Goal: Task Accomplishment & Management: Manage account settings

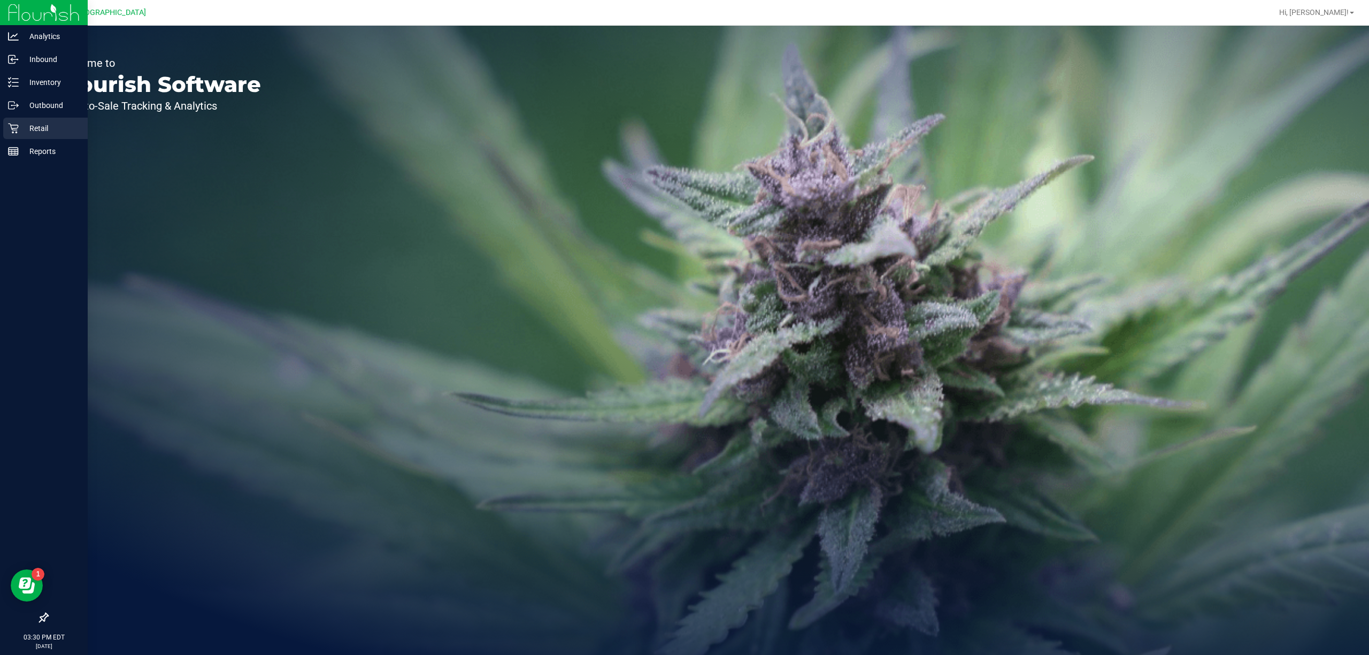
click at [45, 131] on p "Retail" at bounding box center [51, 128] width 64 height 13
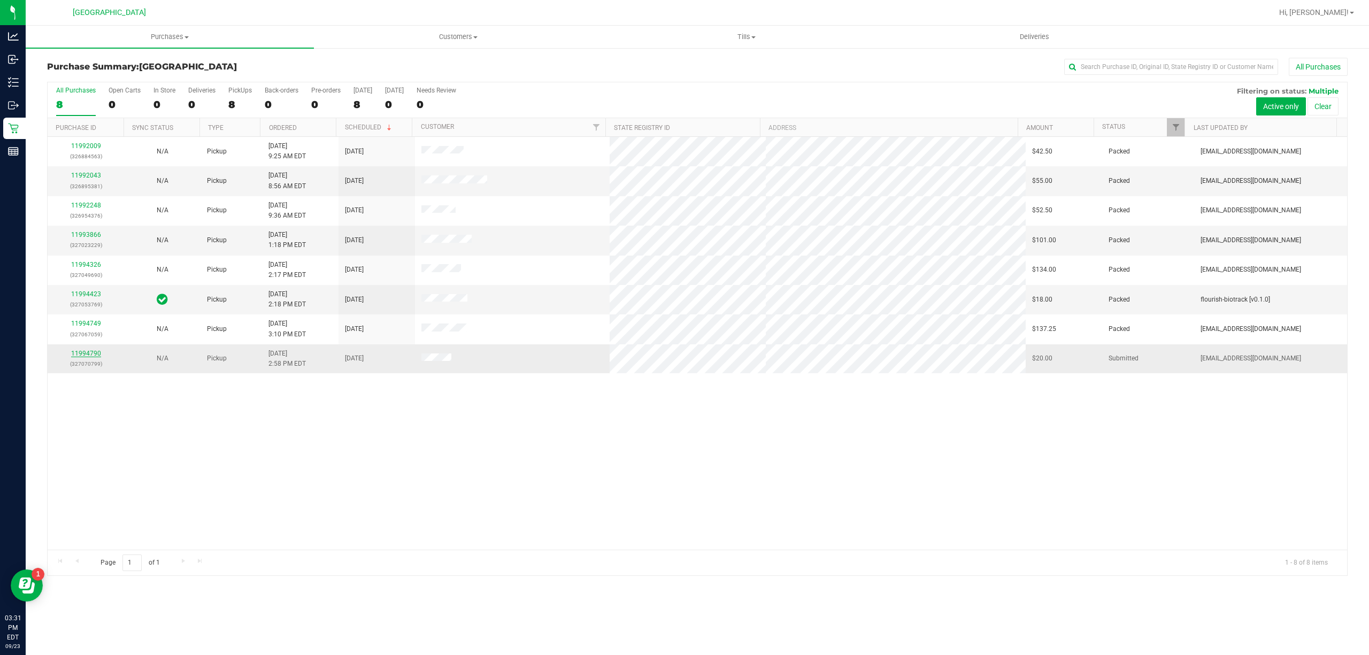
click at [88, 354] on link "11994790" at bounding box center [86, 353] width 30 height 7
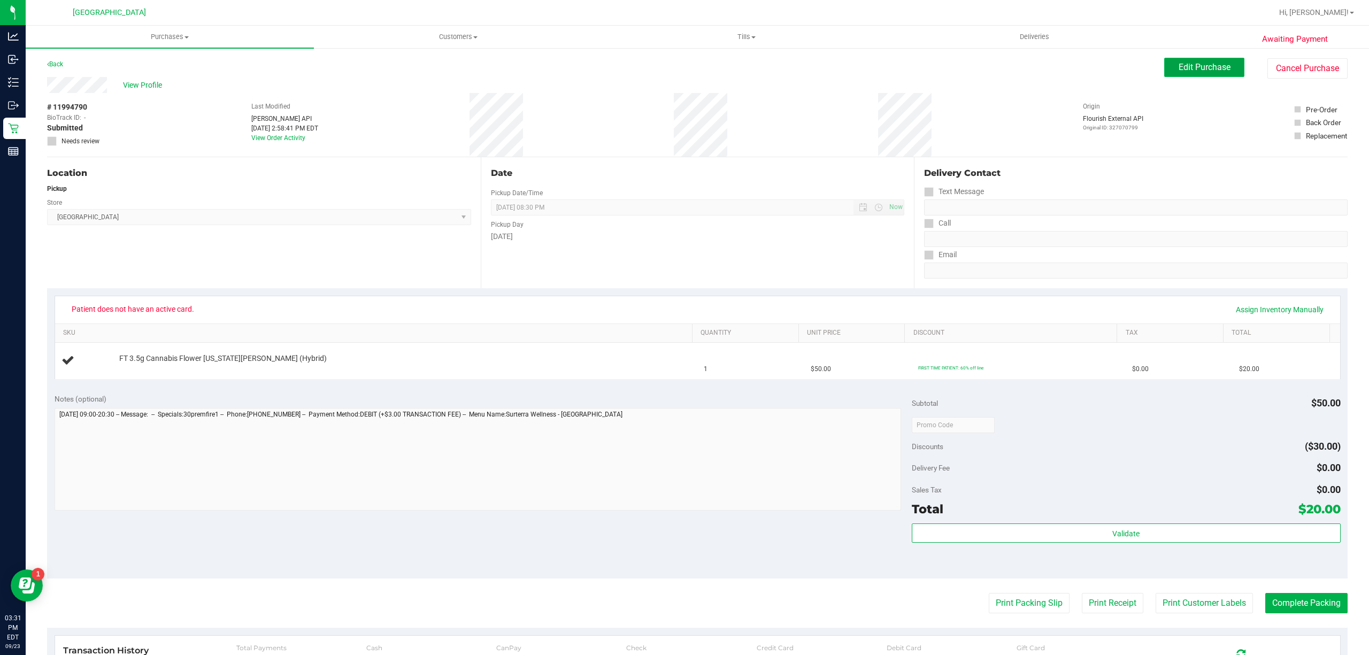
click at [1211, 76] on button "Edit Purchase" at bounding box center [1204, 67] width 80 height 19
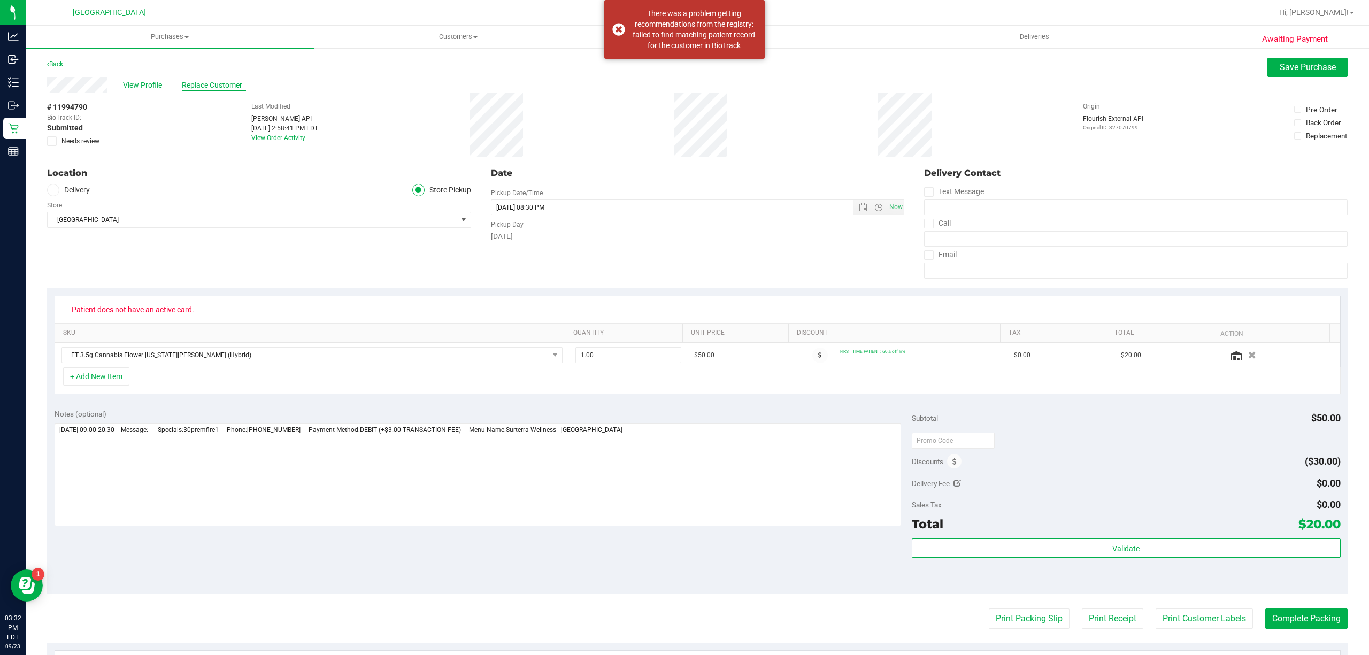
click at [214, 80] on span "Replace Customer" at bounding box center [214, 85] width 64 height 11
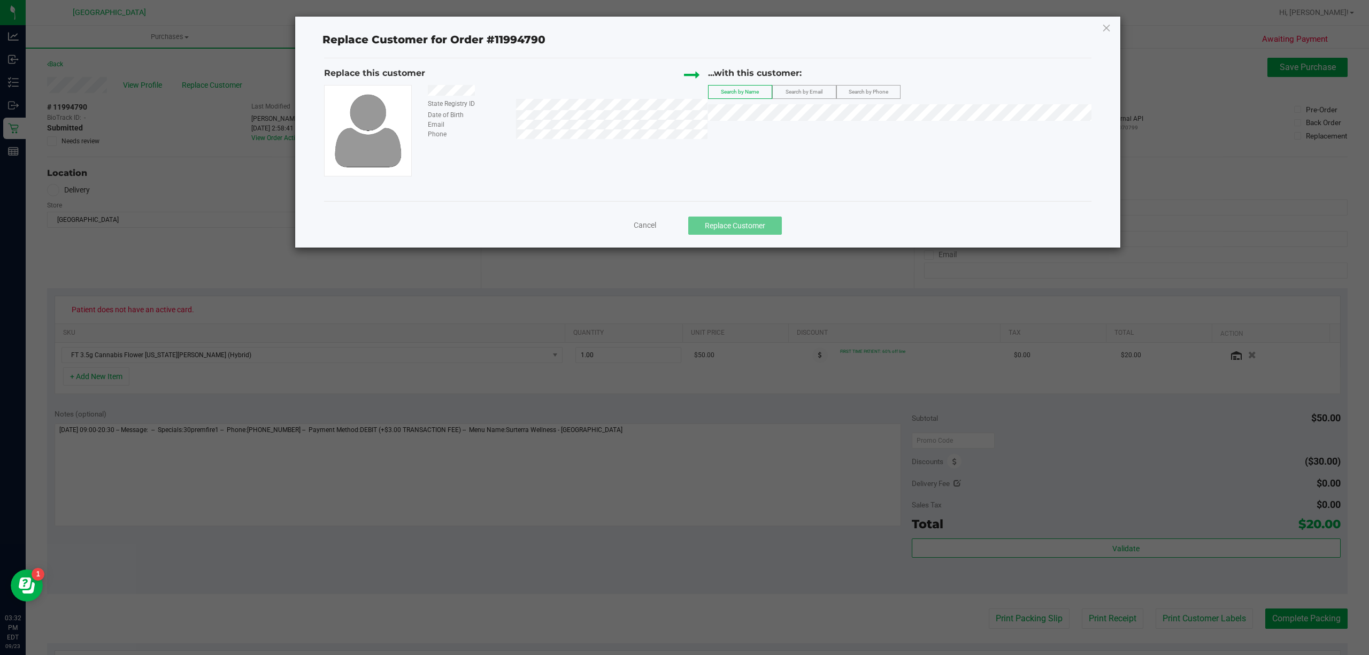
click at [814, 92] on span "Search by Email" at bounding box center [804, 92] width 37 height 6
click at [890, 88] on label "Search by Phone" at bounding box center [868, 92] width 63 height 13
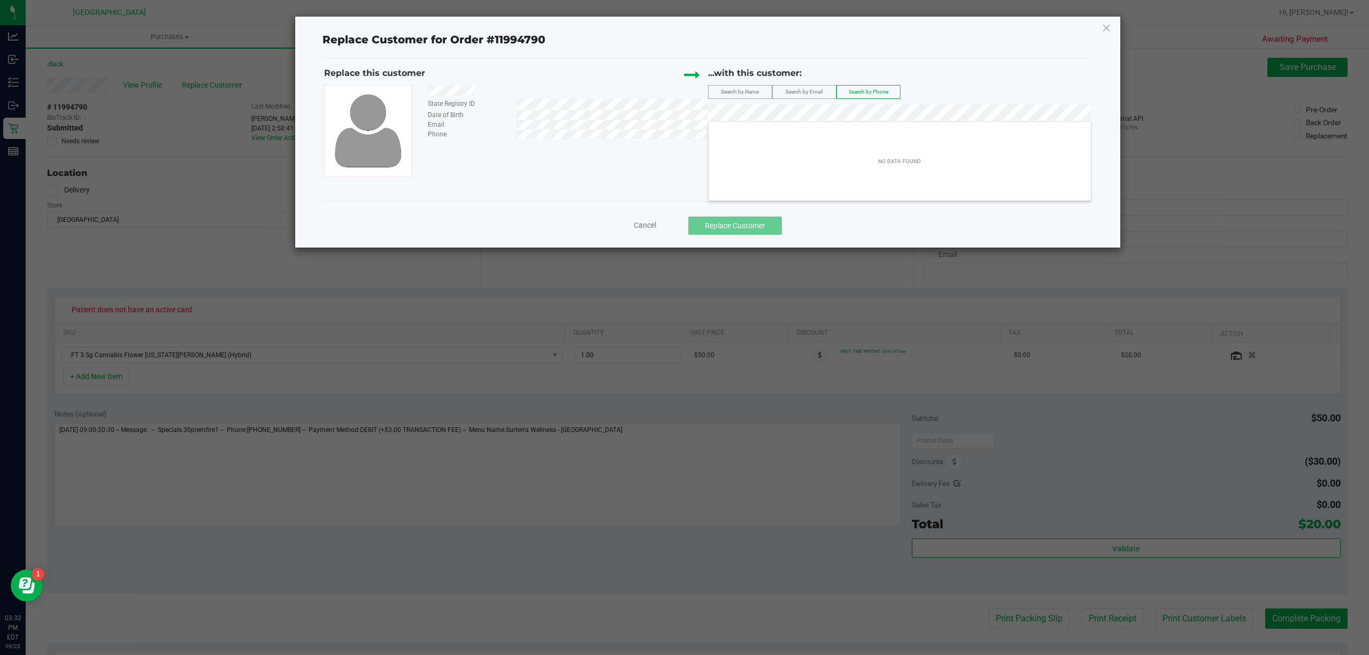
click at [447, 83] on div "Replace this customer" at bounding box center [516, 76] width 384 height 18
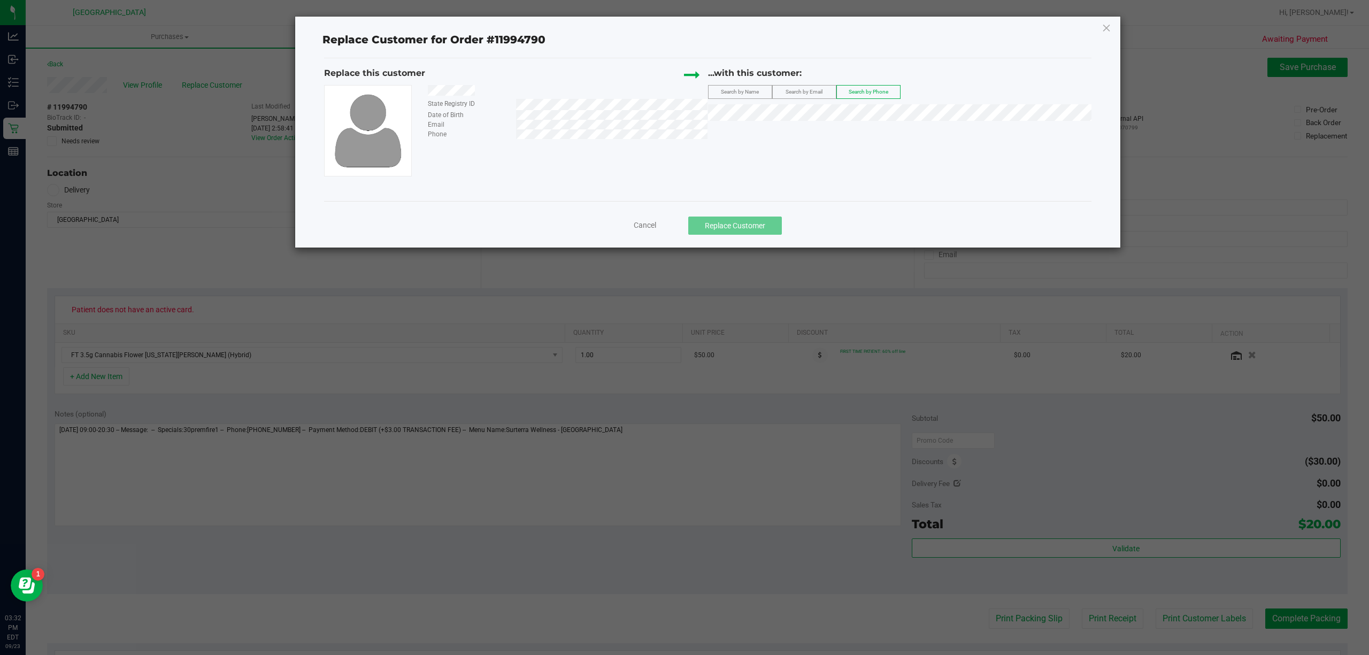
click at [756, 95] on span "Search by Name" at bounding box center [740, 92] width 38 height 6
click at [642, 221] on span "Cancel" at bounding box center [645, 225] width 22 height 9
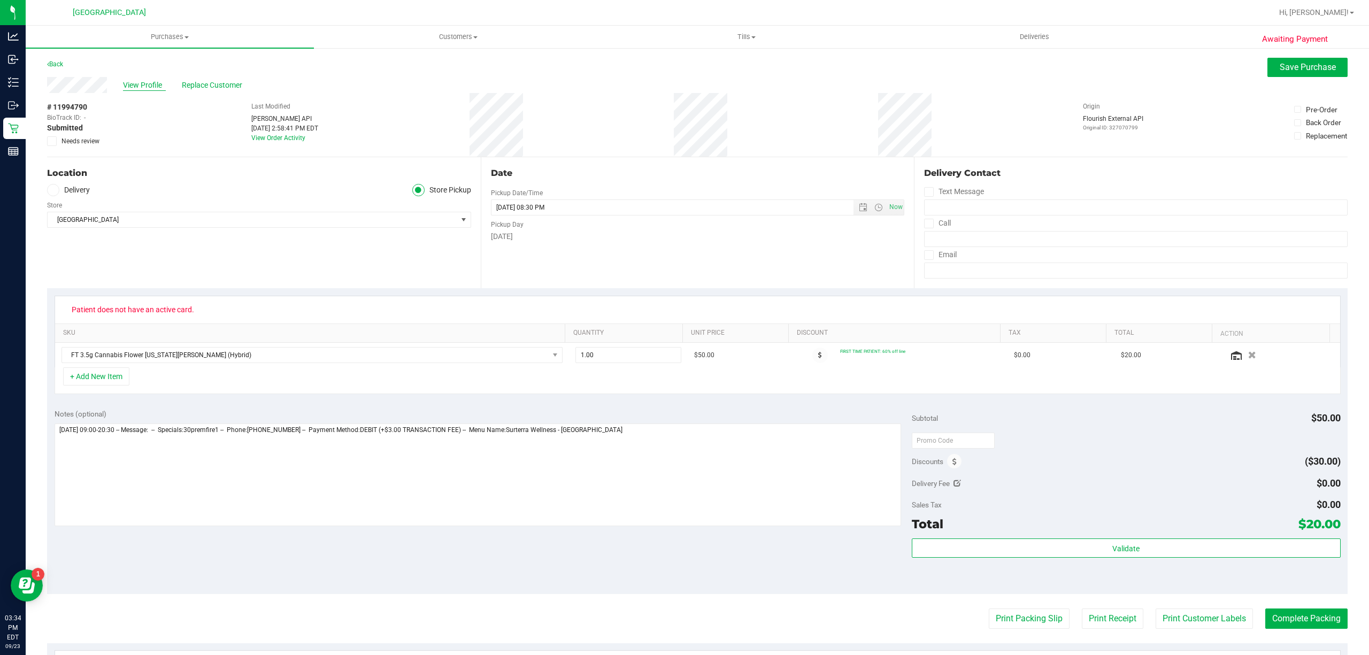
click at [147, 86] on span "View Profile" at bounding box center [144, 85] width 43 height 11
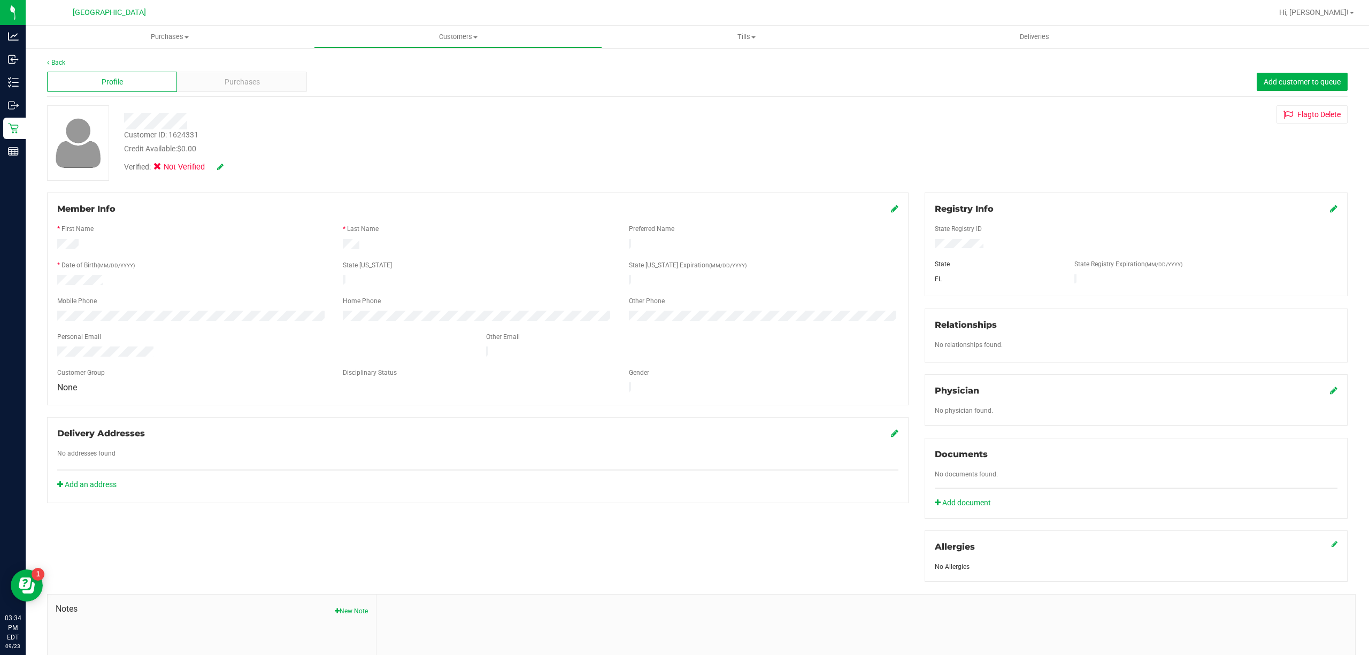
click at [1330, 213] on icon at bounding box center [1333, 208] width 7 height 9
click at [1328, 213] on icon at bounding box center [1333, 209] width 10 height 9
click at [1328, 211] on icon at bounding box center [1332, 209] width 9 height 11
click at [1316, 211] on div "Registry Info" at bounding box center [1136, 209] width 403 height 13
click at [1330, 213] on icon at bounding box center [1333, 208] width 7 height 9
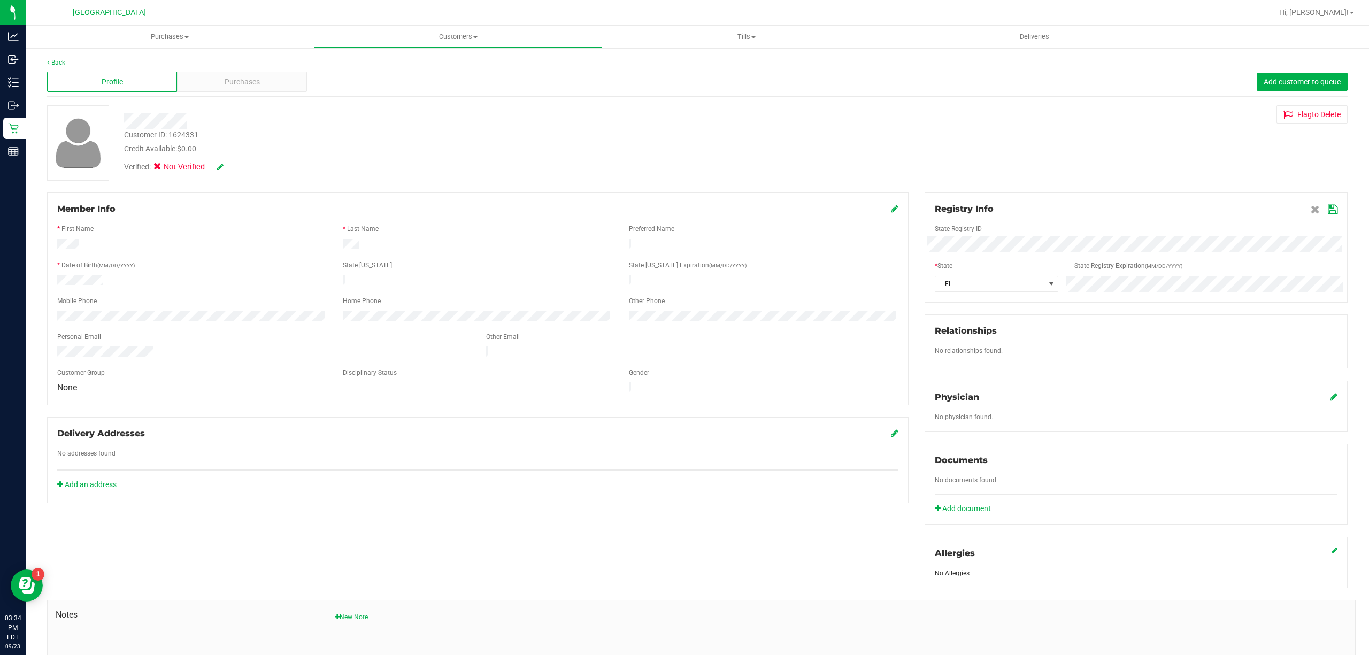
click at [1068, 171] on div "Customer ID: 1624331 Credit Available: $0.00 Verified: Not Verified Flag to [GE…" at bounding box center [697, 142] width 1317 height 75
click at [1312, 202] on div "Registry Info State Registry ID * State State Registry Expiration (MM/DD/YYYY) …" at bounding box center [1136, 248] width 423 height 110
click at [1321, 203] on span at bounding box center [1324, 209] width 27 height 13
click at [1332, 215] on div "Registry Info State Registry ID * State State Registry Expiration (MM/DD/YYYY) …" at bounding box center [1136, 248] width 423 height 110
click at [1328, 212] on icon at bounding box center [1333, 209] width 10 height 9
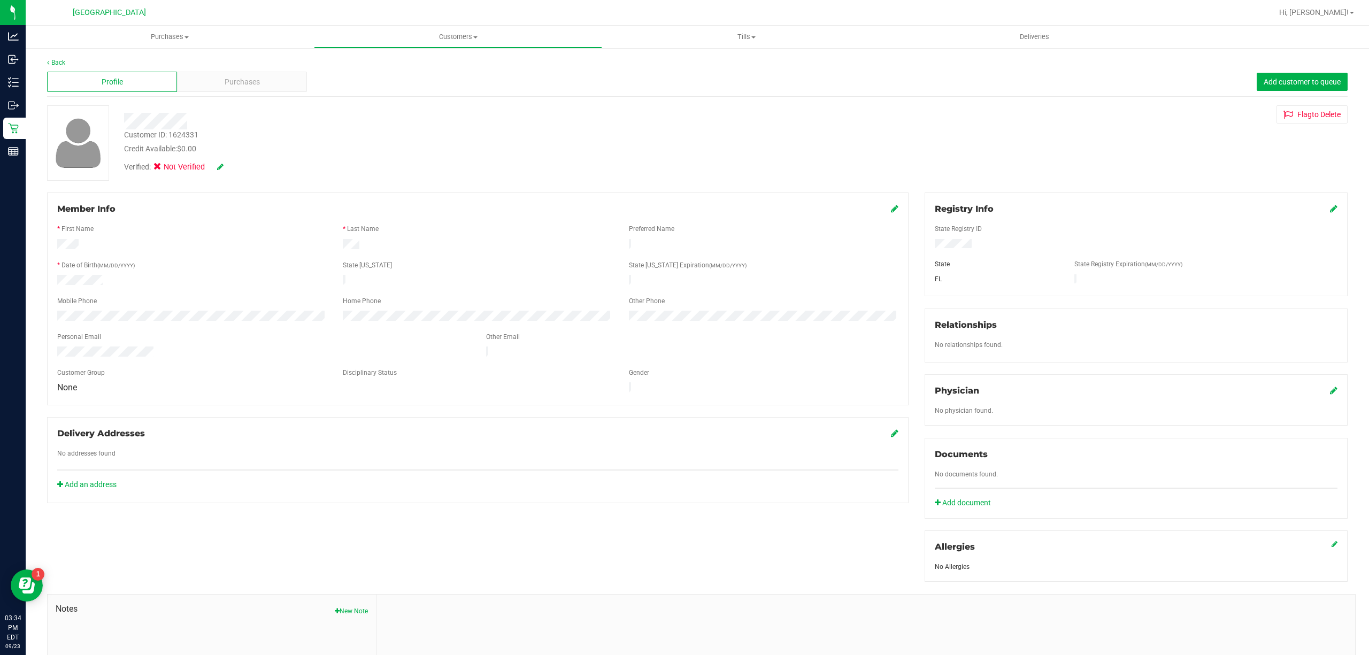
click at [213, 162] on div "Verified: Not Verified" at bounding box center [173, 168] width 99 height 12
click at [225, 166] on div "Verified: Not Verified" at bounding box center [225, 168] width 203 height 12
drag, startPoint x: 225, startPoint y: 167, endPoint x: 219, endPoint y: 168, distance: 5.4
click at [223, 167] on div "Verified: Not Verified" at bounding box center [225, 168] width 203 height 12
click at [219, 168] on icon at bounding box center [220, 166] width 6 height 7
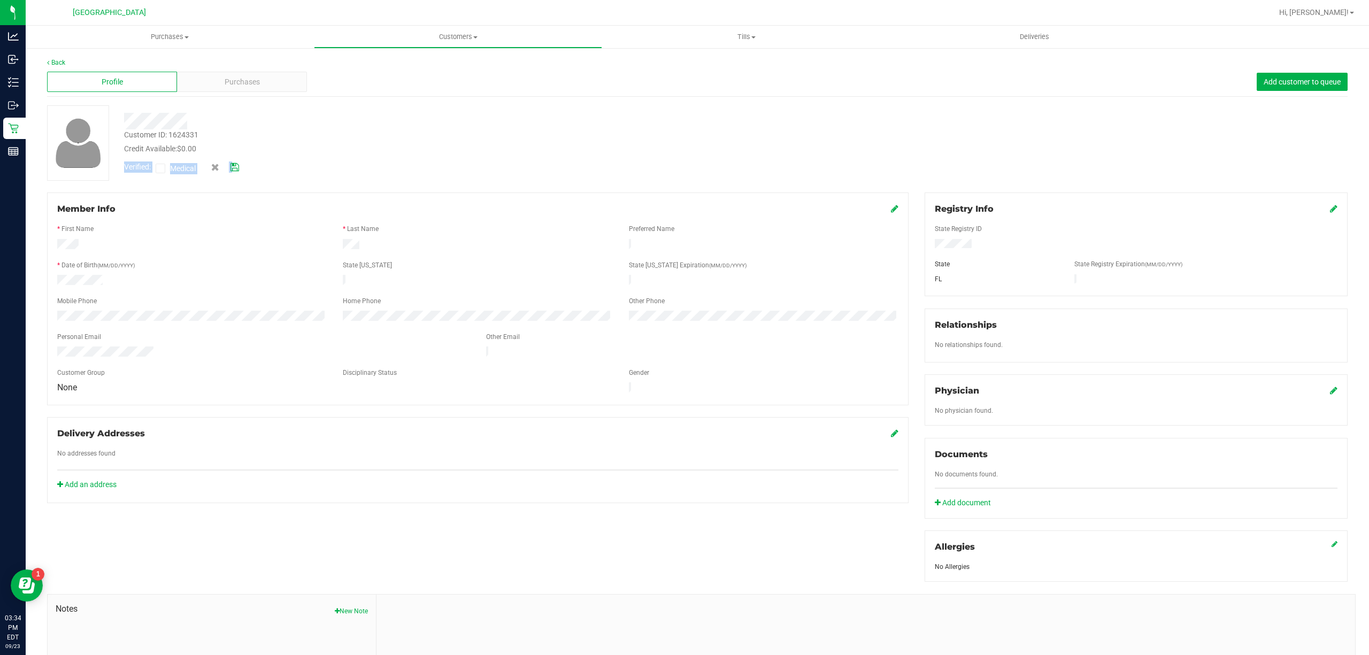
click at [158, 168] on icon at bounding box center [160, 168] width 7 height 0
click at [0, 0] on input "Medical" at bounding box center [0, 0] width 0 height 0
click at [241, 170] on div "Verified: Medical" at bounding box center [225, 169] width 219 height 14
click at [234, 170] on icon at bounding box center [235, 167] width 9 height 7
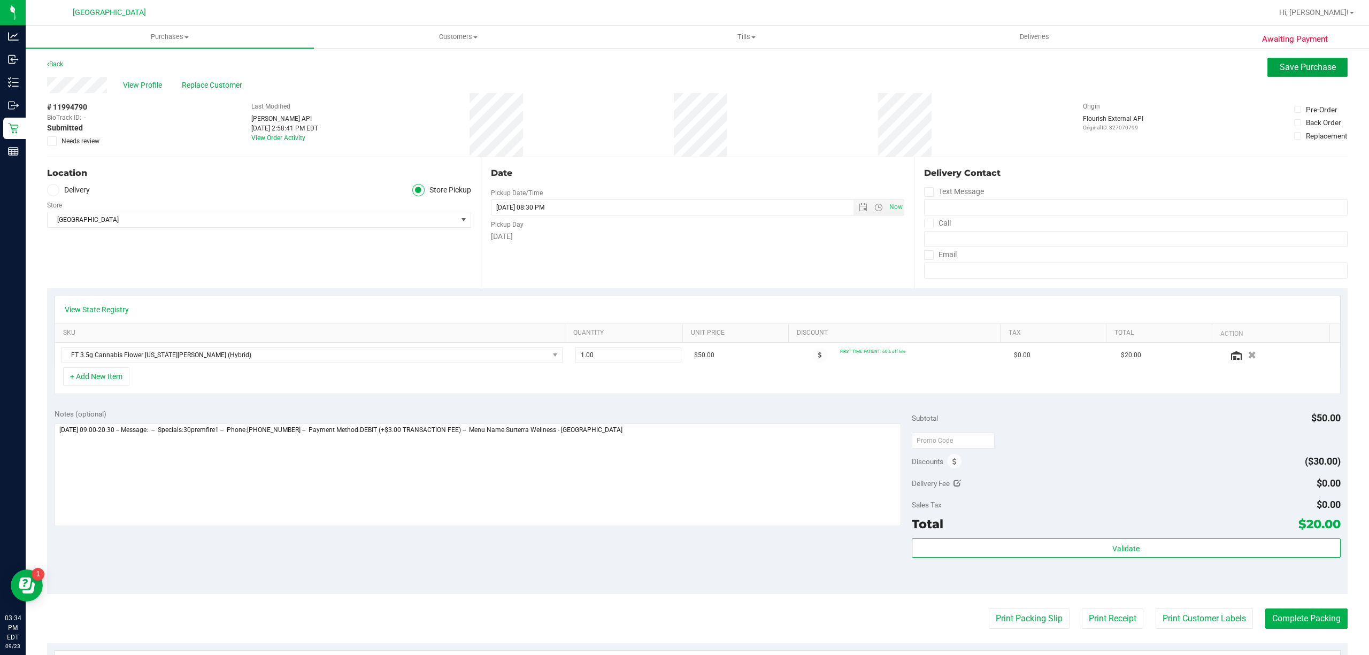
click at [1286, 72] on span "Save Purchase" at bounding box center [1308, 67] width 56 height 10
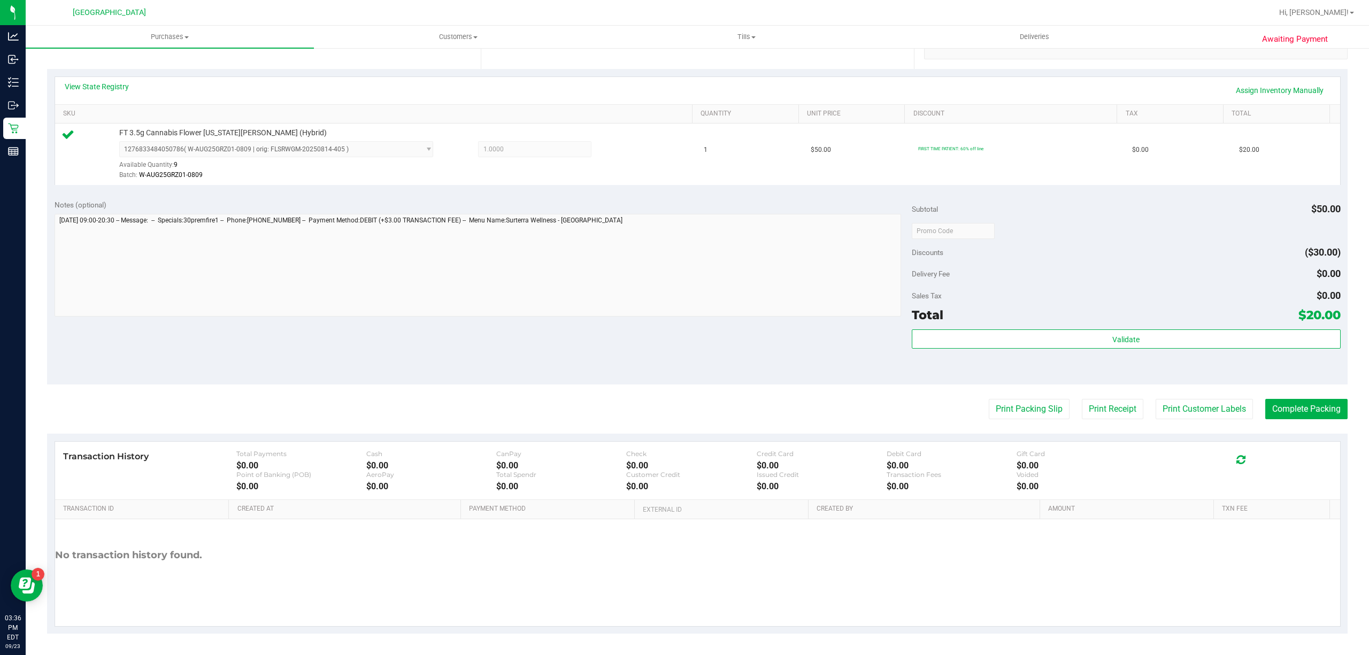
scroll to position [221, 0]
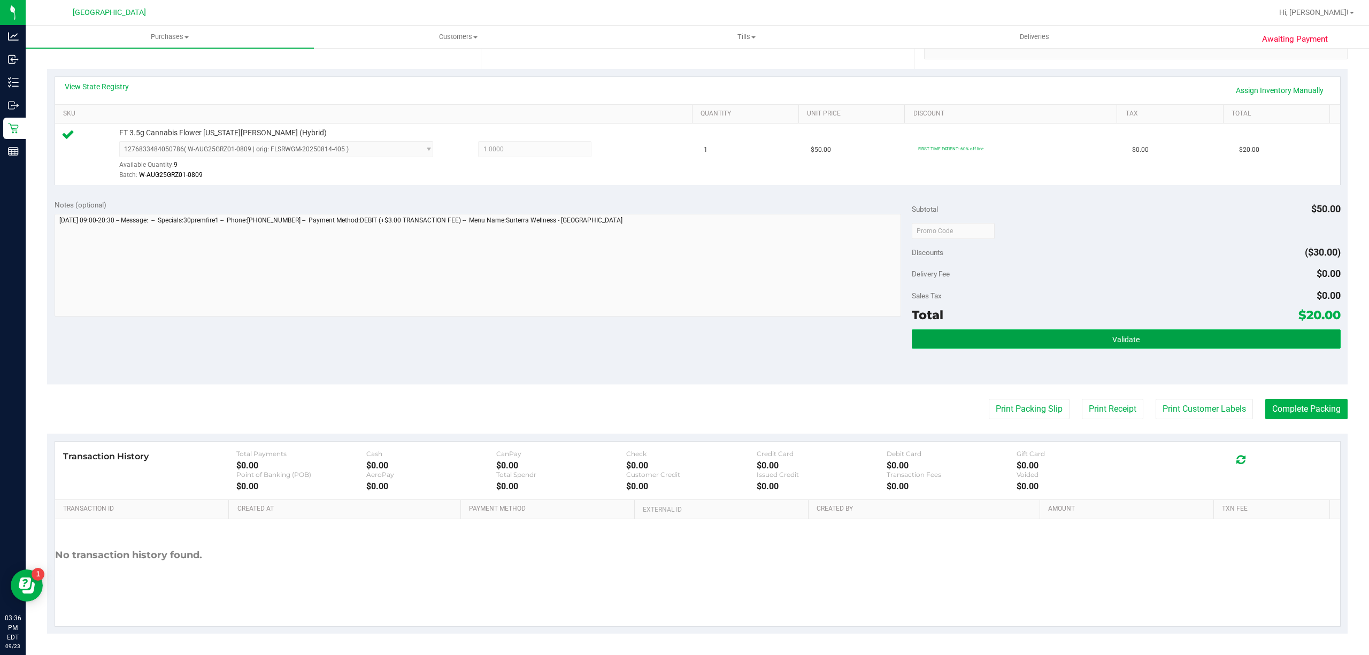
click at [1103, 330] on button "Validate" at bounding box center [1126, 338] width 429 height 19
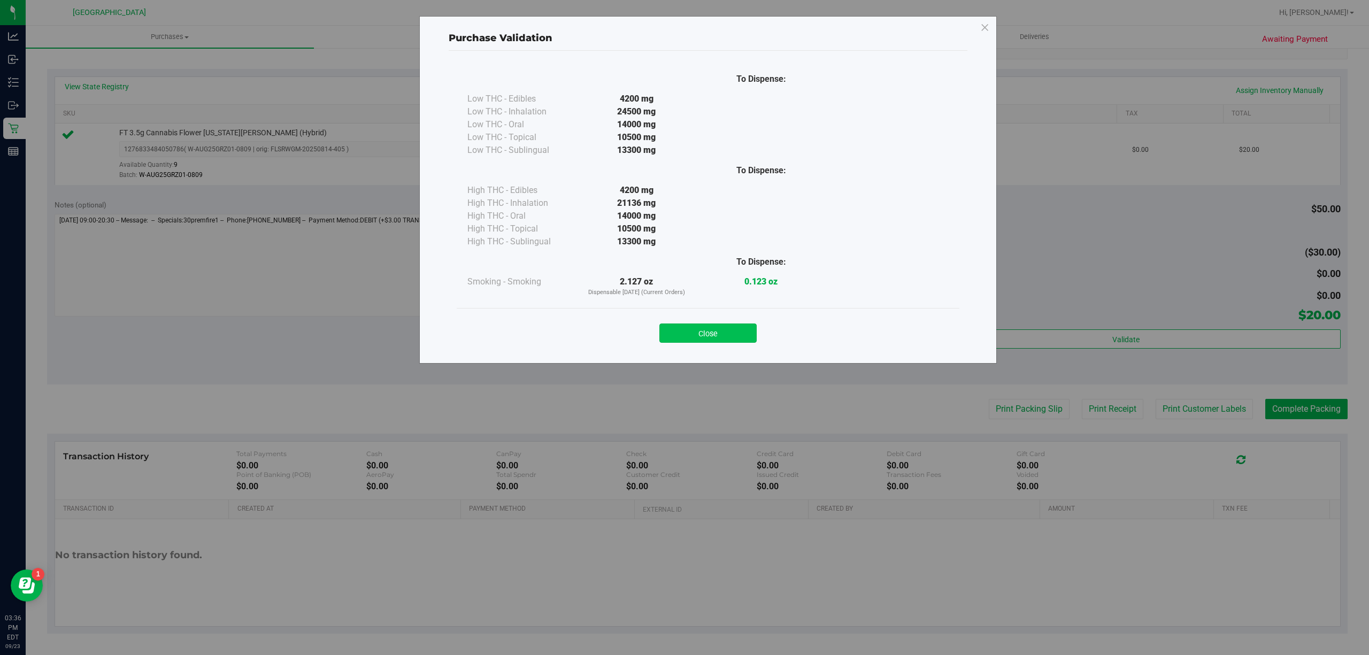
click at [686, 332] on button "Close" at bounding box center [708, 333] width 97 height 19
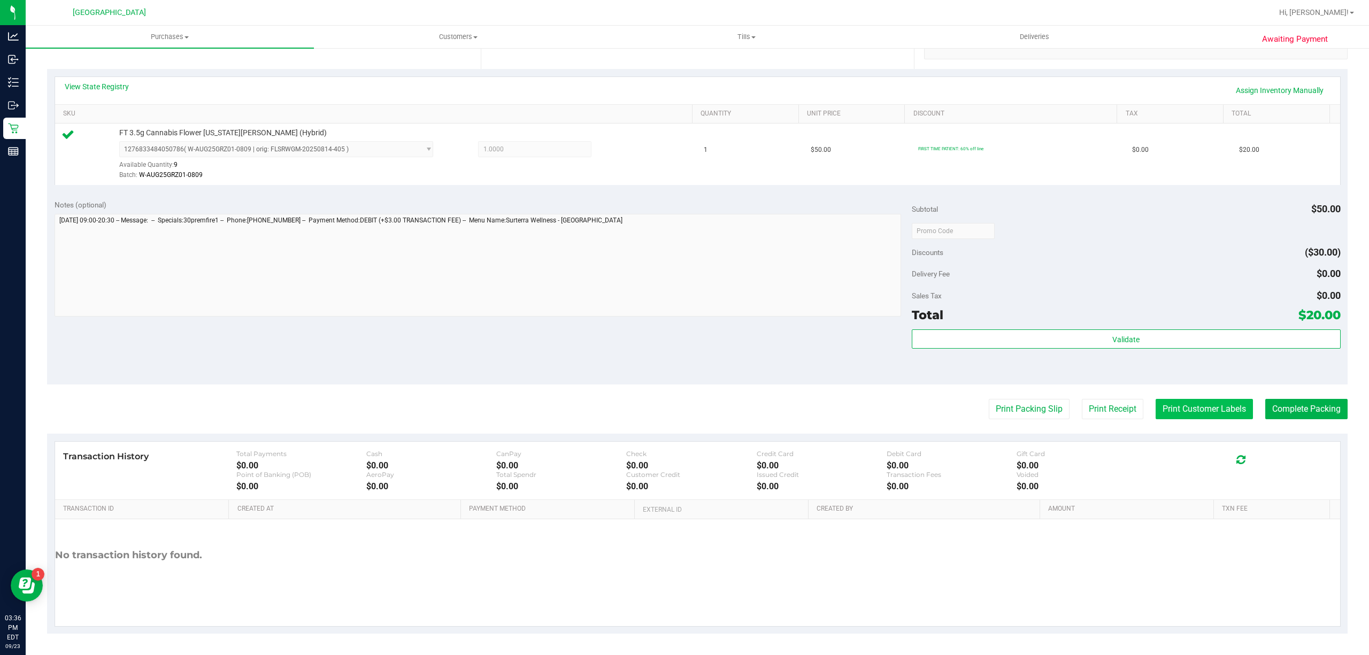
click at [1173, 405] on button "Print Customer Labels" at bounding box center [1204, 409] width 97 height 20
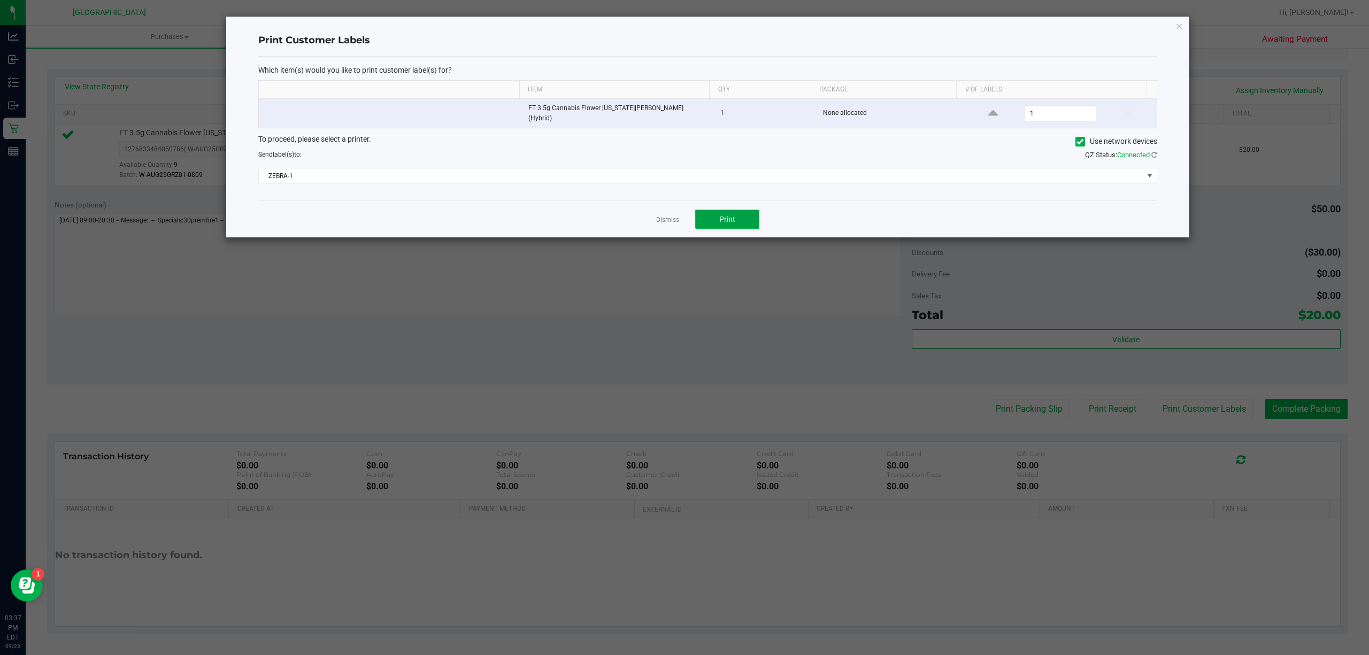
click at [724, 218] on span "Print" at bounding box center [727, 219] width 16 height 9
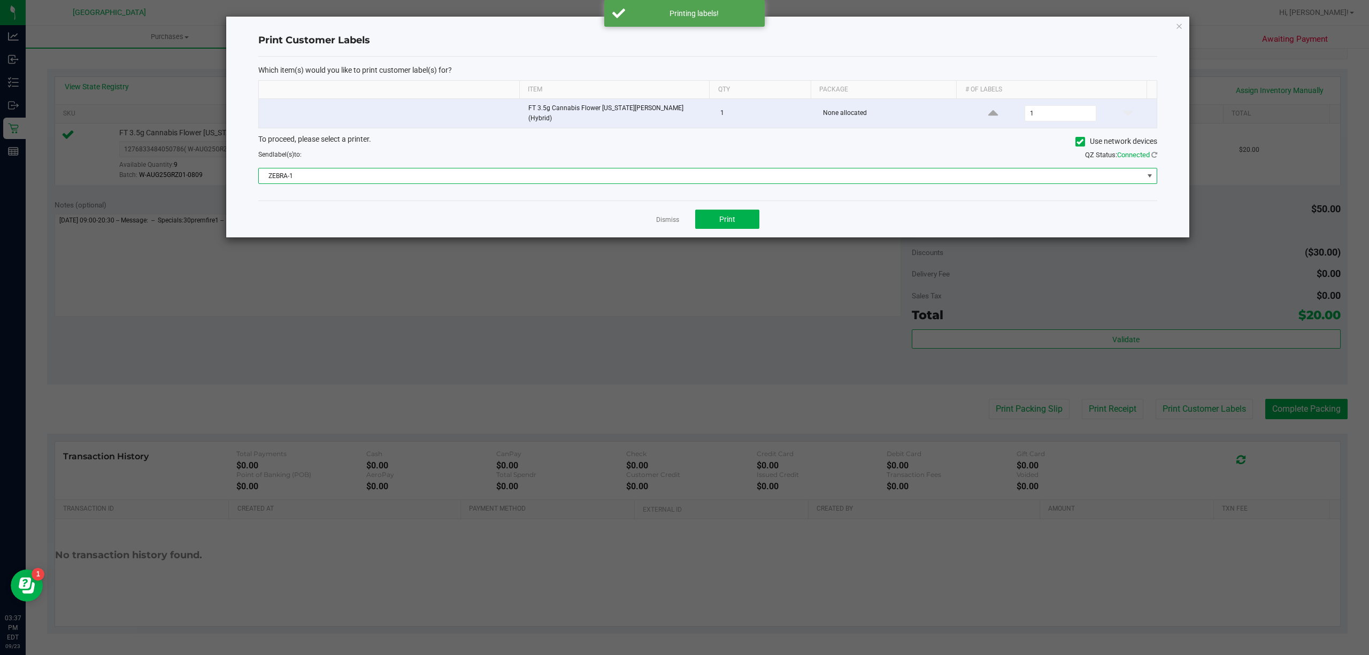
click at [704, 168] on span "ZEBRA-1" at bounding box center [701, 175] width 885 height 15
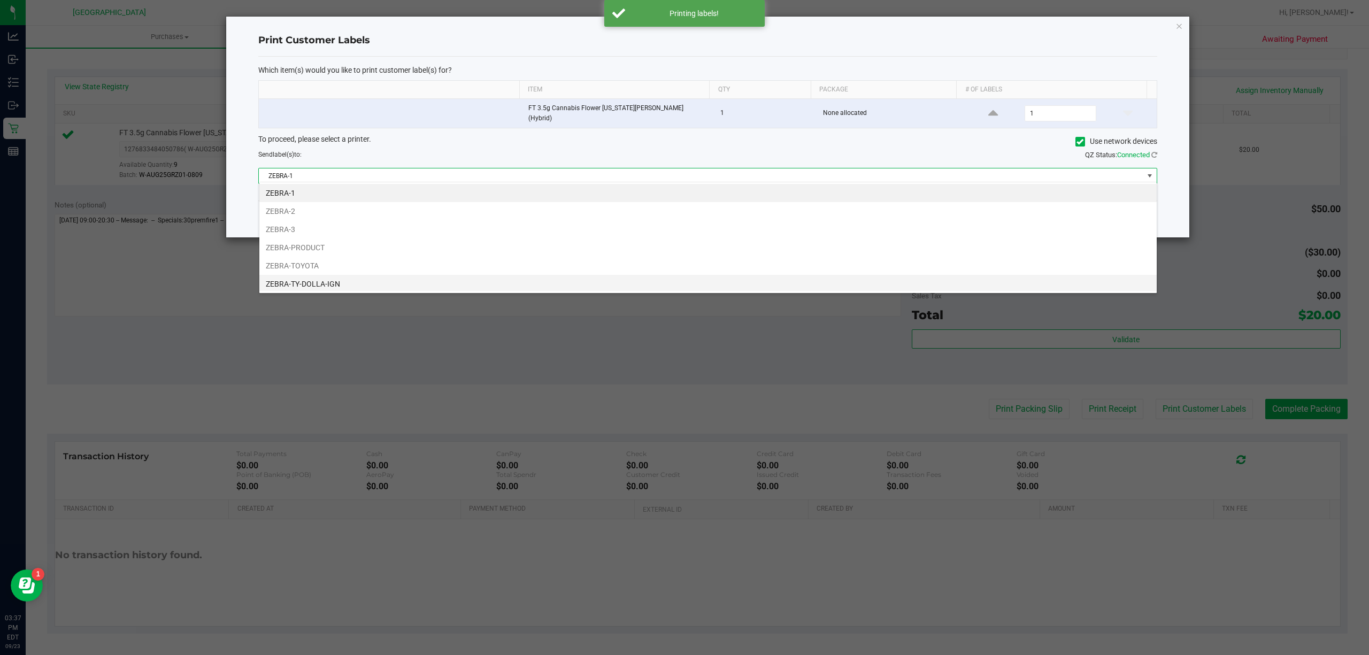
scroll to position [22, 0]
click at [403, 274] on li "ZEBRA-[US_STATE]" at bounding box center [708, 282] width 898 height 18
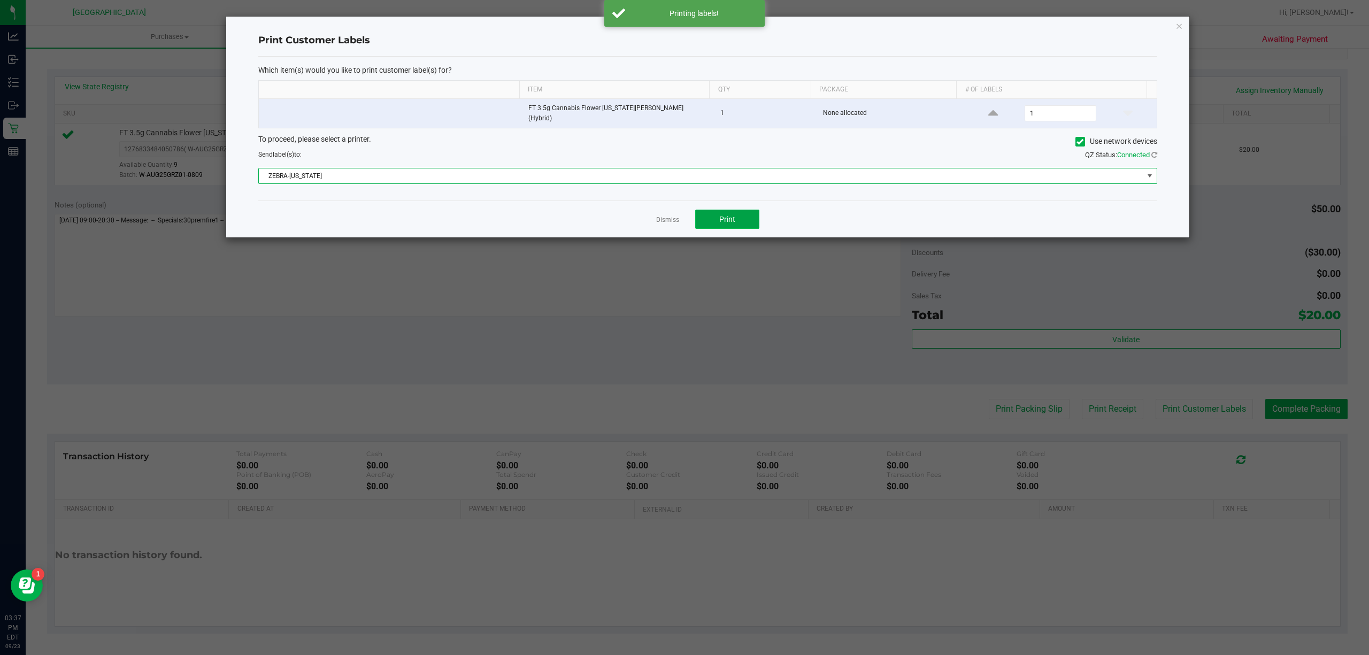
click at [754, 210] on button "Print" at bounding box center [727, 219] width 64 height 19
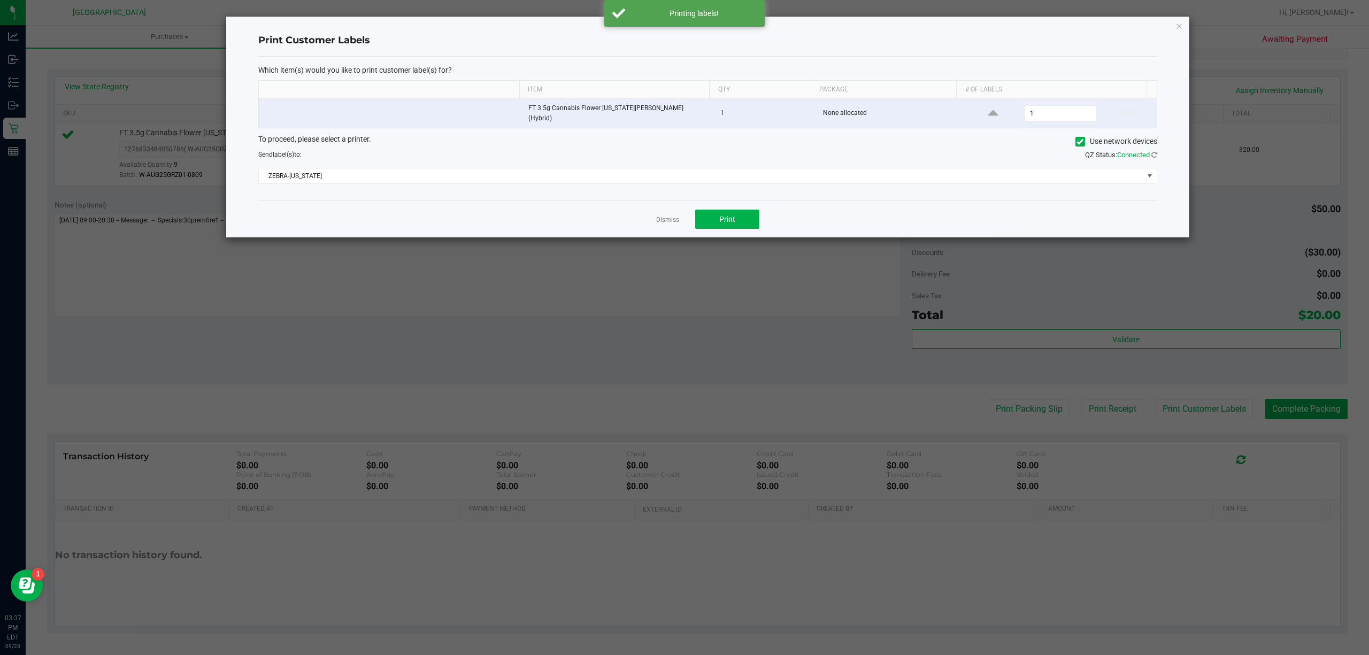
click at [643, 221] on div "Dismiss Print" at bounding box center [707, 219] width 899 height 37
drag, startPoint x: 669, startPoint y: 213, endPoint x: 692, endPoint y: 214, distance: 23.0
click at [670, 216] on link "Dismiss" at bounding box center [667, 220] width 23 height 9
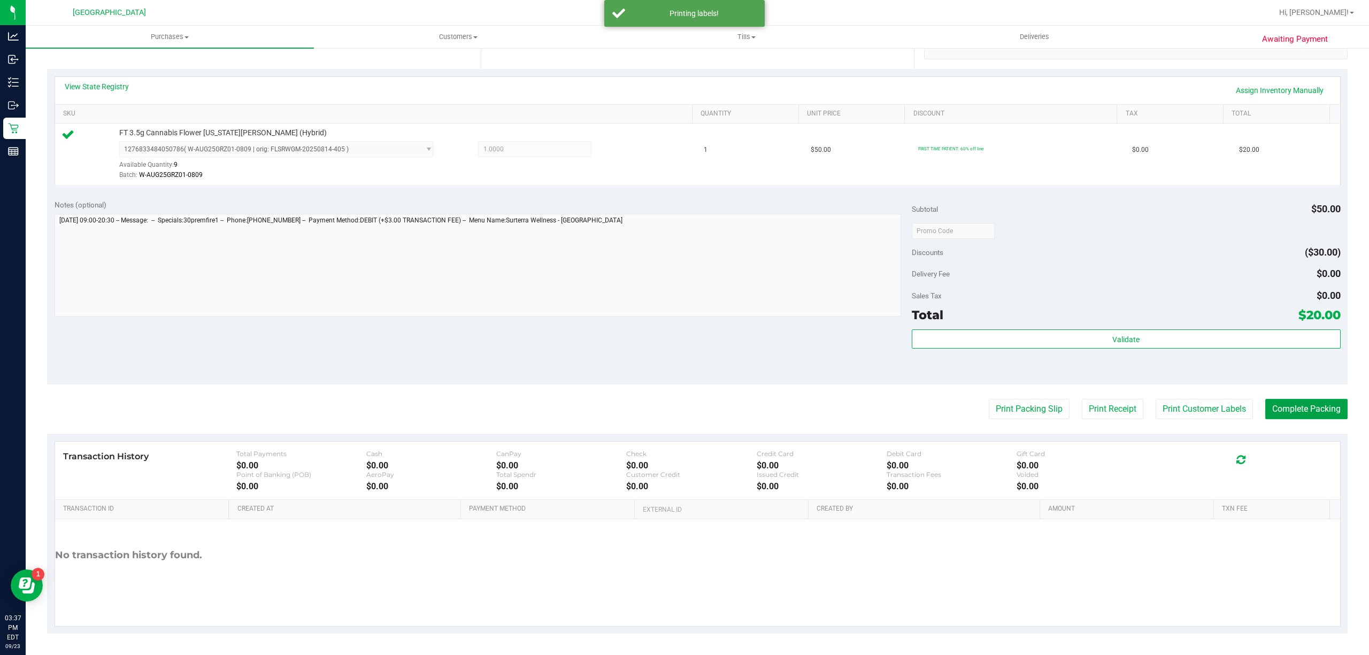
drag, startPoint x: 1299, startPoint y: 404, endPoint x: 1302, endPoint y: 398, distance: 7.2
click at [1302, 404] on button "Complete Packing" at bounding box center [1307, 409] width 82 height 20
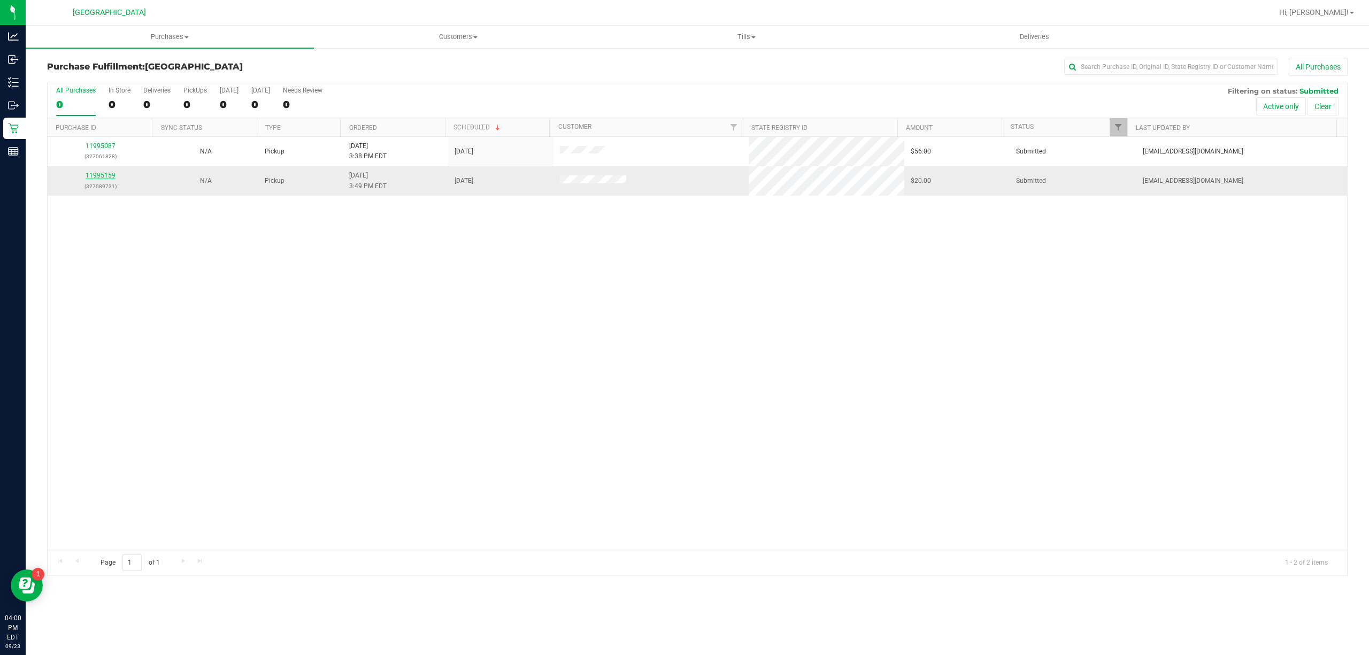
click at [106, 176] on link "11995159" at bounding box center [101, 175] width 30 height 7
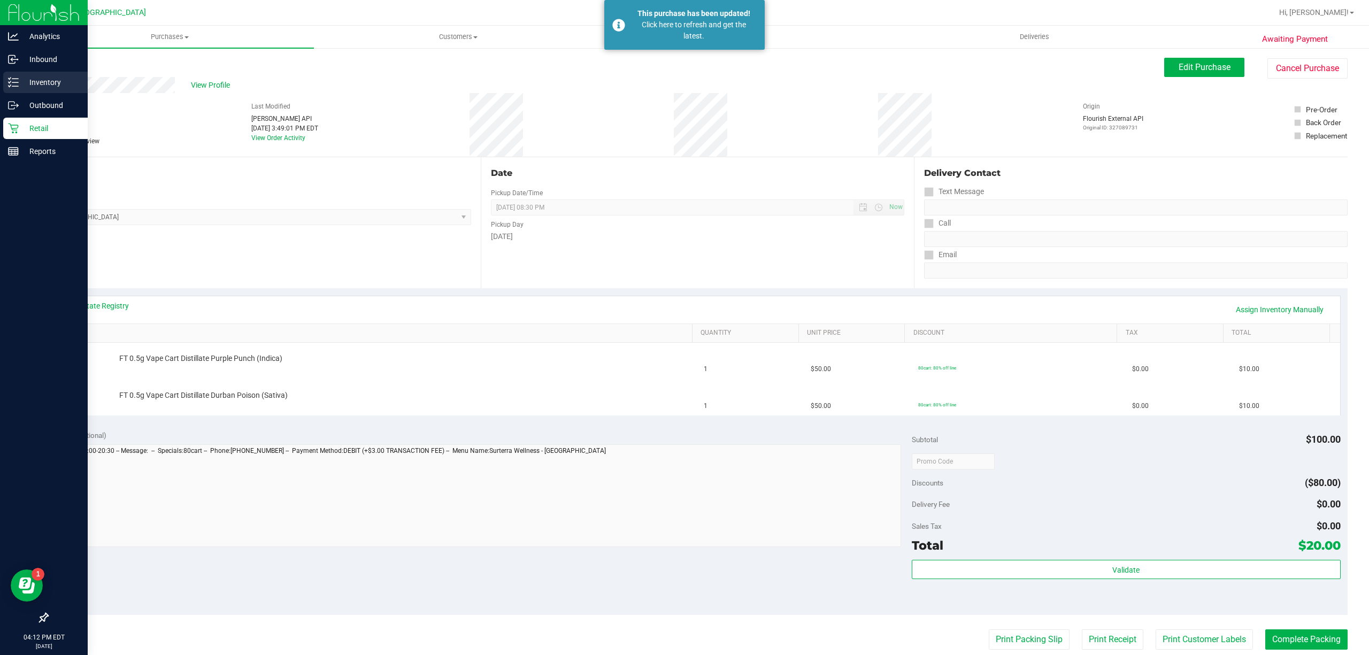
click at [21, 76] on p "Inventory" at bounding box center [51, 82] width 64 height 13
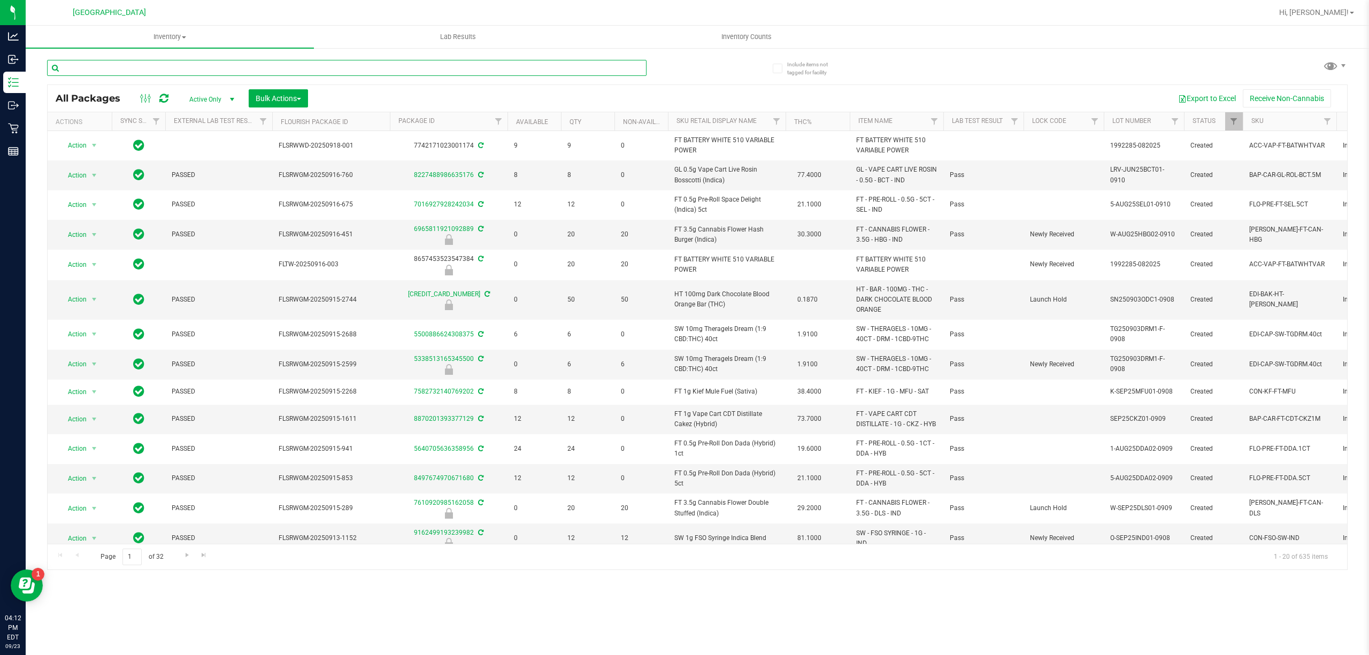
click at [237, 61] on input "text" at bounding box center [347, 68] width 600 height 16
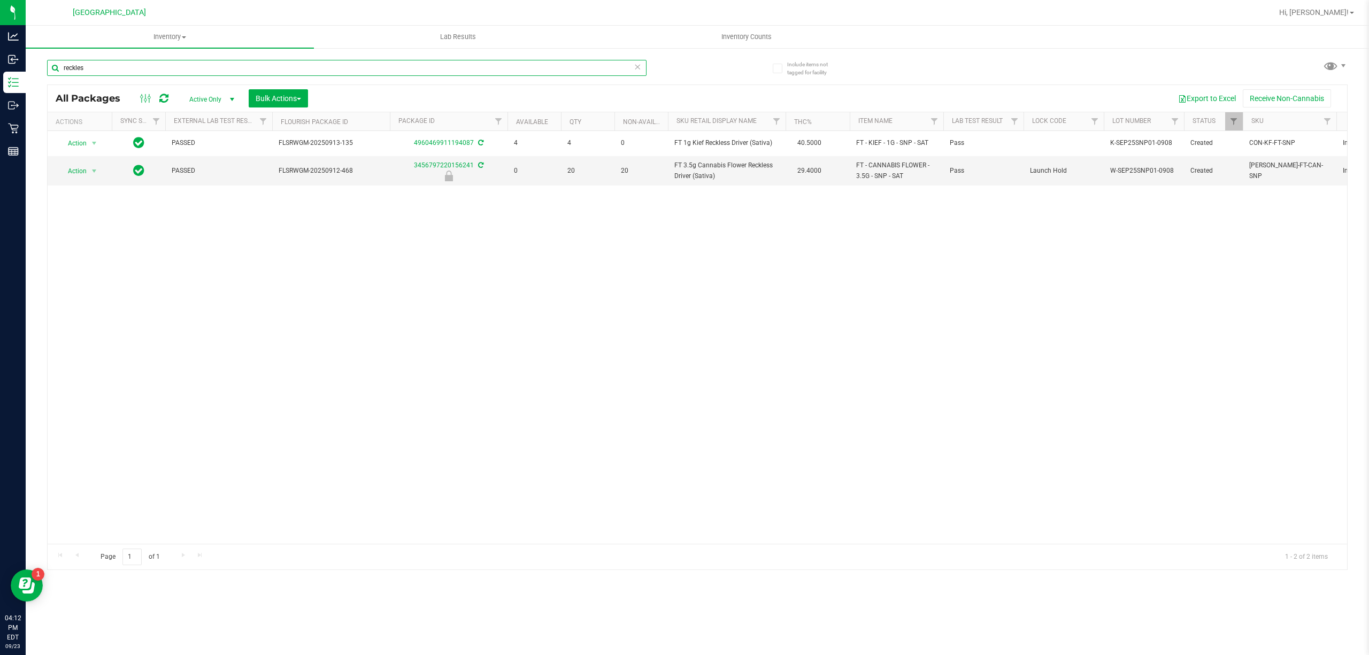
type input "reckles"
click at [640, 64] on icon at bounding box center [637, 66] width 7 height 13
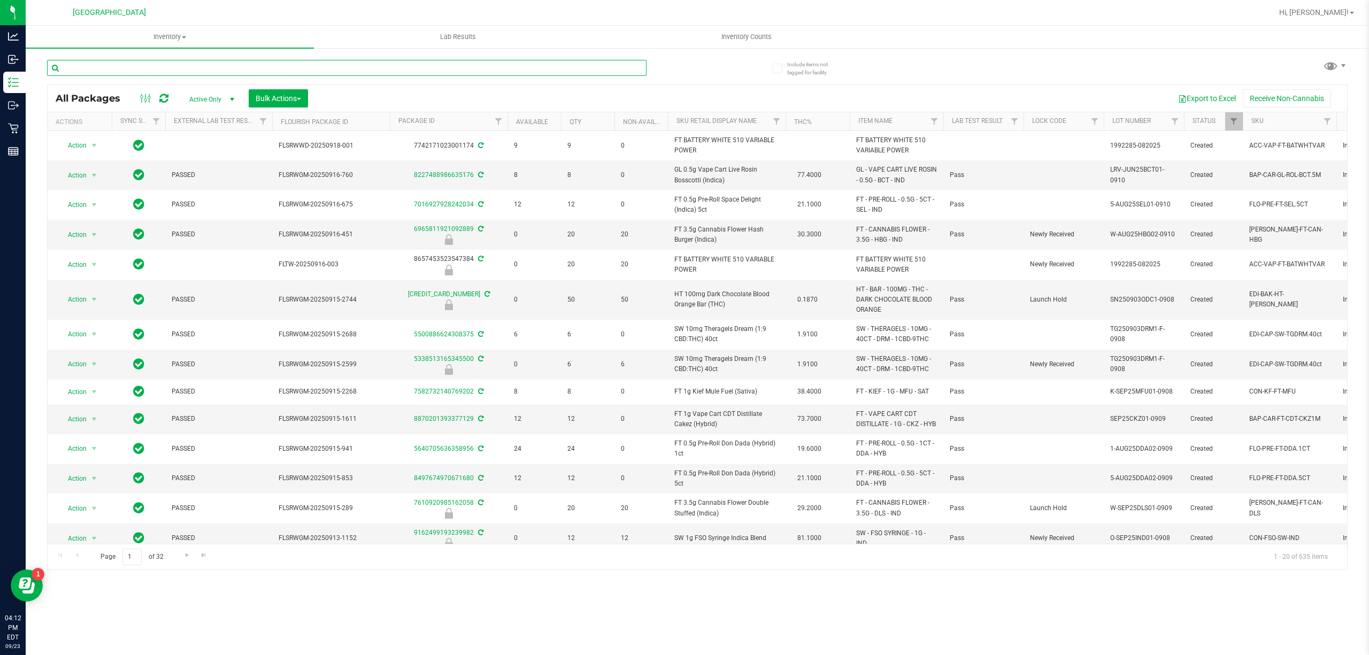
click at [581, 68] on input "text" at bounding box center [347, 68] width 600 height 16
type input "space"
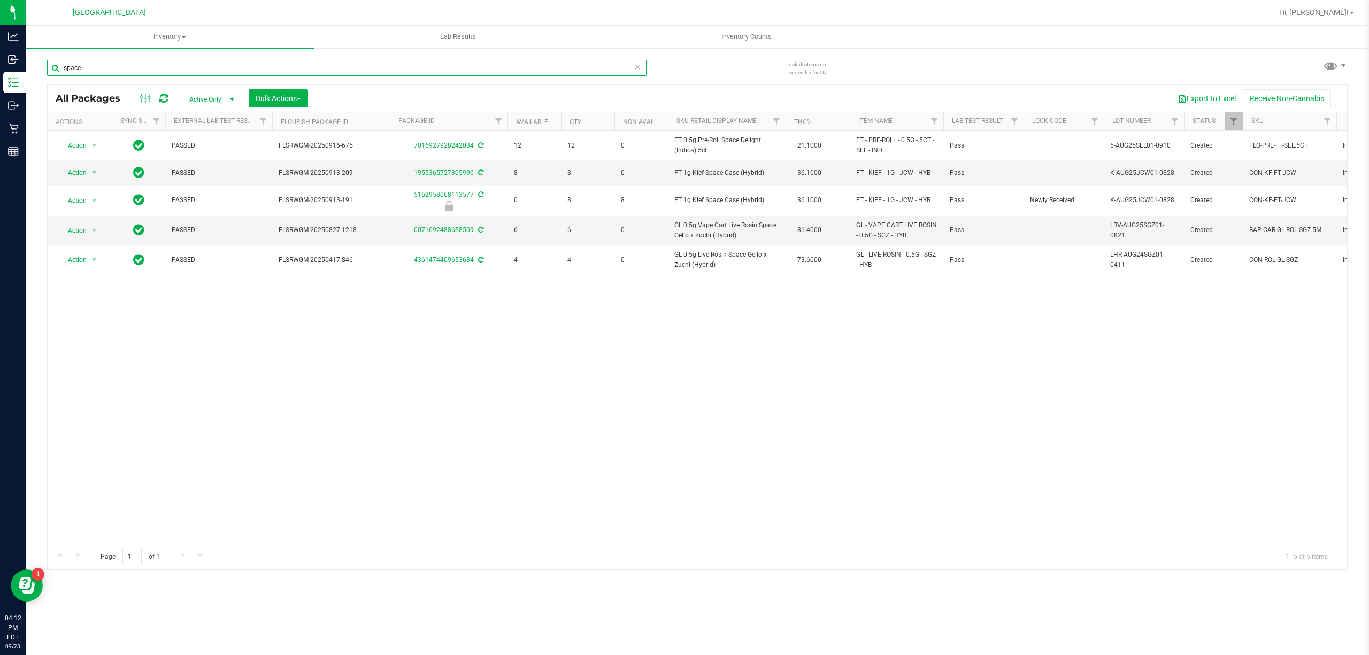
click at [457, 71] on input "space" at bounding box center [347, 68] width 600 height 16
click at [457, 70] on input "space" at bounding box center [347, 68] width 600 height 16
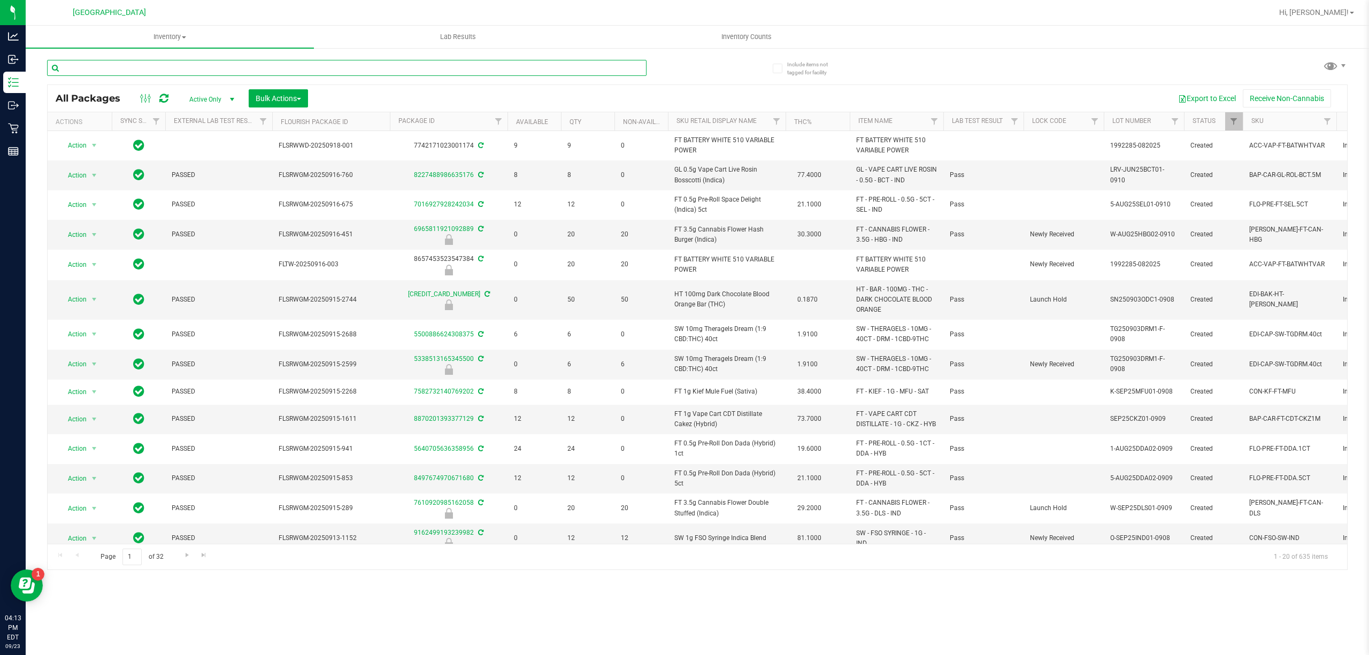
click at [344, 72] on input "text" at bounding box center [347, 68] width 600 height 16
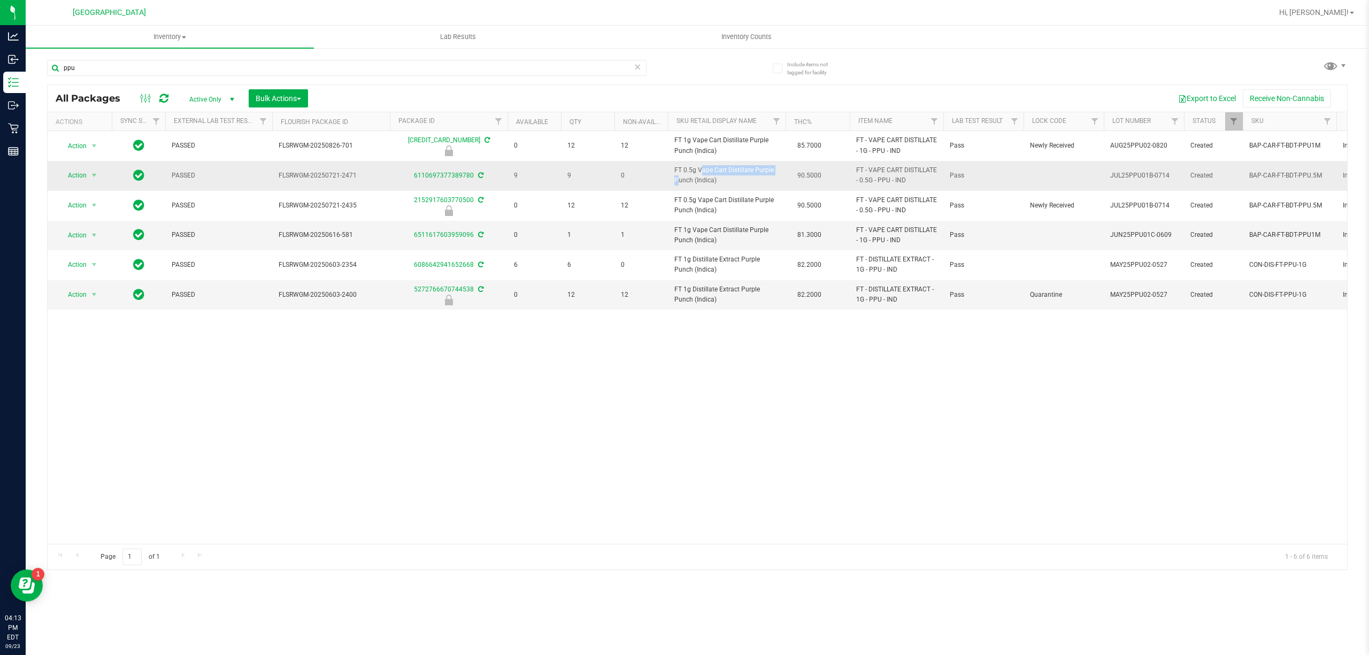
drag, startPoint x: 752, startPoint y: 168, endPoint x: 689, endPoint y: 176, distance: 63.1
click at [672, 167] on td "FT 0.5g Vape Cart Distillate Purple Punch (Indica)" at bounding box center [727, 175] width 118 height 29
copy span "FT 0.5g Vape Cart Distillate"
click at [354, 68] on input "ppu" at bounding box center [347, 68] width 600 height 16
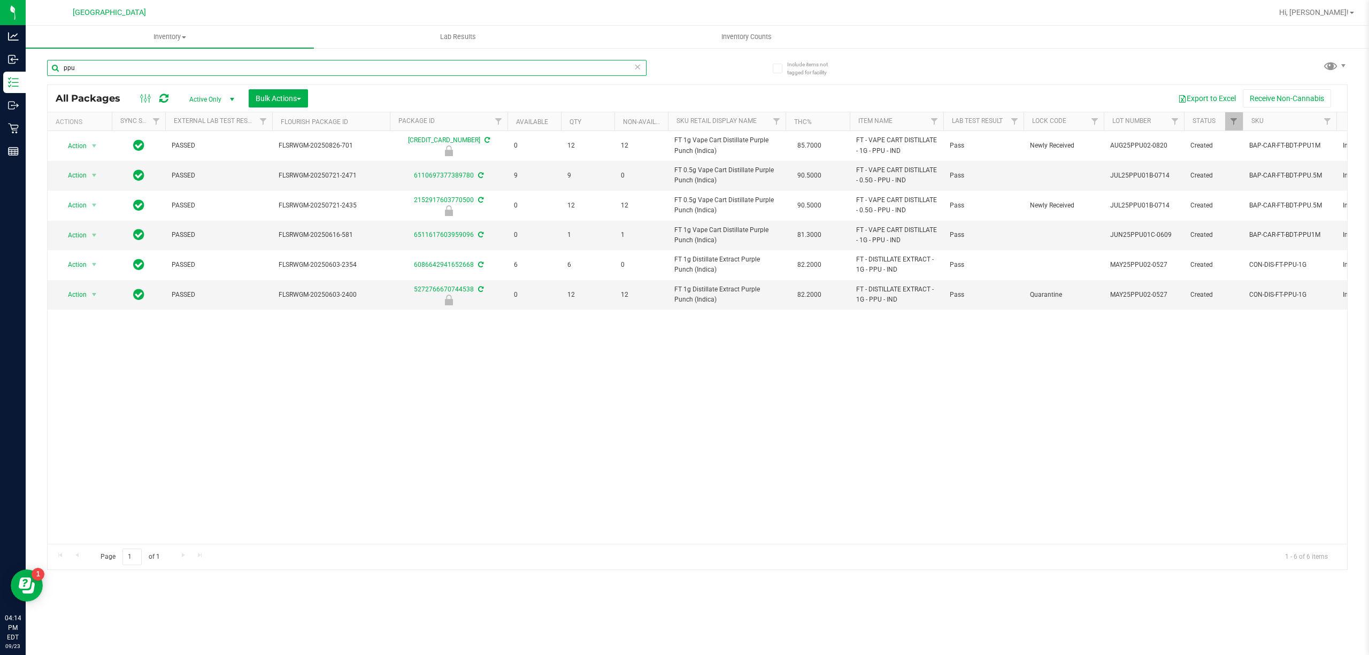
click at [354, 68] on input "ppu" at bounding box center [347, 68] width 600 height 16
paste input "FT 0.5g Vape Cart Distillate"
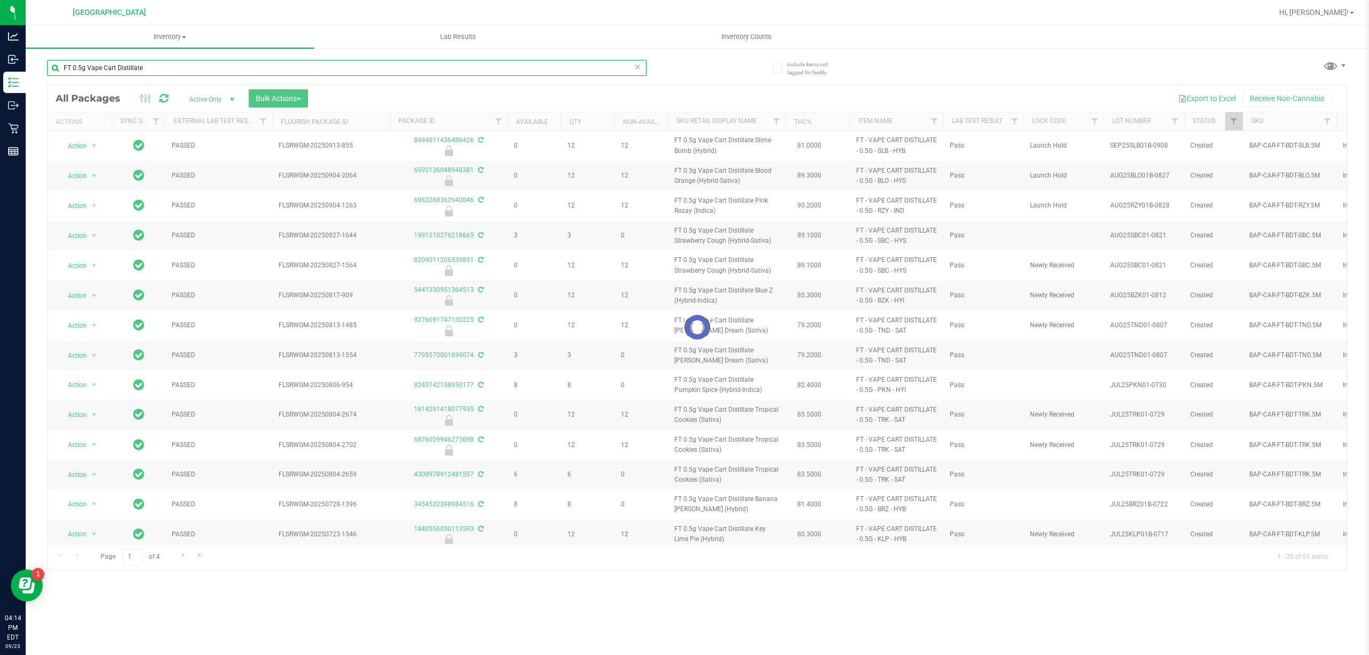
type input "FT 0.5g Vape Cart Distillate"
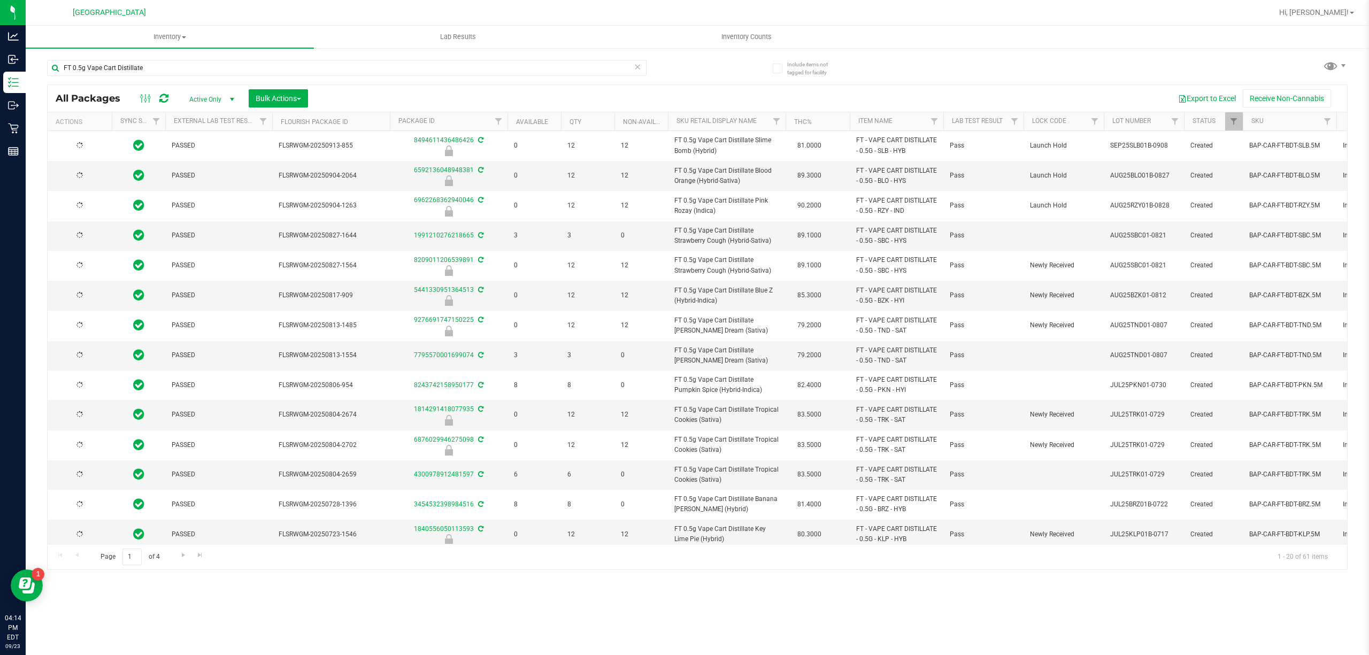
click at [914, 120] on th "Item Name" at bounding box center [897, 121] width 94 height 19
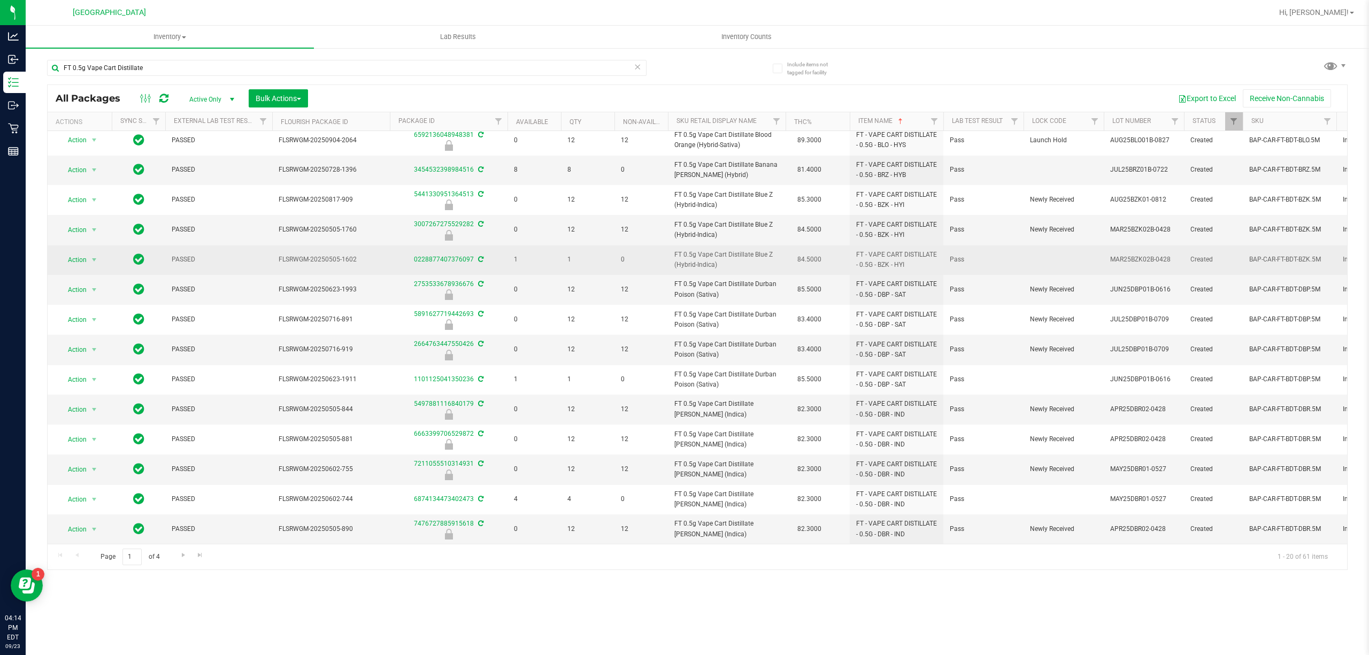
scroll to position [199, 0]
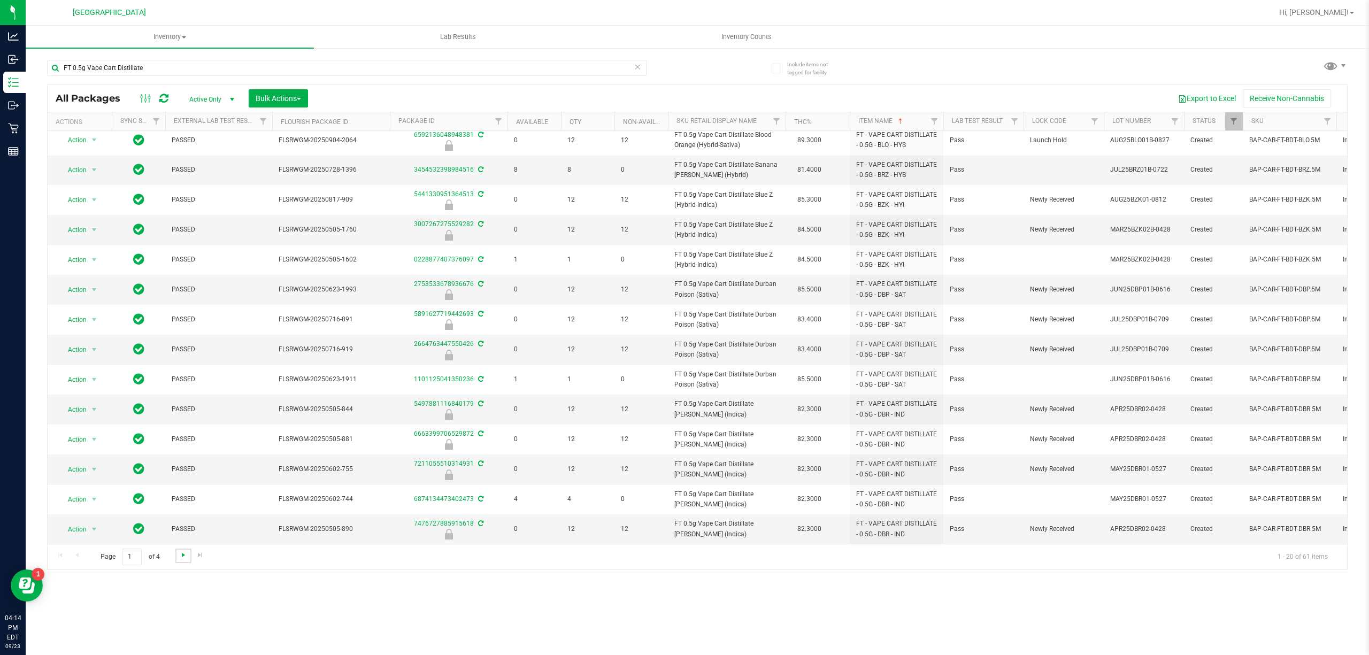
click at [179, 555] on span "Go to the next page" at bounding box center [183, 555] width 9 height 9
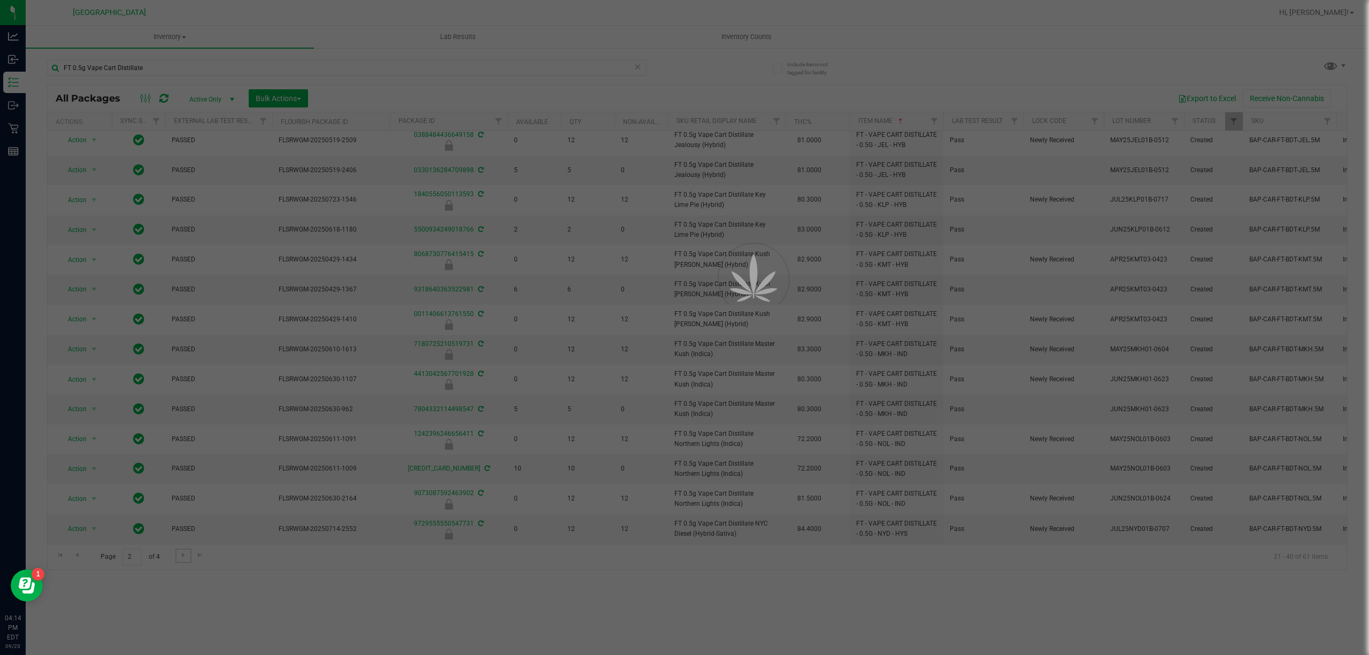
scroll to position [0, 0]
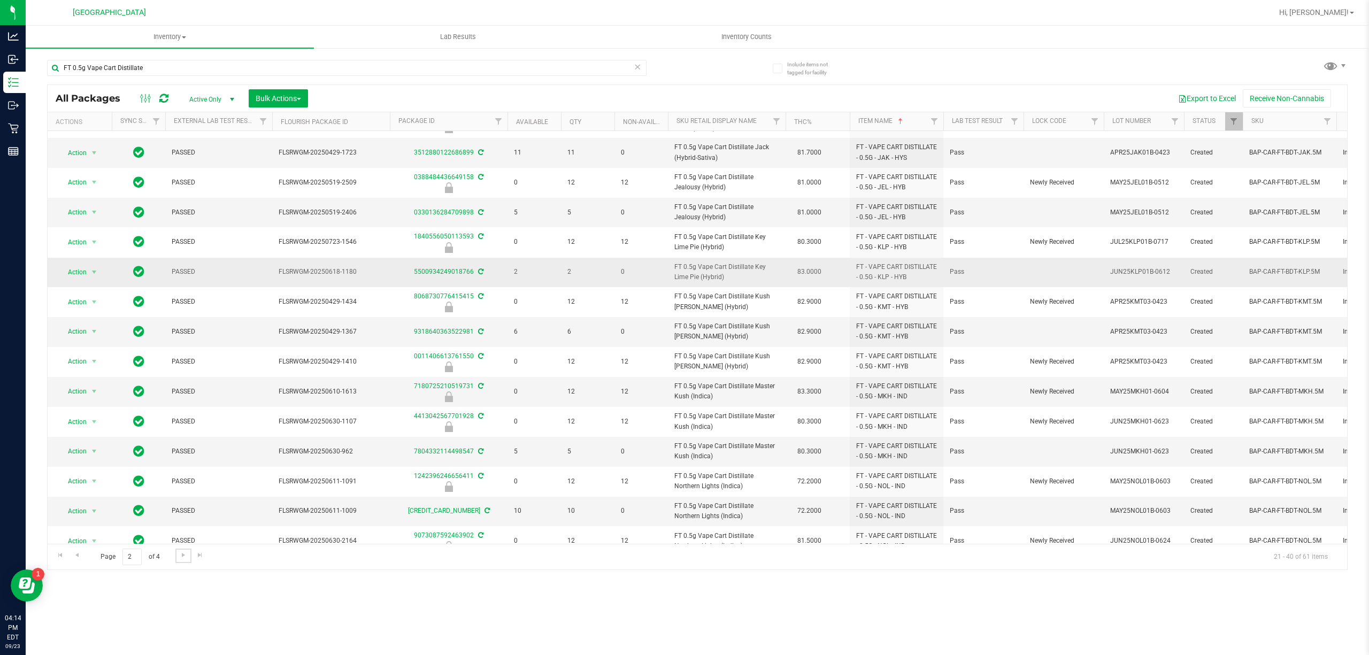
scroll to position [198, 0]
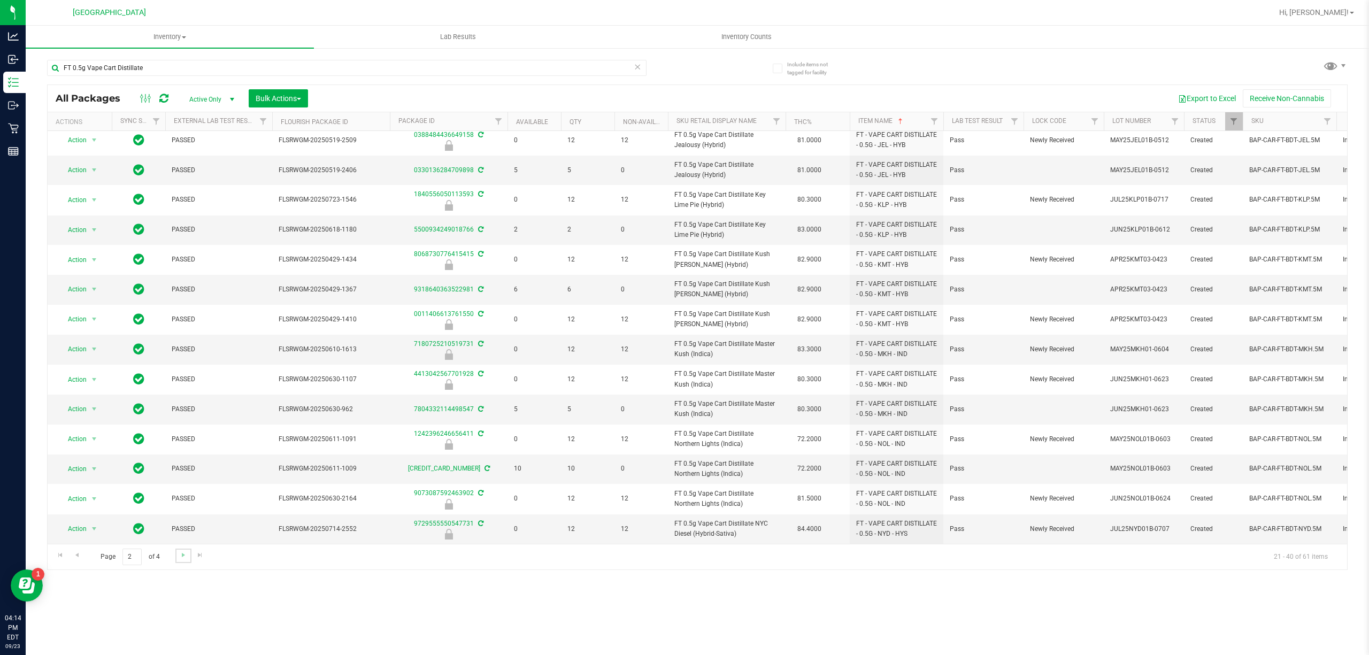
click at [189, 558] on link "Go to the next page" at bounding box center [183, 556] width 16 height 14
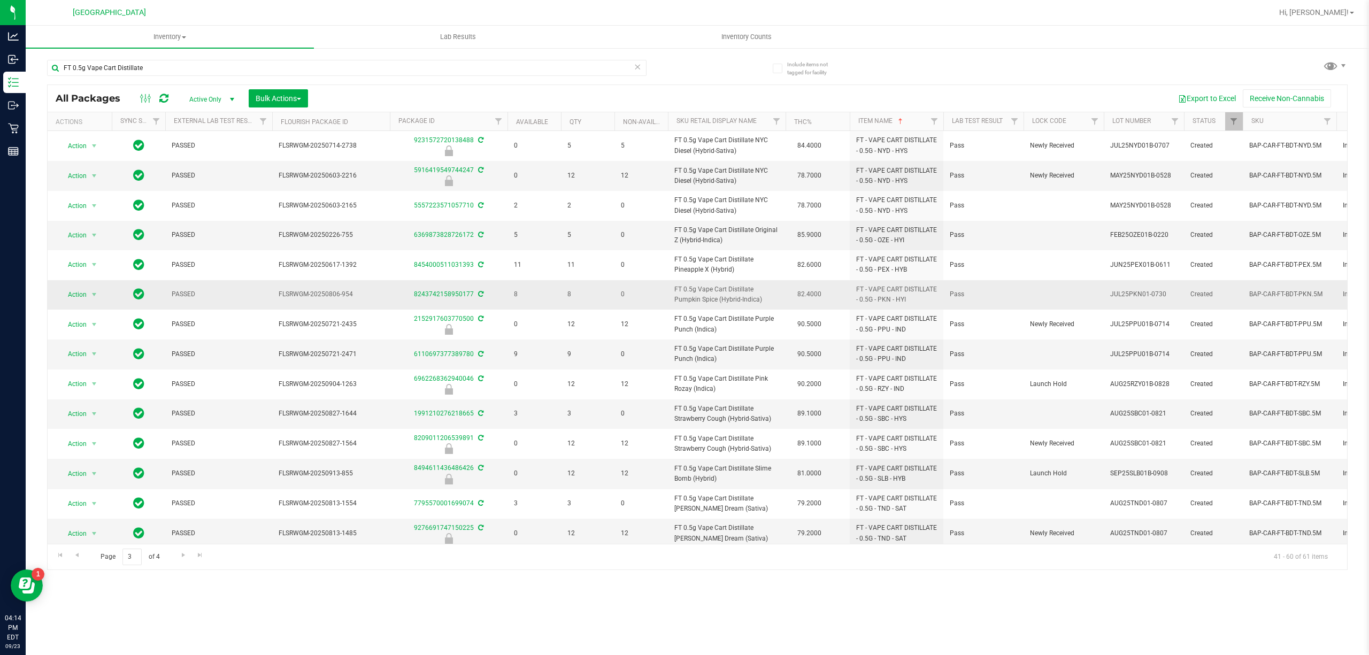
drag, startPoint x: 925, startPoint y: 291, endPoint x: 897, endPoint y: 300, distance: 29.8
click at [897, 300] on span "FT - VAPE CART DISTILLATE - 0.5G - PKN - HYI" at bounding box center [896, 295] width 81 height 20
click at [897, 297] on span "FT - VAPE CART DISTILLATE - 0.5G - PKN - HYI" at bounding box center [896, 295] width 81 height 20
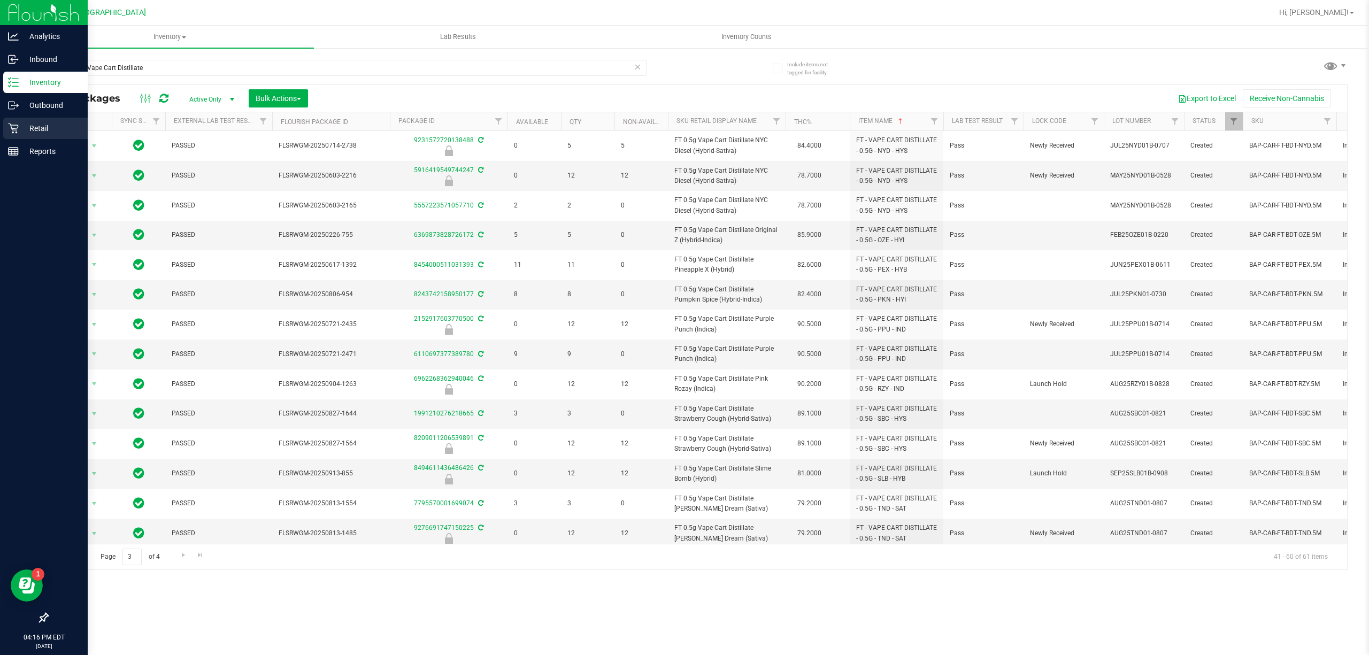
click at [50, 129] on p "Retail" at bounding box center [51, 128] width 64 height 13
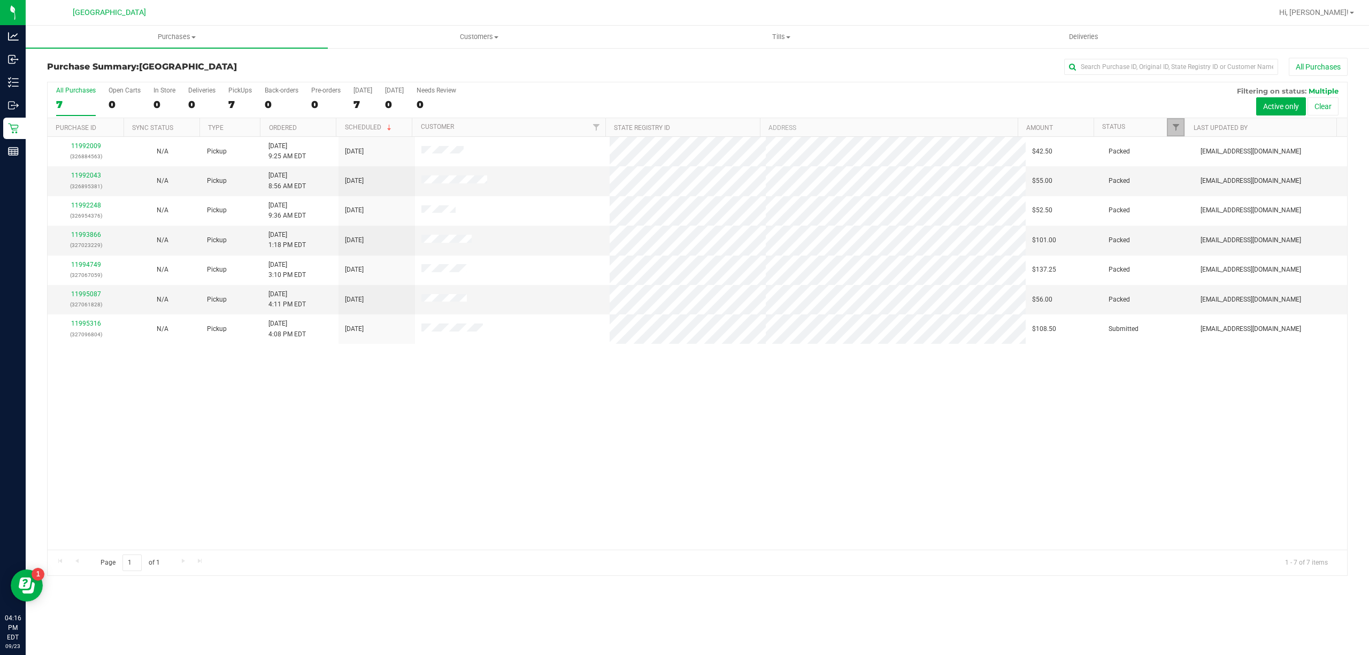
click at [1169, 122] on link "Filter" at bounding box center [1176, 127] width 18 height 18
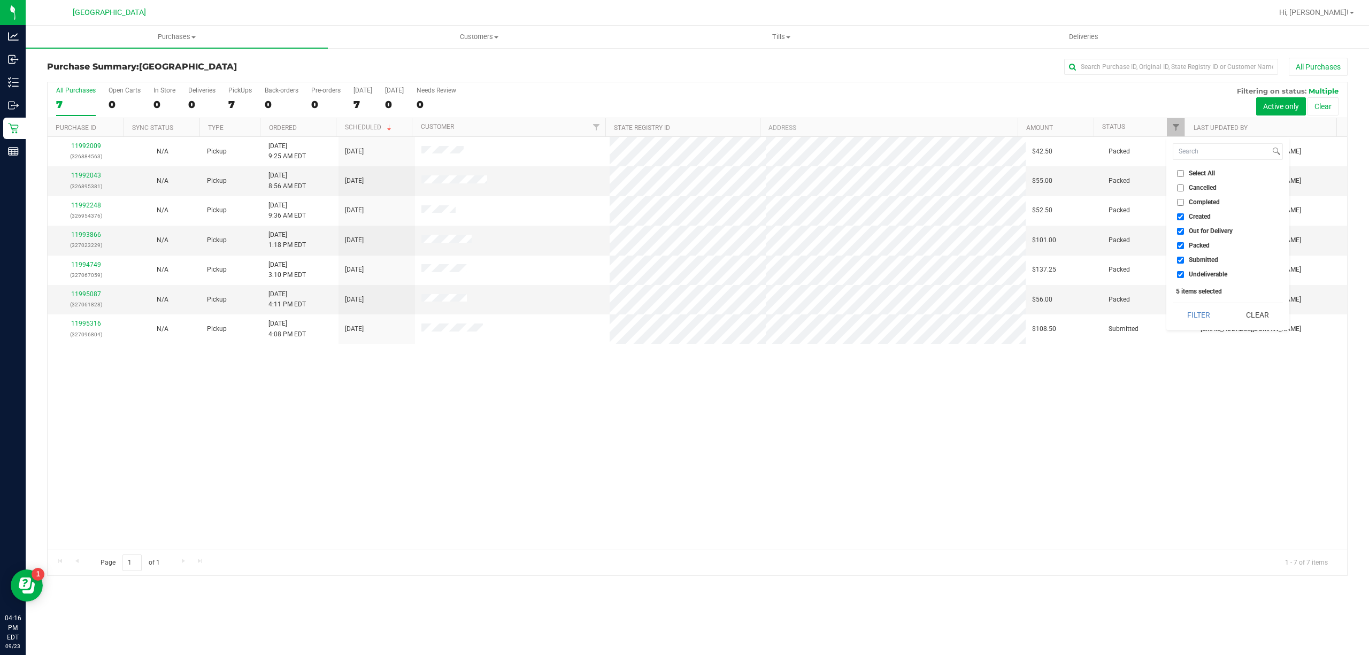
click at [1183, 220] on input "Created" at bounding box center [1180, 216] width 7 height 7
checkbox input "false"
click at [1179, 229] on input "Out for Delivery" at bounding box center [1180, 231] width 7 height 7
checkbox input "false"
click at [1179, 247] on input "Packed" at bounding box center [1180, 245] width 7 height 7
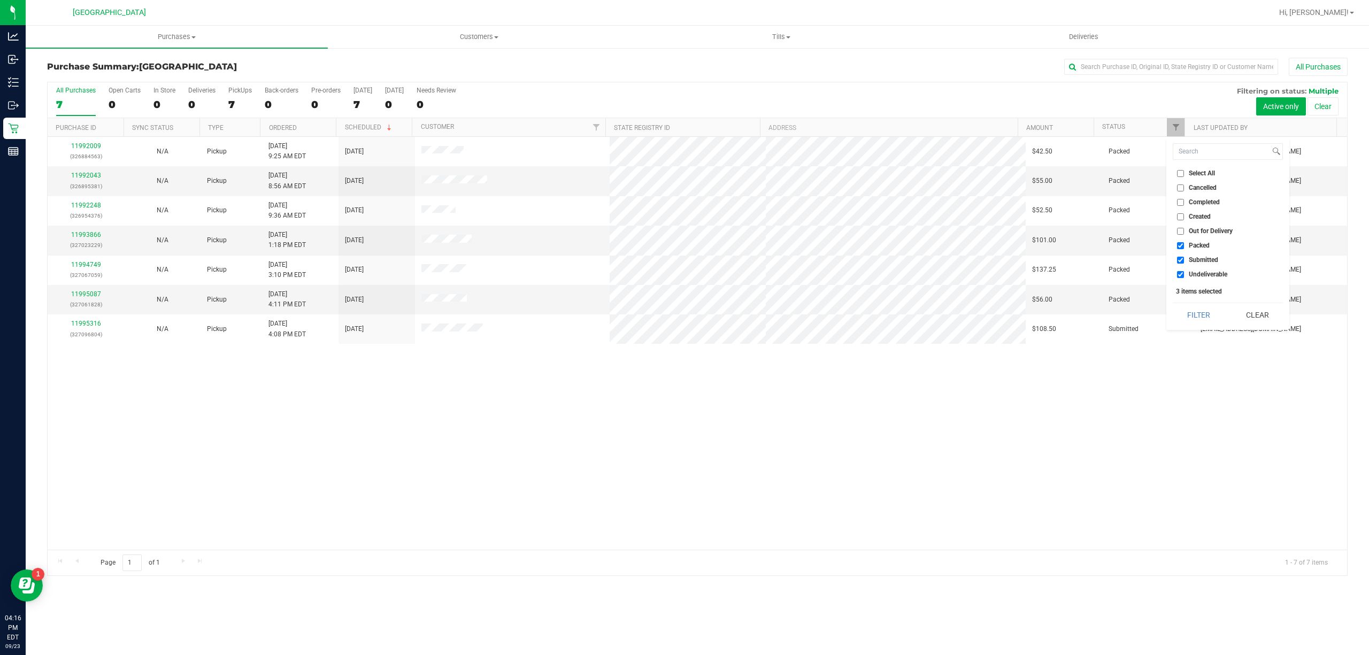
checkbox input "false"
click at [1182, 280] on li "Undeliverable" at bounding box center [1228, 274] width 110 height 11
click at [1182, 276] on input "Undeliverable" at bounding box center [1180, 274] width 7 height 7
checkbox input "false"
click at [1192, 311] on button "Filter" at bounding box center [1198, 315] width 51 height 24
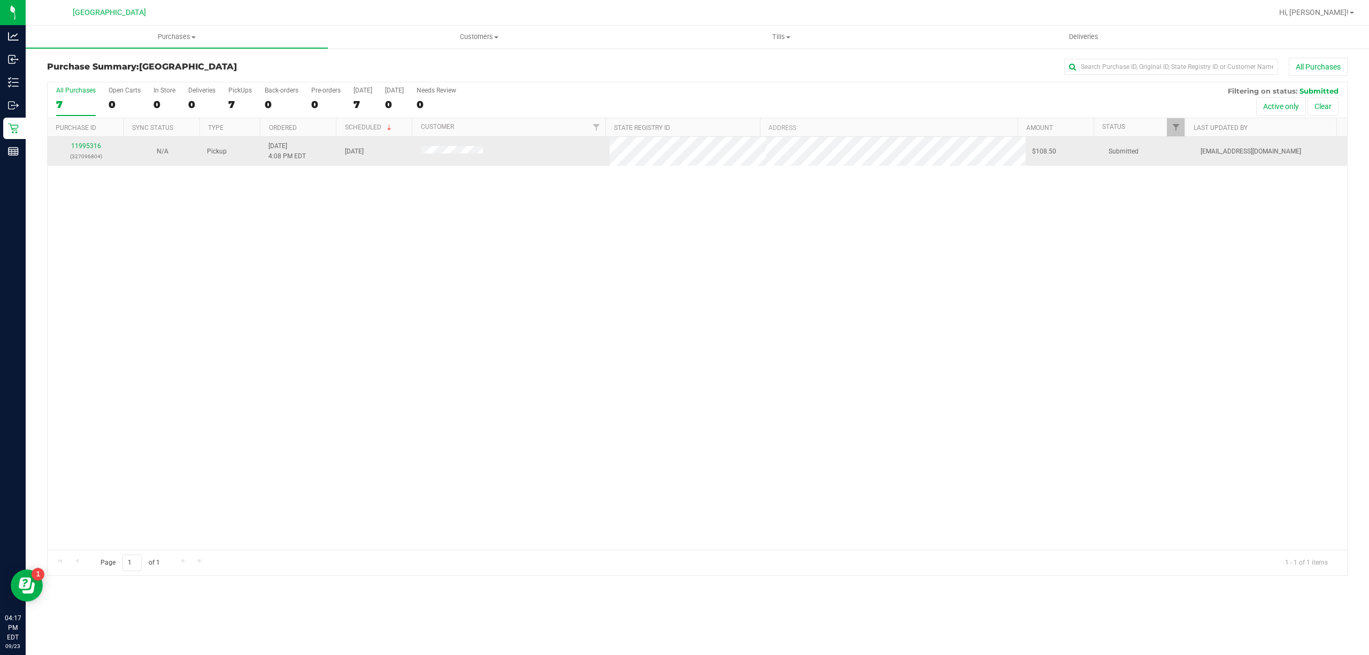
click at [455, 158] on td at bounding box center [512, 151] width 195 height 29
click at [90, 146] on link "11995316" at bounding box center [86, 145] width 30 height 7
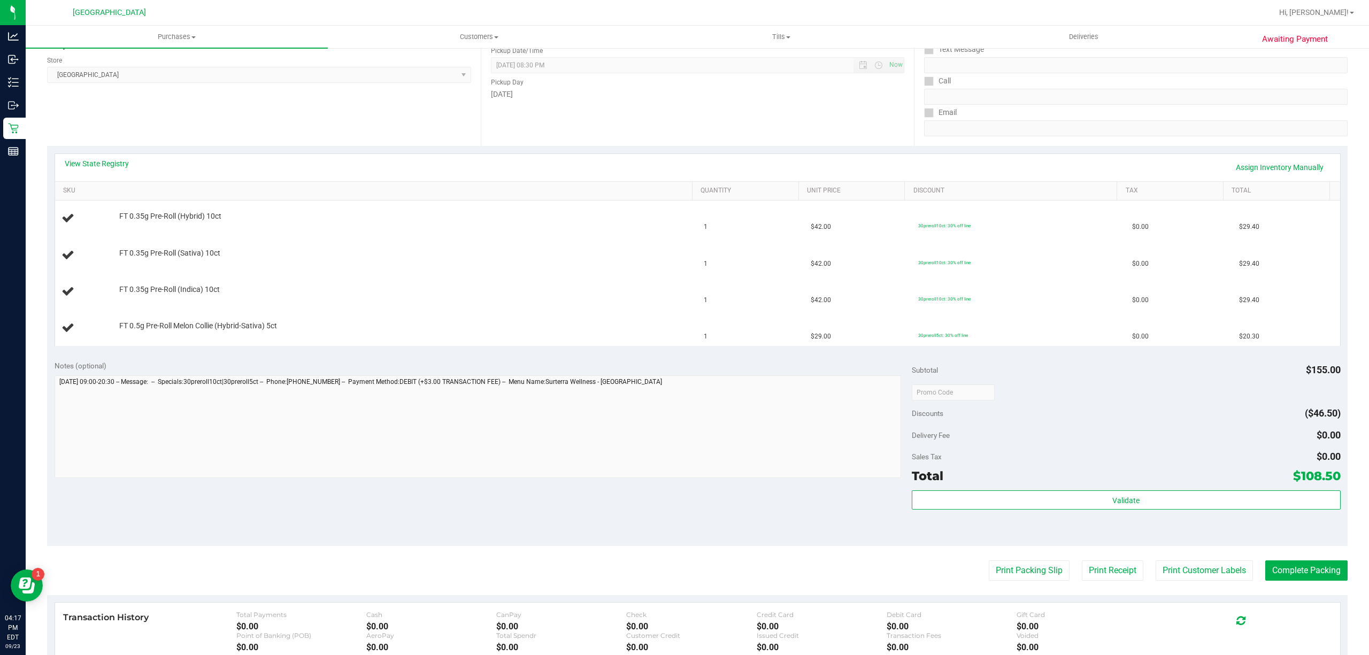
scroll to position [285, 0]
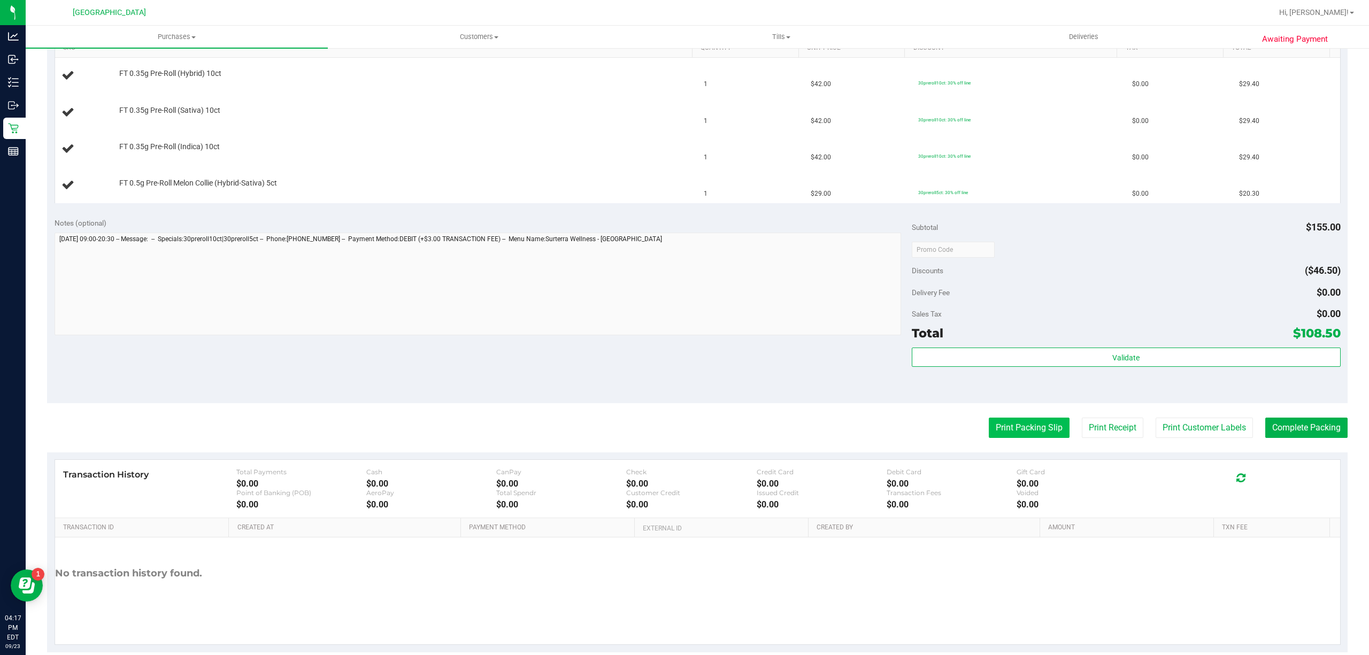
click at [1007, 436] on button "Print Packing Slip" at bounding box center [1029, 428] width 81 height 20
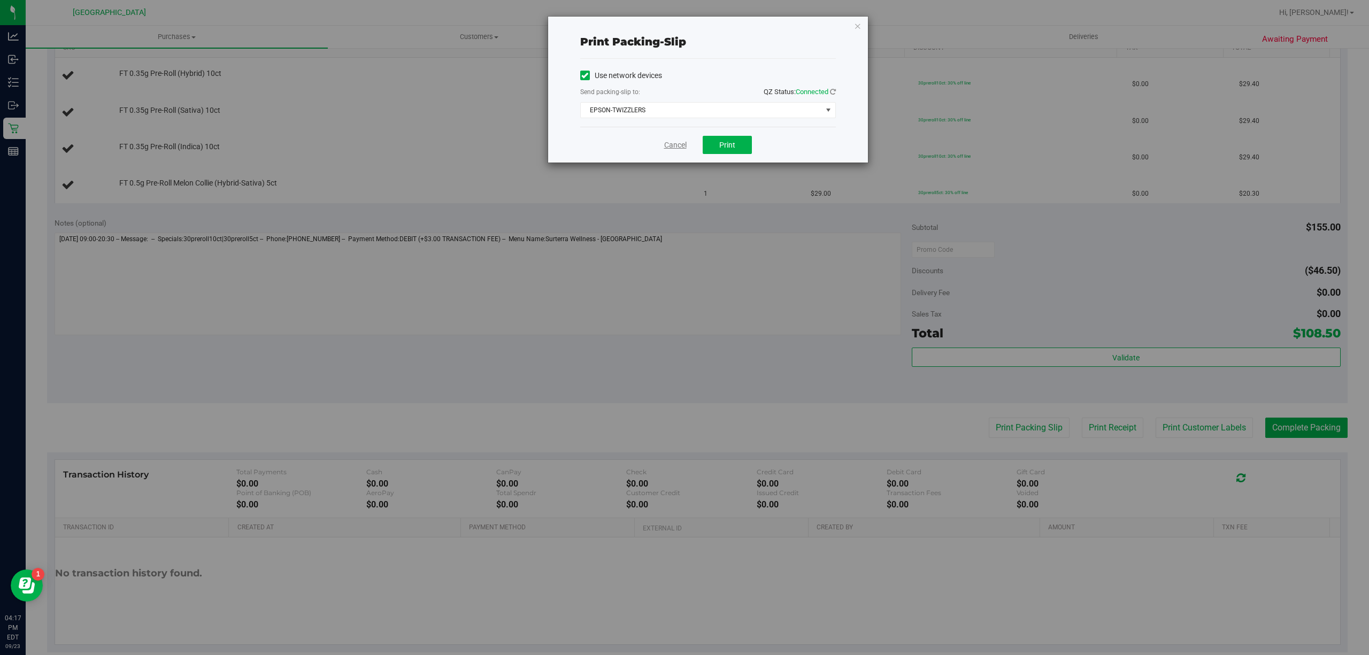
click at [671, 145] on link "Cancel" at bounding box center [675, 145] width 22 height 11
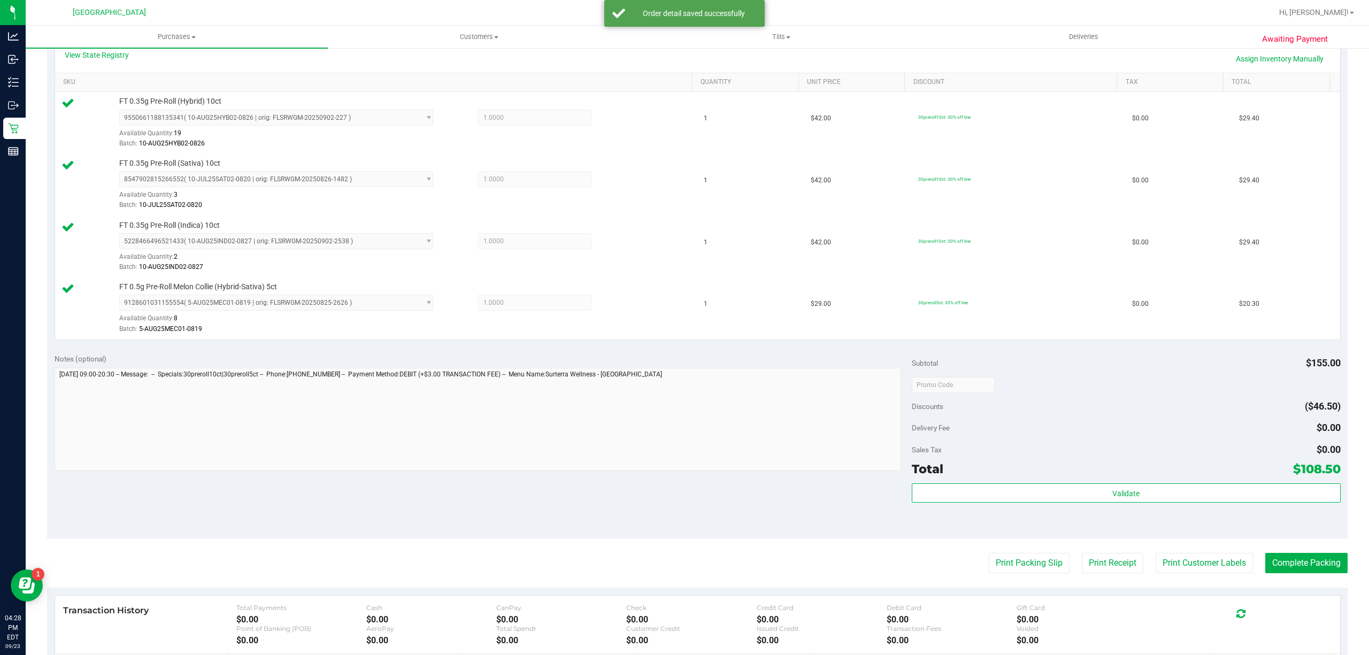
scroll to position [408, 0]
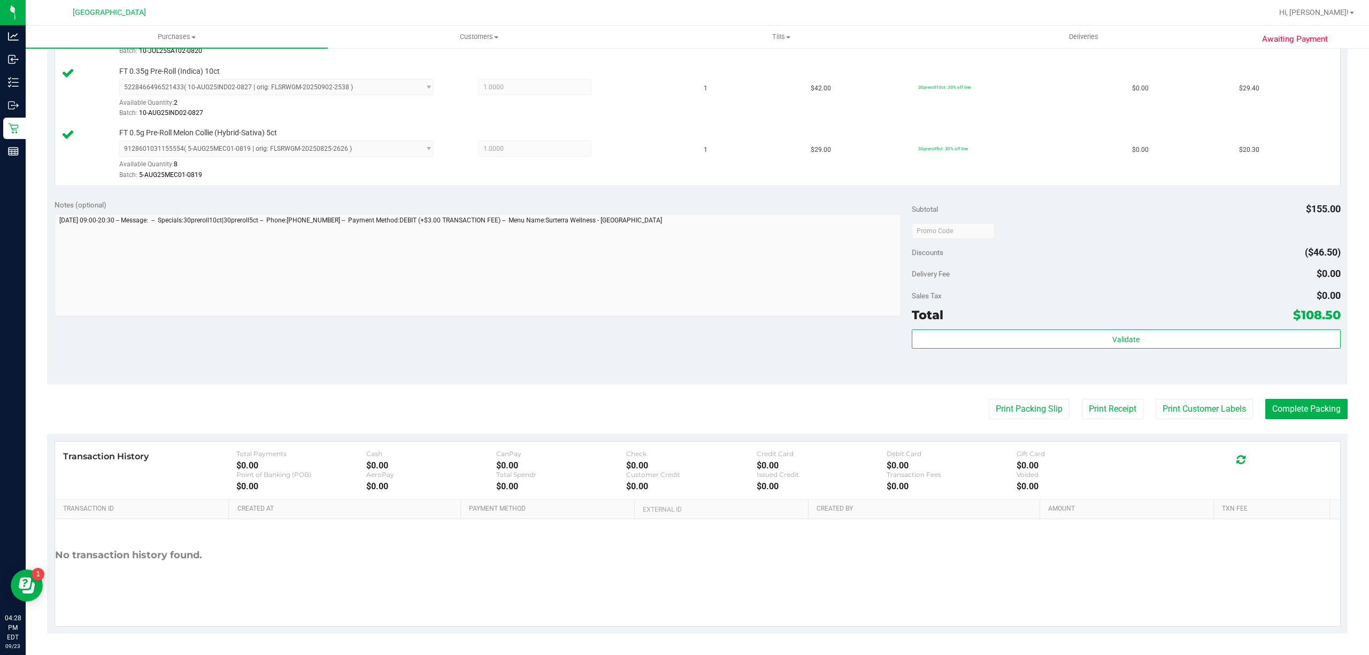
click at [1010, 351] on div "Validate" at bounding box center [1126, 353] width 429 height 48
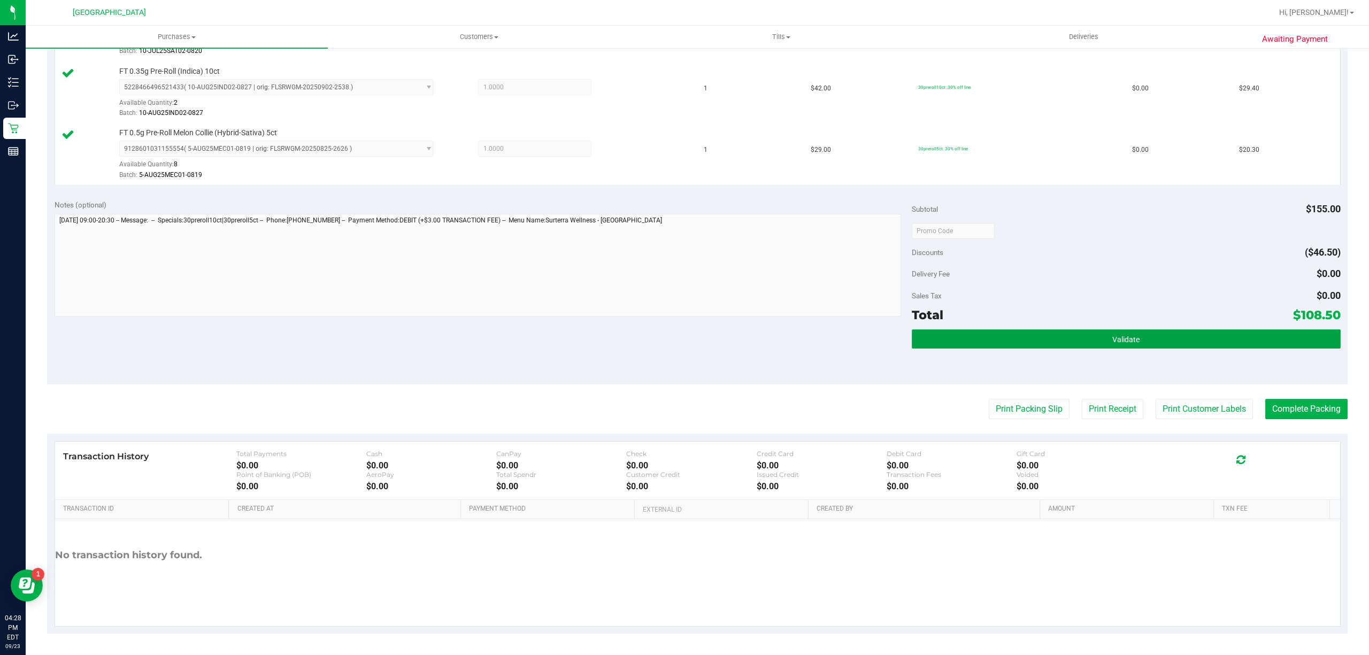
click at [1049, 336] on button "Validate" at bounding box center [1126, 338] width 429 height 19
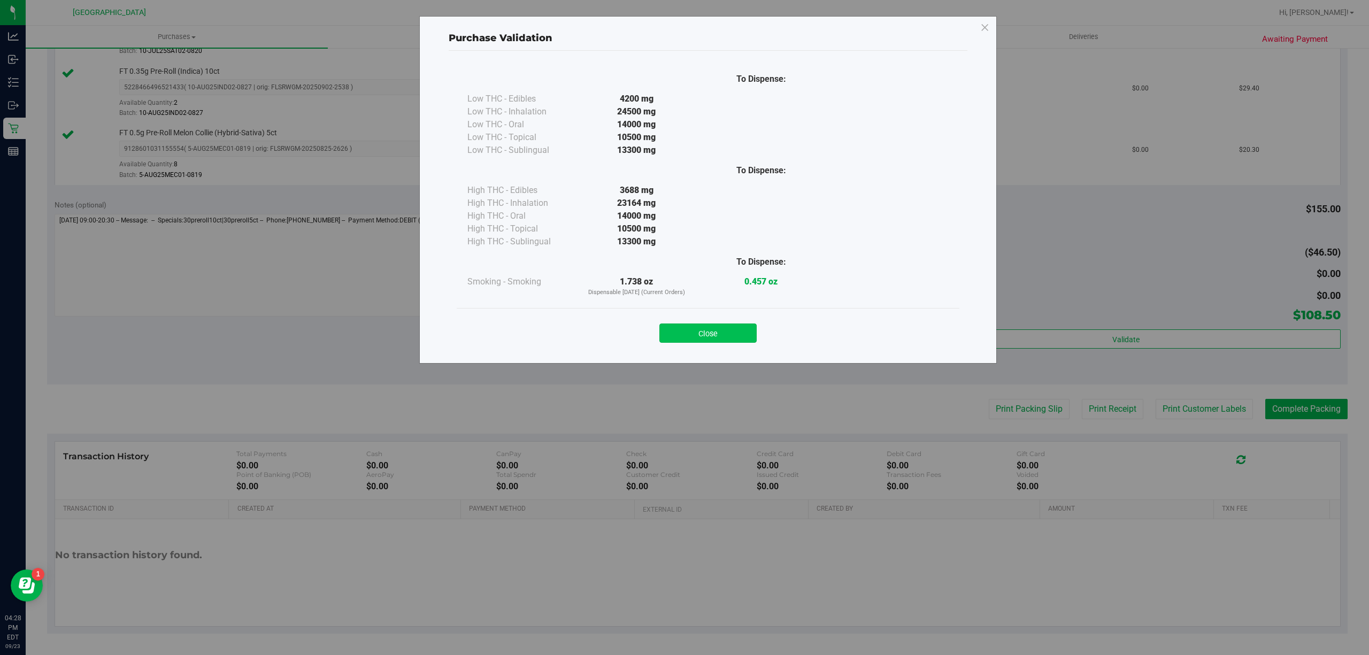
click at [719, 324] on button "Close" at bounding box center [708, 333] width 97 height 19
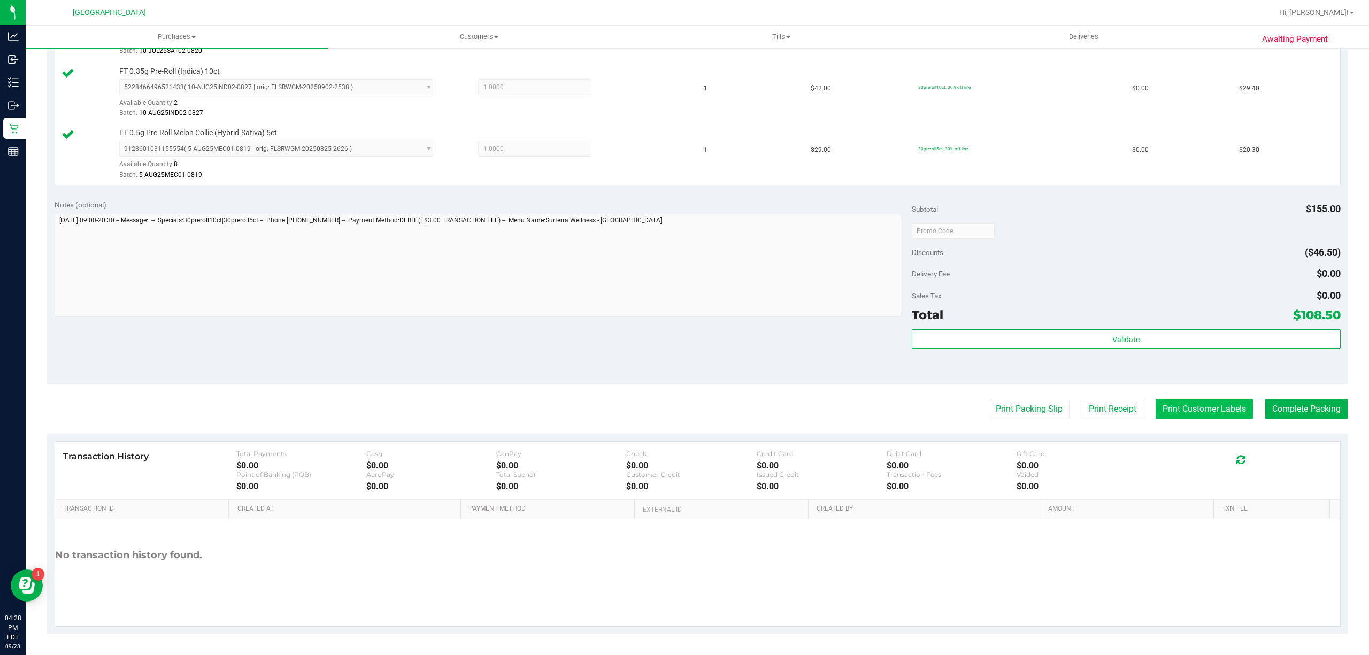
click at [1205, 416] on button "Print Customer Labels" at bounding box center [1204, 409] width 97 height 20
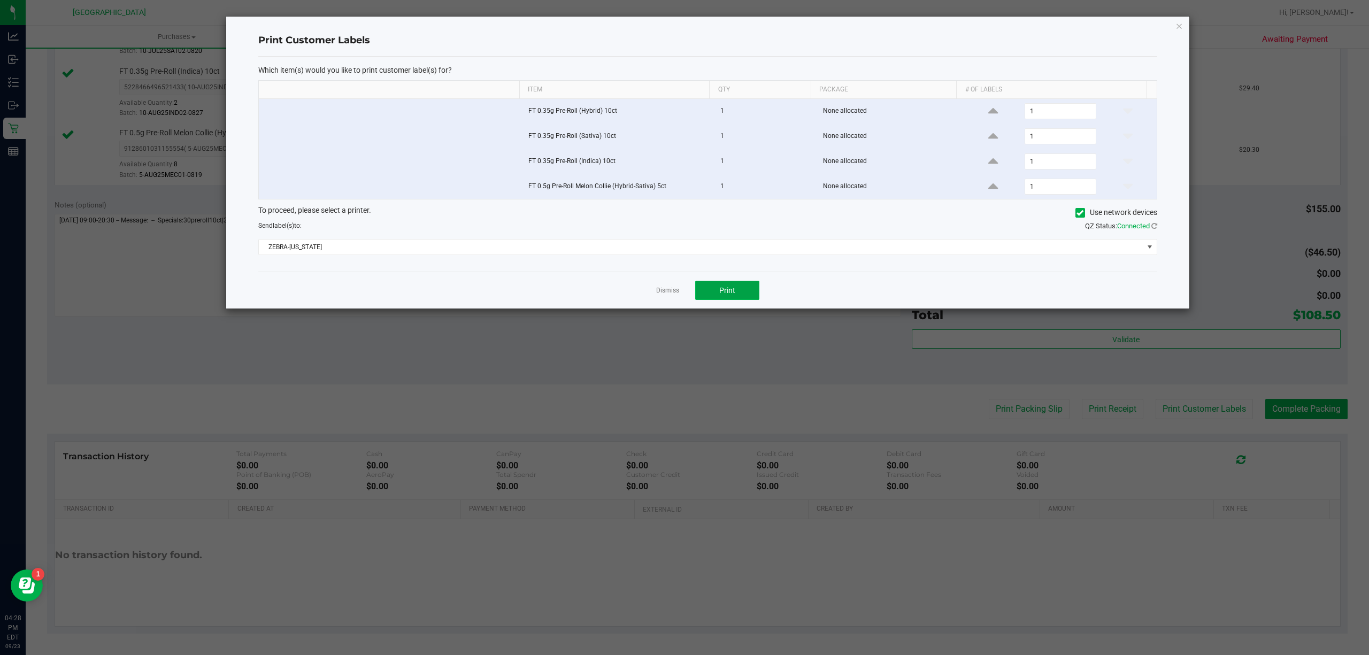
click at [741, 285] on button "Print" at bounding box center [727, 290] width 64 height 19
click at [677, 295] on link "Dismiss" at bounding box center [667, 290] width 23 height 9
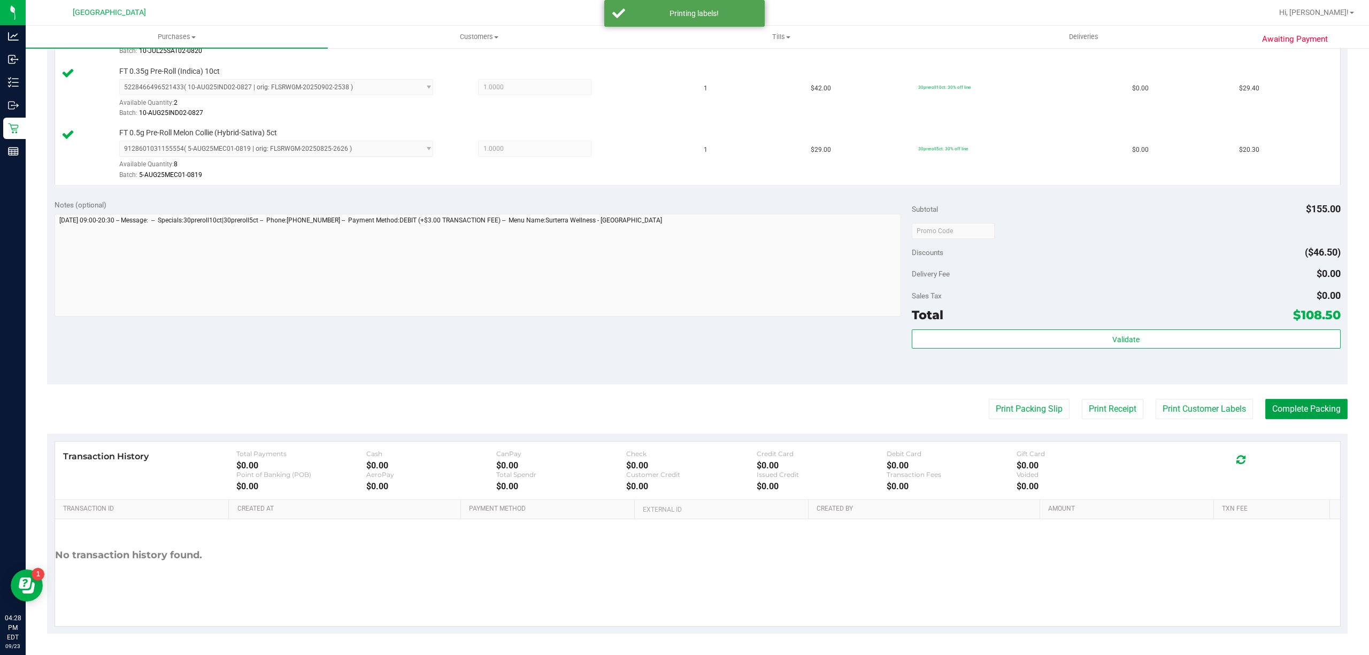
click at [1332, 412] on button "Complete Packing" at bounding box center [1307, 409] width 82 height 20
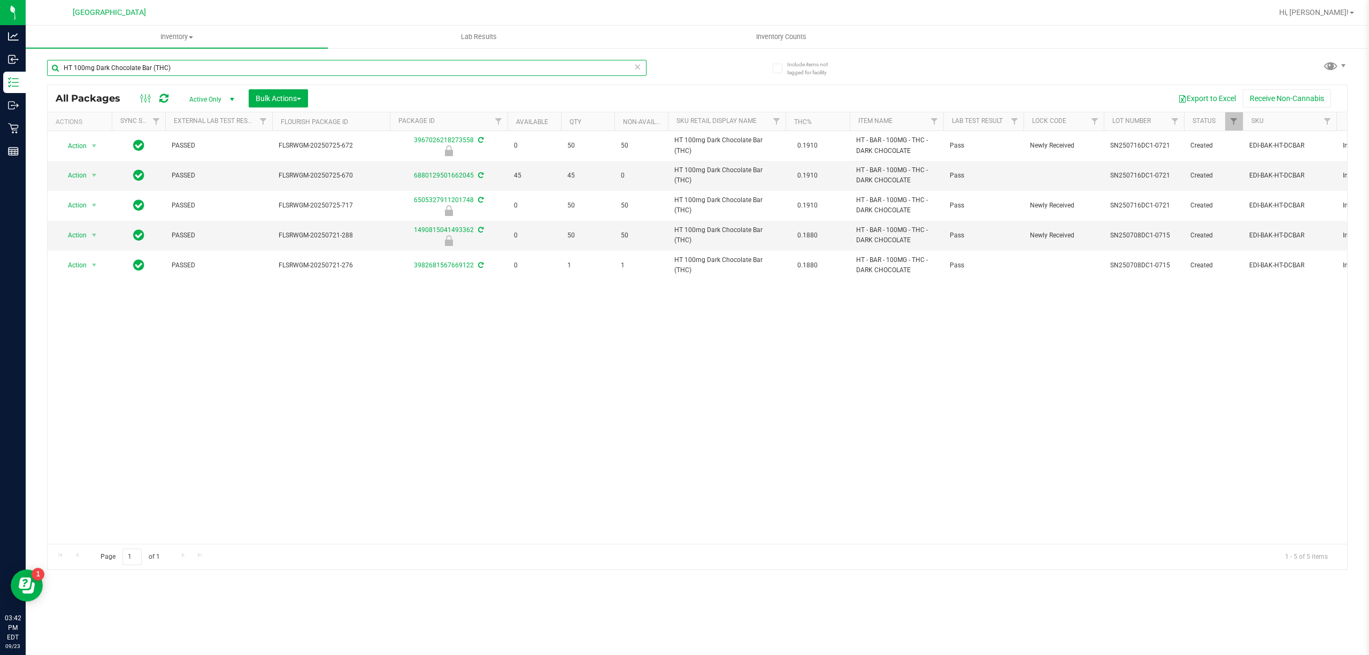
click at [268, 75] on input "HT 100mg Dark Chocolate Bar (THC)" at bounding box center [347, 68] width 600 height 16
click at [266, 75] on input "HT 100mg Dark Chocolate Bar (THC)" at bounding box center [347, 68] width 600 height 16
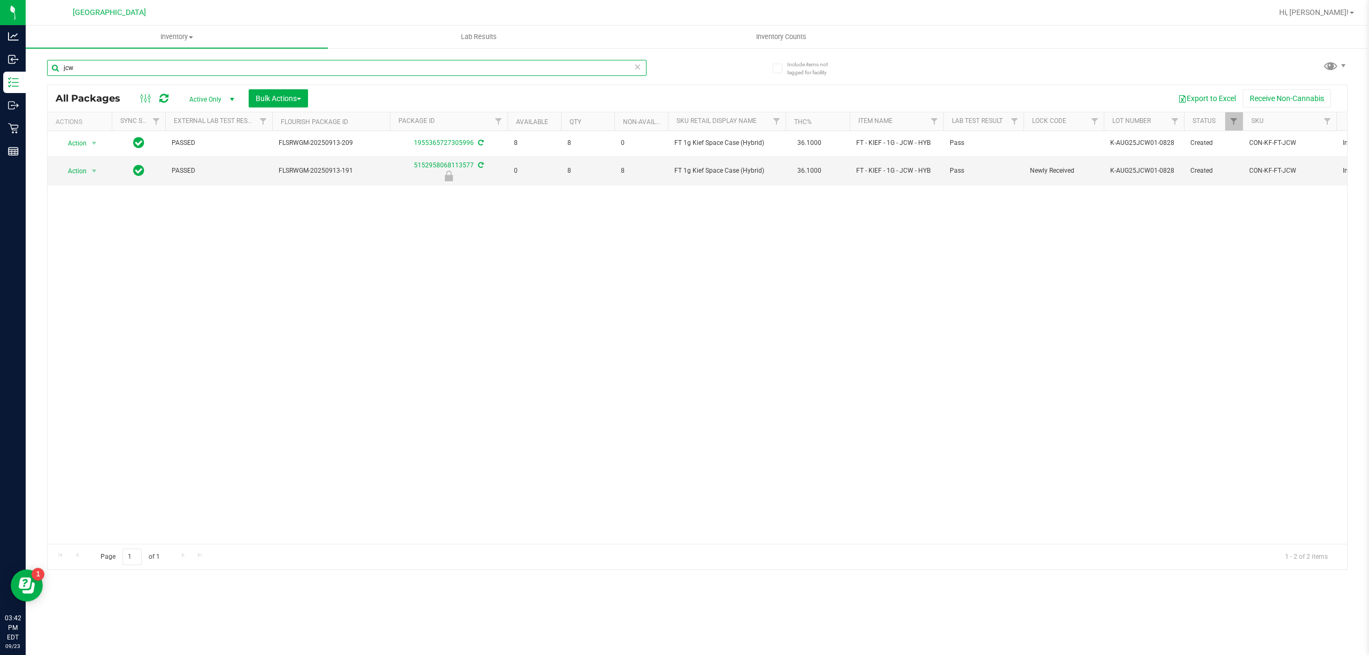
drag, startPoint x: 266, startPoint y: 73, endPoint x: 76, endPoint y: 72, distance: 189.9
click at [76, 72] on input "jcw" at bounding box center [347, 68] width 600 height 16
drag, startPoint x: 86, startPoint y: 59, endPoint x: 41, endPoint y: 58, distance: 44.9
click at [41, 58] on div "Include items not tagged for facility jcw All Packages Active Only Active Only …" at bounding box center [698, 210] width 1344 height 326
type input "pzt"
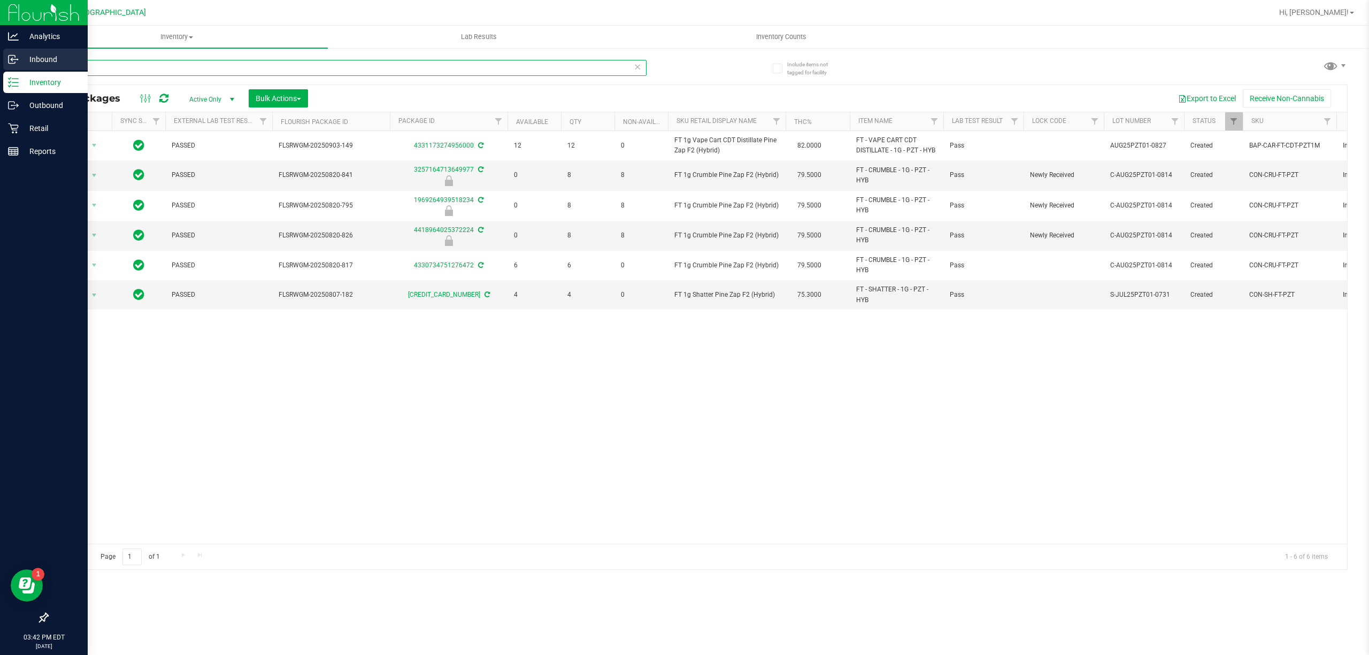
drag, startPoint x: 166, startPoint y: 68, endPoint x: 24, endPoint y: 68, distance: 142.3
click at [24, 68] on div "Analytics Inbound Inventory Outbound Retail Reports 03:42 PM EDT 09/23/2025 09/…" at bounding box center [684, 327] width 1369 height 655
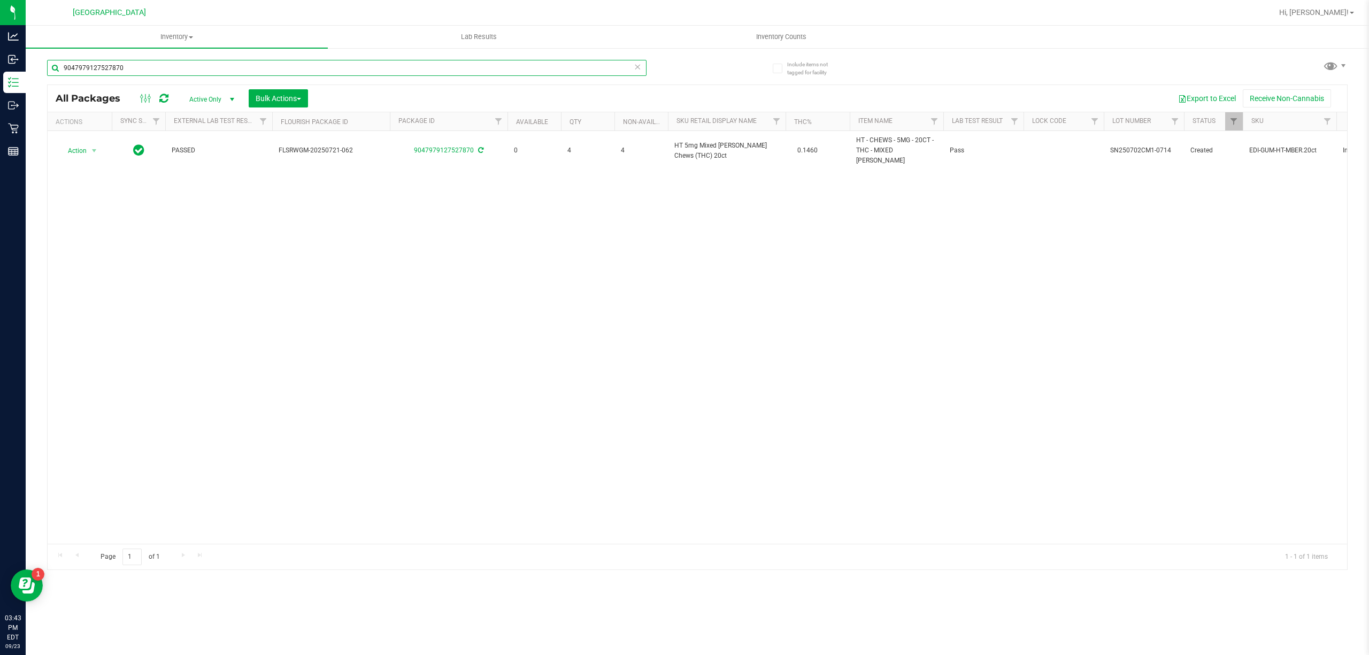
click at [592, 72] on input "9047979127527870" at bounding box center [347, 68] width 600 height 16
click at [592, 72] on input "3982681567669122" at bounding box center [347, 68] width 600 height 16
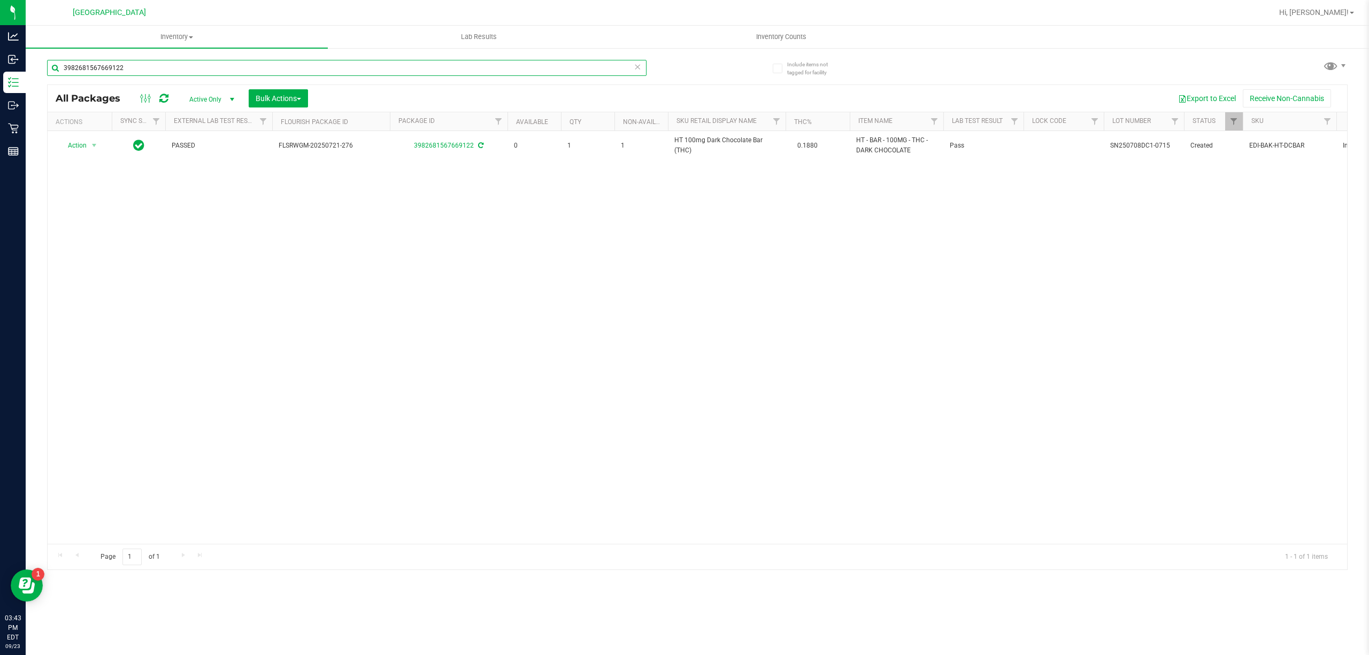
click at [592, 72] on input "3982681567669122" at bounding box center [347, 68] width 600 height 16
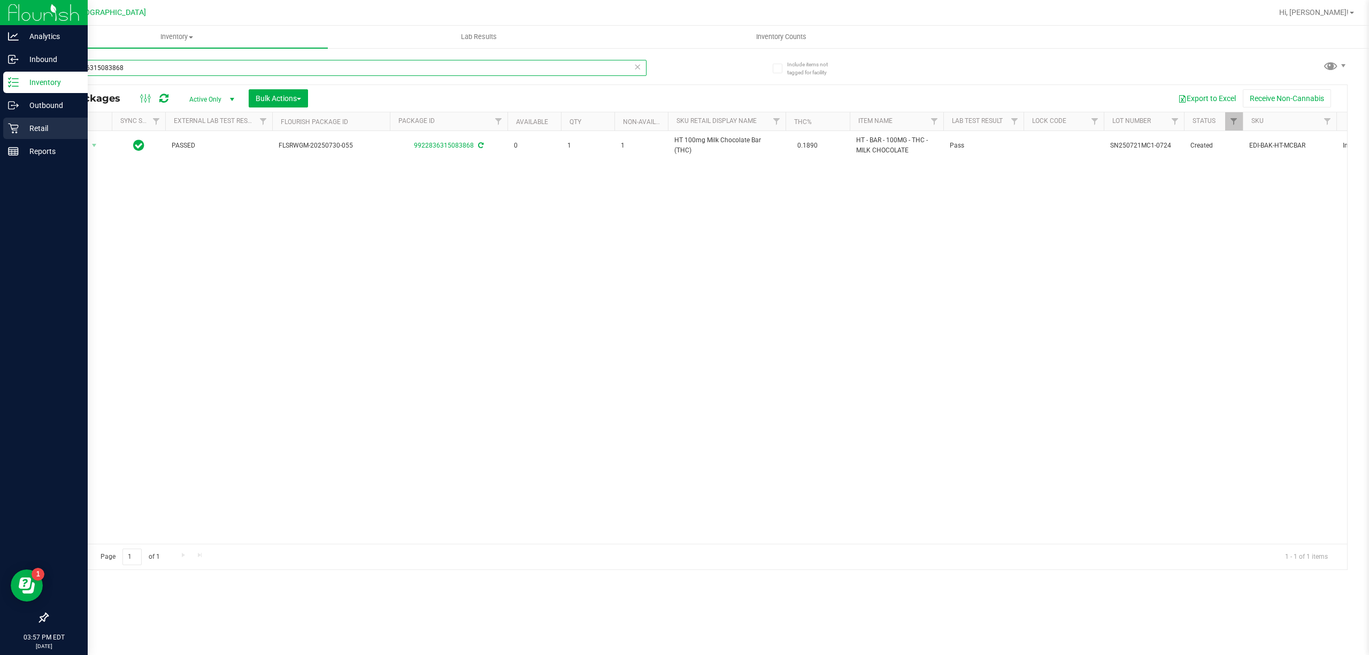
type input "9922836315083868"
click at [47, 124] on p "Retail" at bounding box center [51, 128] width 64 height 13
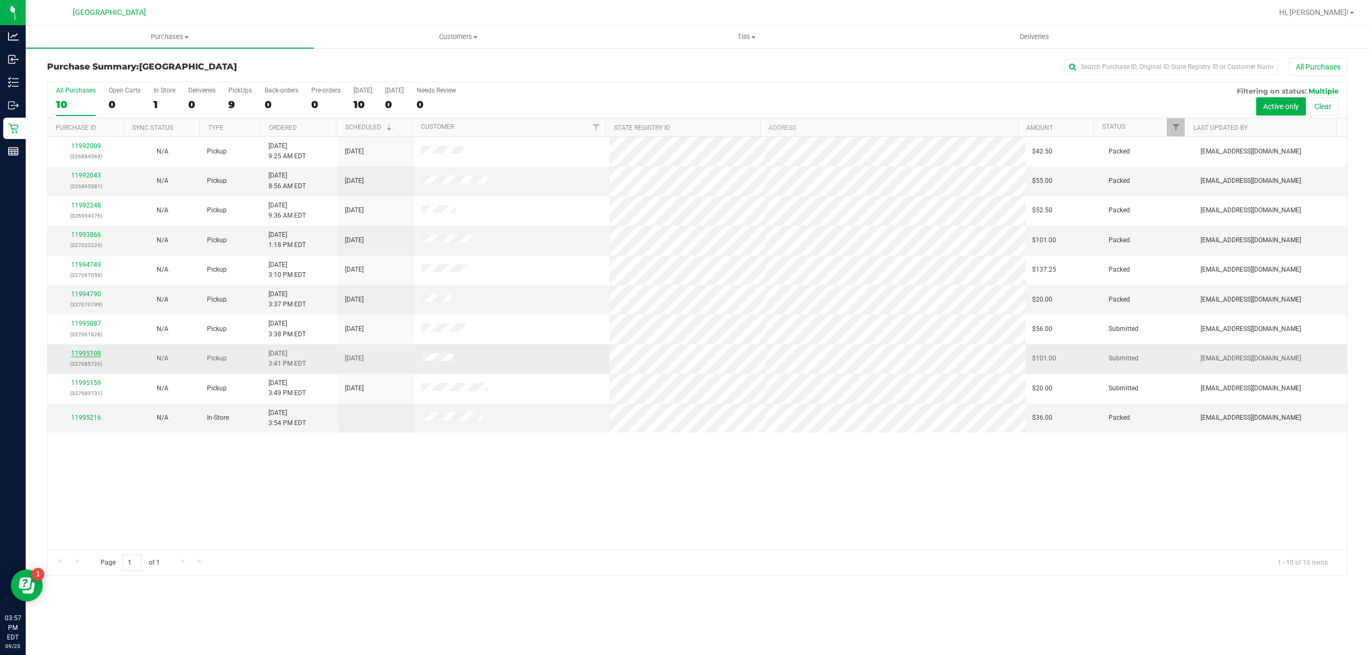
click at [93, 354] on link "11995108" at bounding box center [86, 353] width 30 height 7
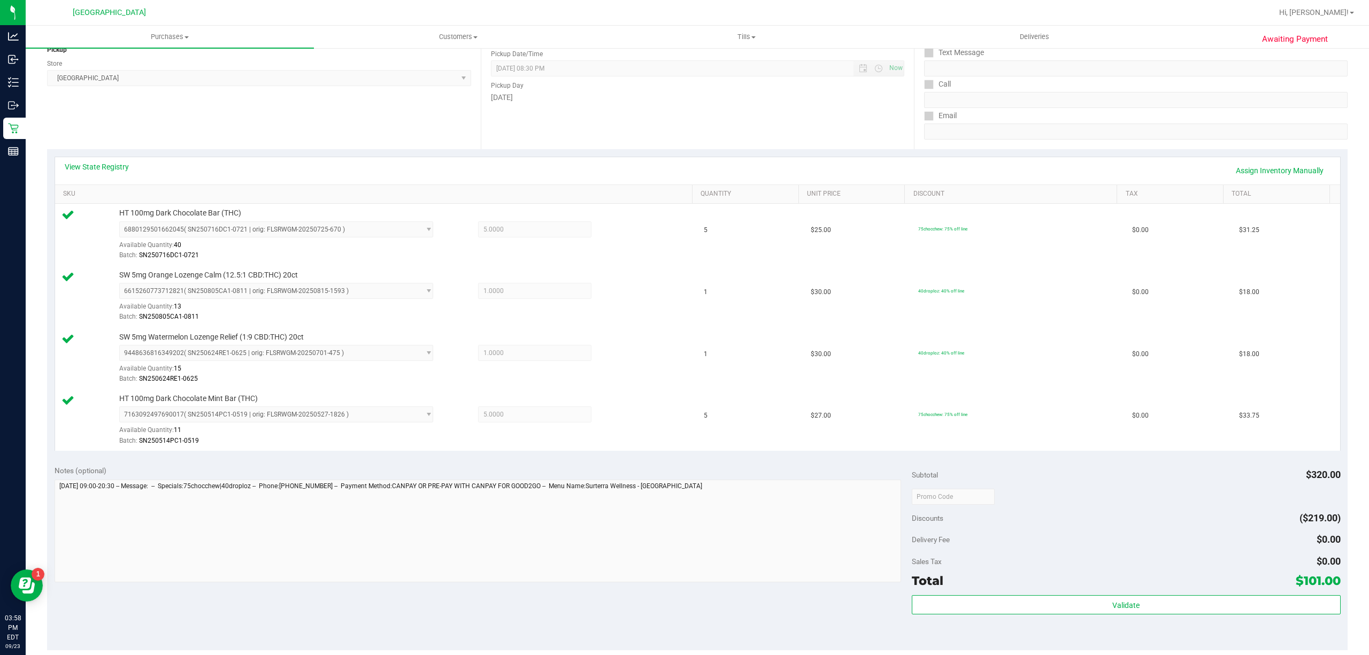
scroll to position [214, 0]
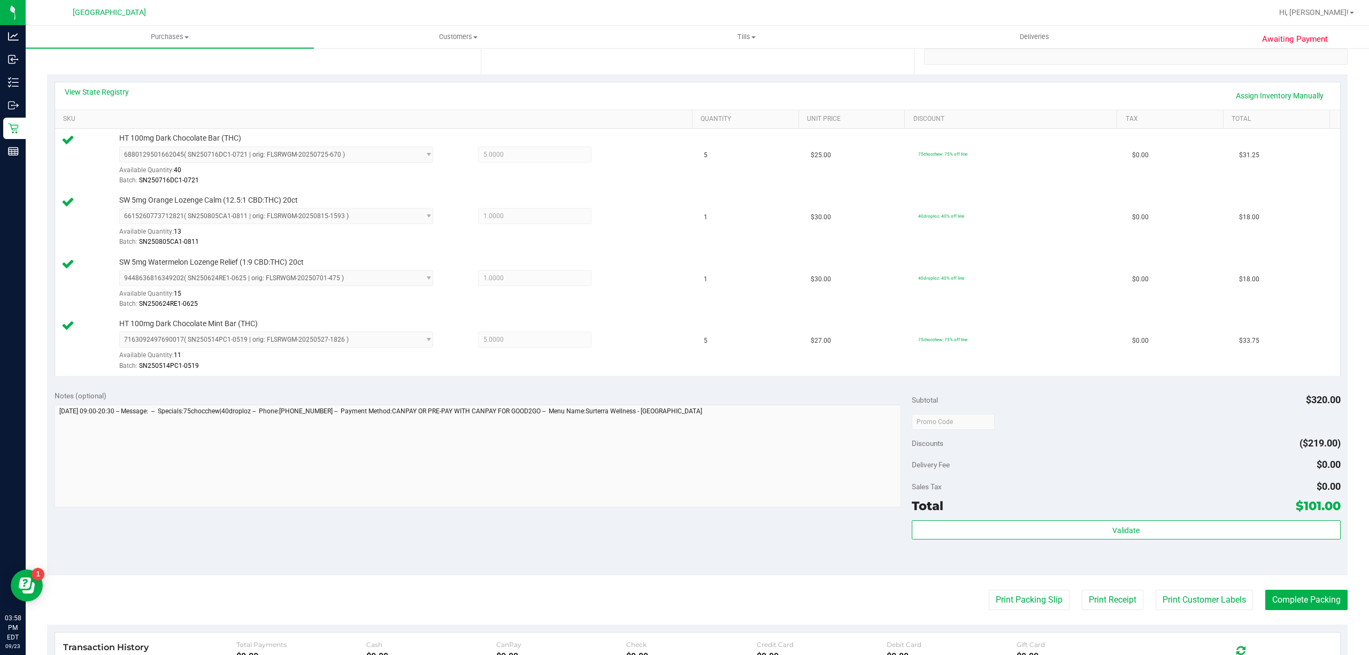
click at [1054, 516] on div "Total $101.00" at bounding box center [1126, 505] width 429 height 19
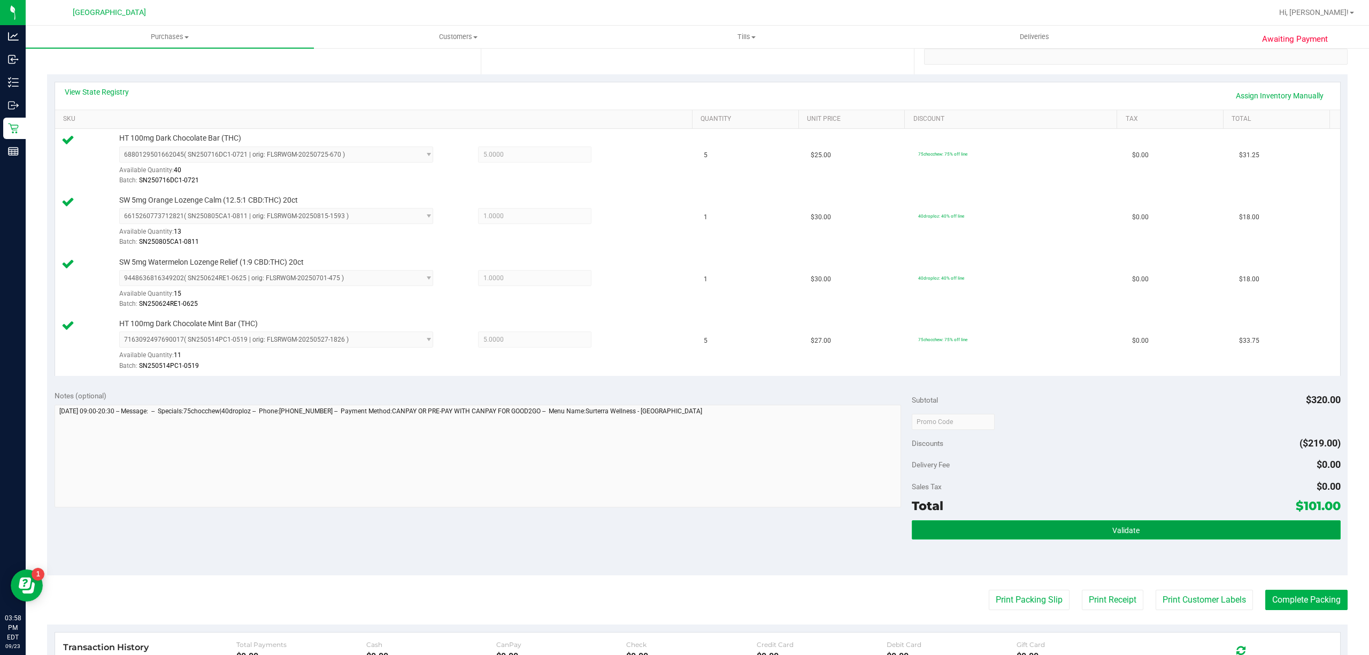
click at [1055, 536] on button "Validate" at bounding box center [1126, 529] width 429 height 19
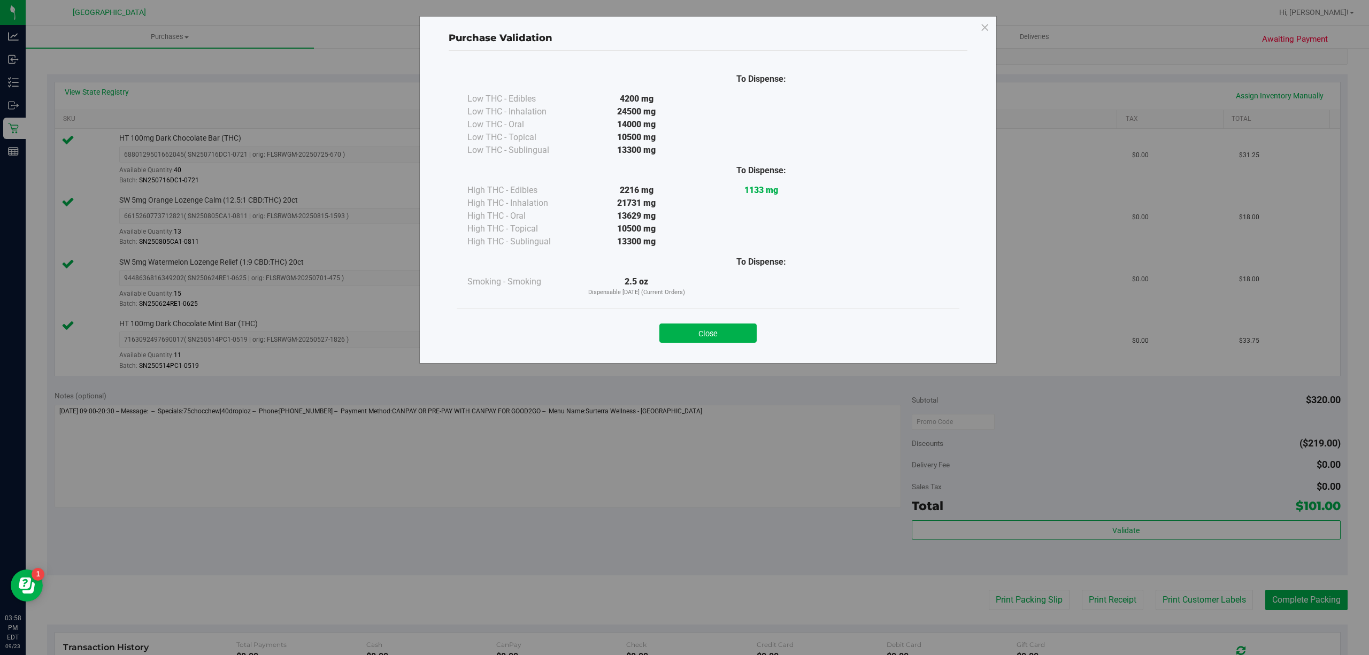
drag, startPoint x: 711, startPoint y: 320, endPoint x: 724, endPoint y: 351, distance: 33.8
click at [712, 324] on div "Close" at bounding box center [708, 330] width 487 height 27
click at [725, 351] on div "Close" at bounding box center [708, 329] width 503 height 43
click at [731, 324] on button "Close" at bounding box center [708, 333] width 97 height 19
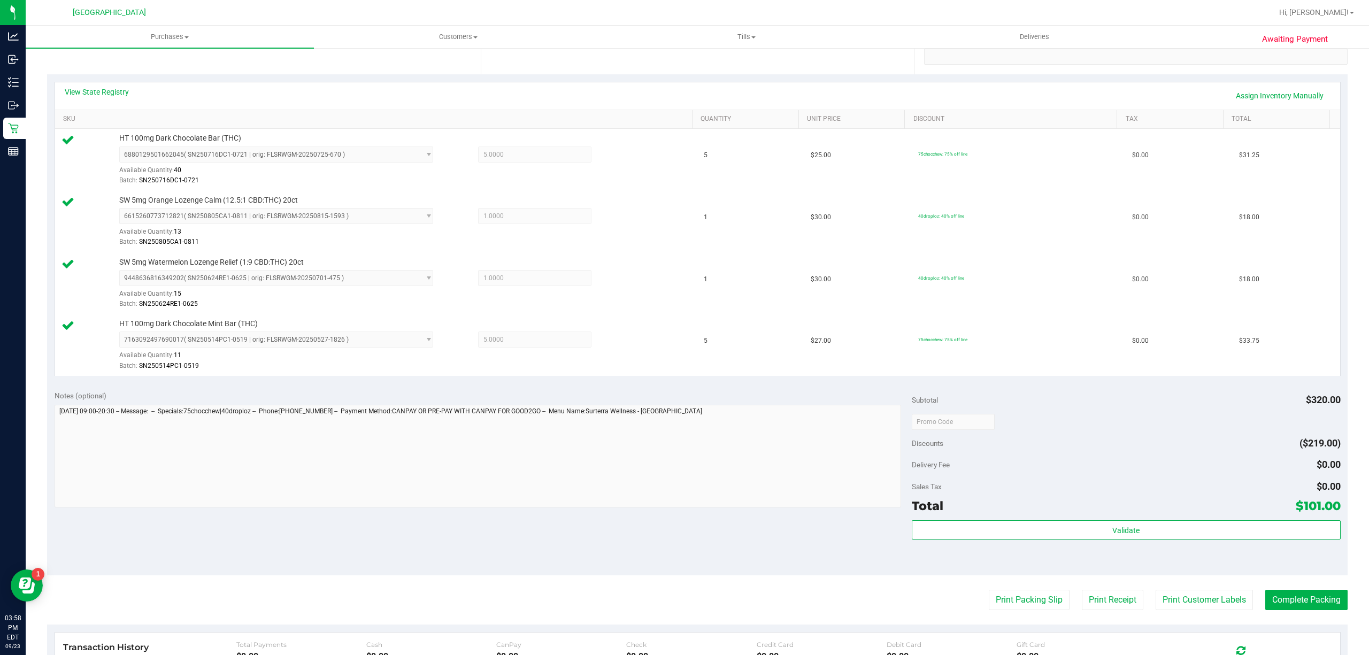
scroll to position [408, 0]
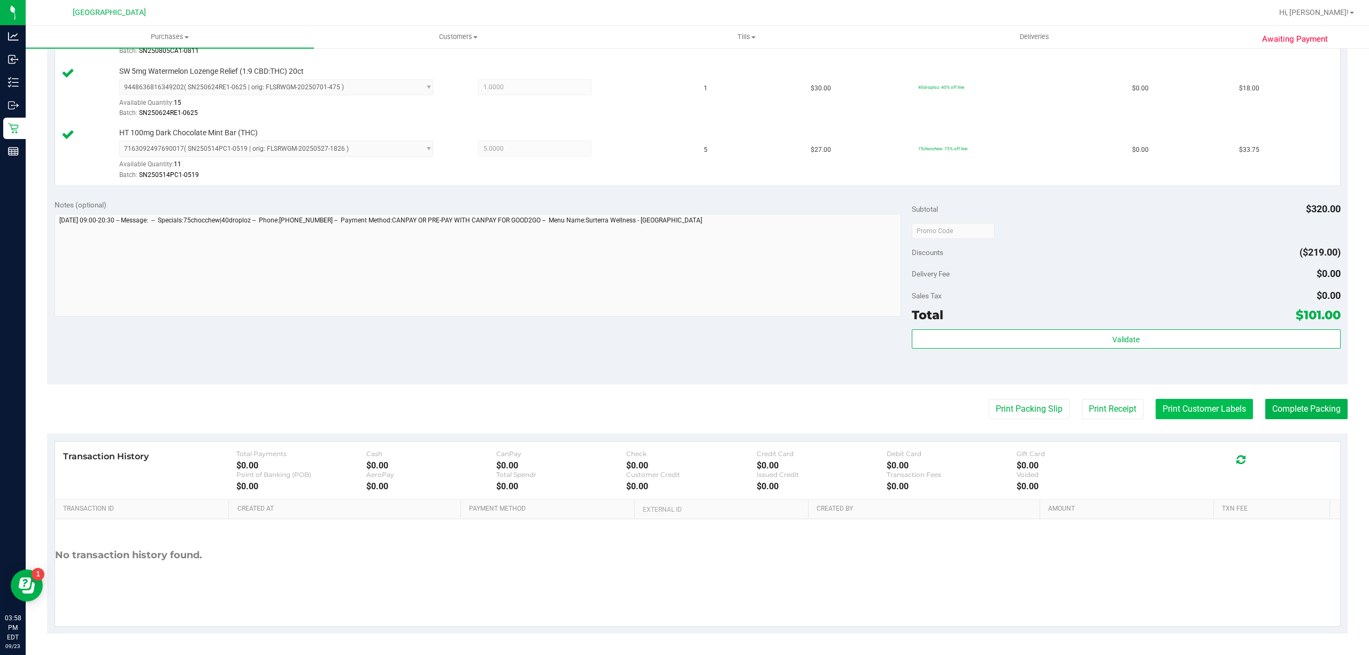
click at [1197, 409] on button "Print Customer Labels" at bounding box center [1204, 409] width 97 height 20
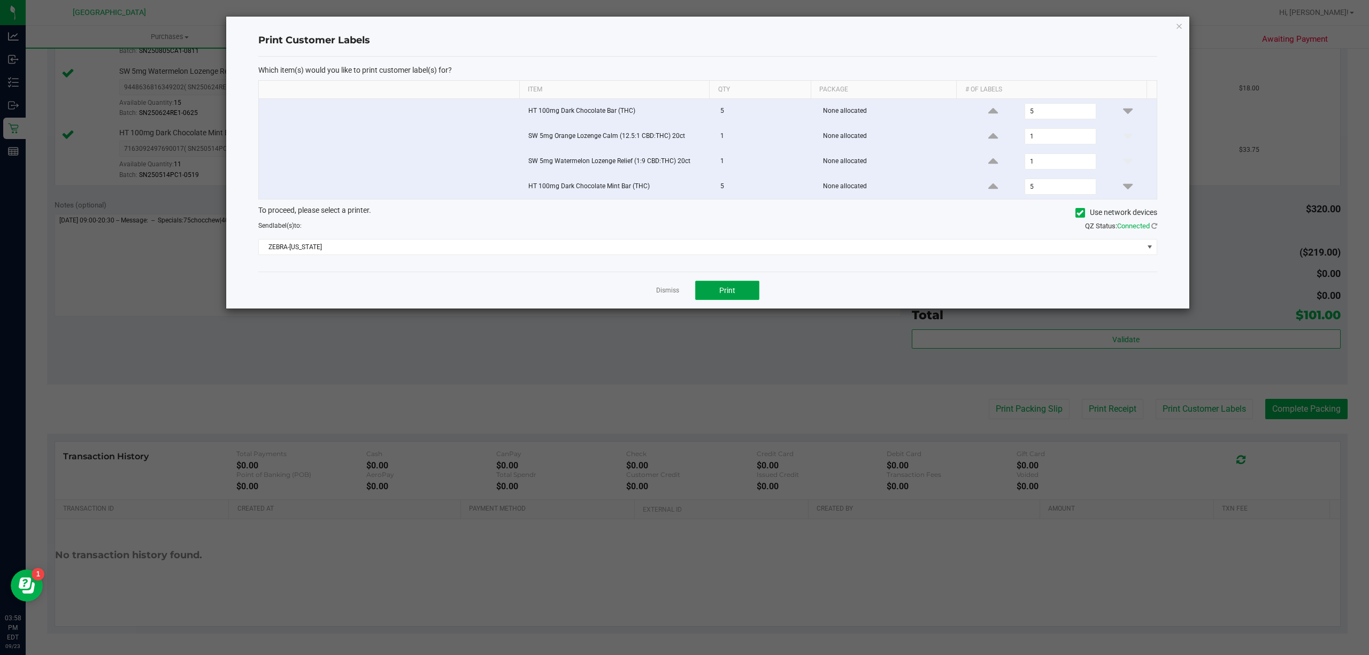
click at [719, 294] on span "Print" at bounding box center [727, 290] width 16 height 9
click at [664, 292] on link "Dismiss" at bounding box center [667, 290] width 23 height 9
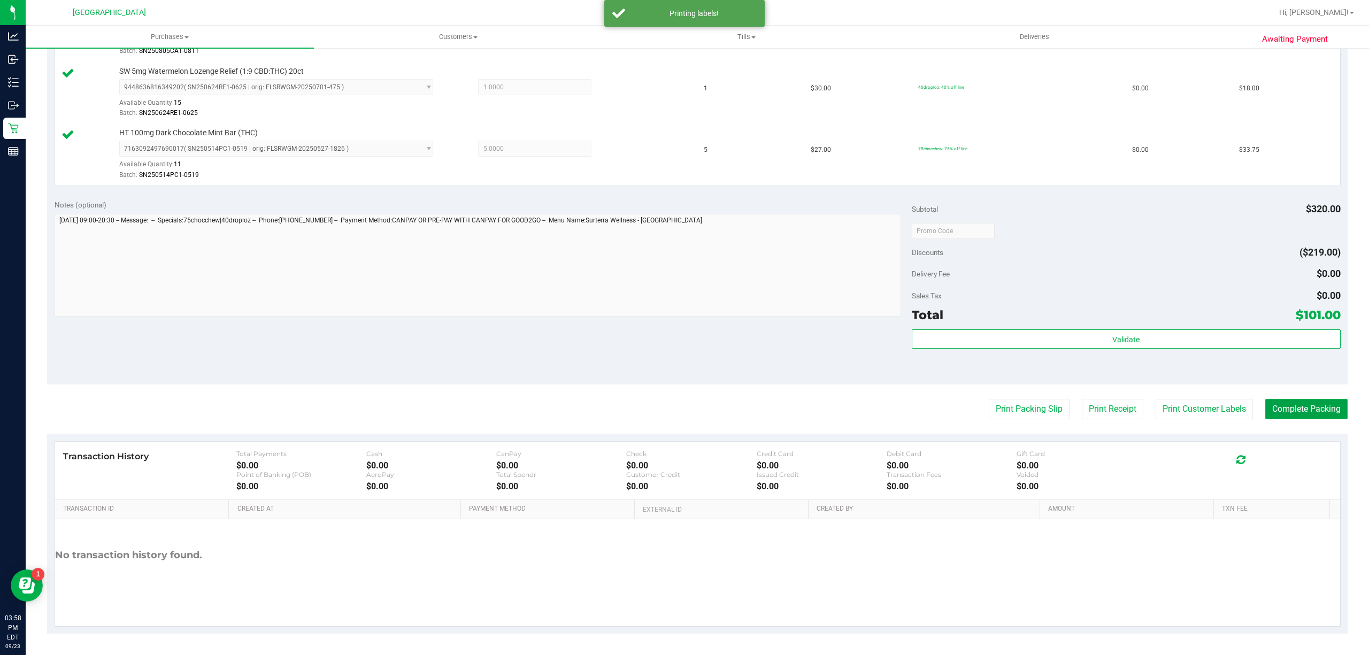
click at [1289, 410] on button "Complete Packing" at bounding box center [1307, 409] width 82 height 20
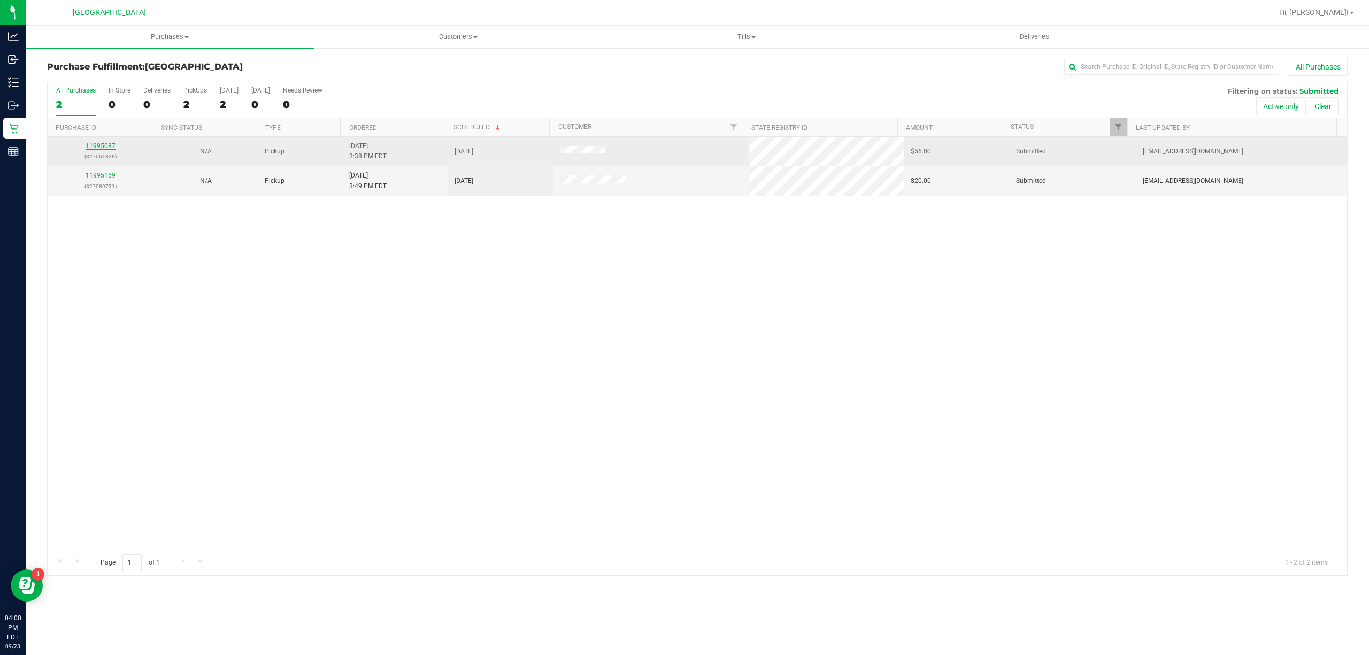
click at [103, 148] on link "11995087" at bounding box center [101, 145] width 30 height 7
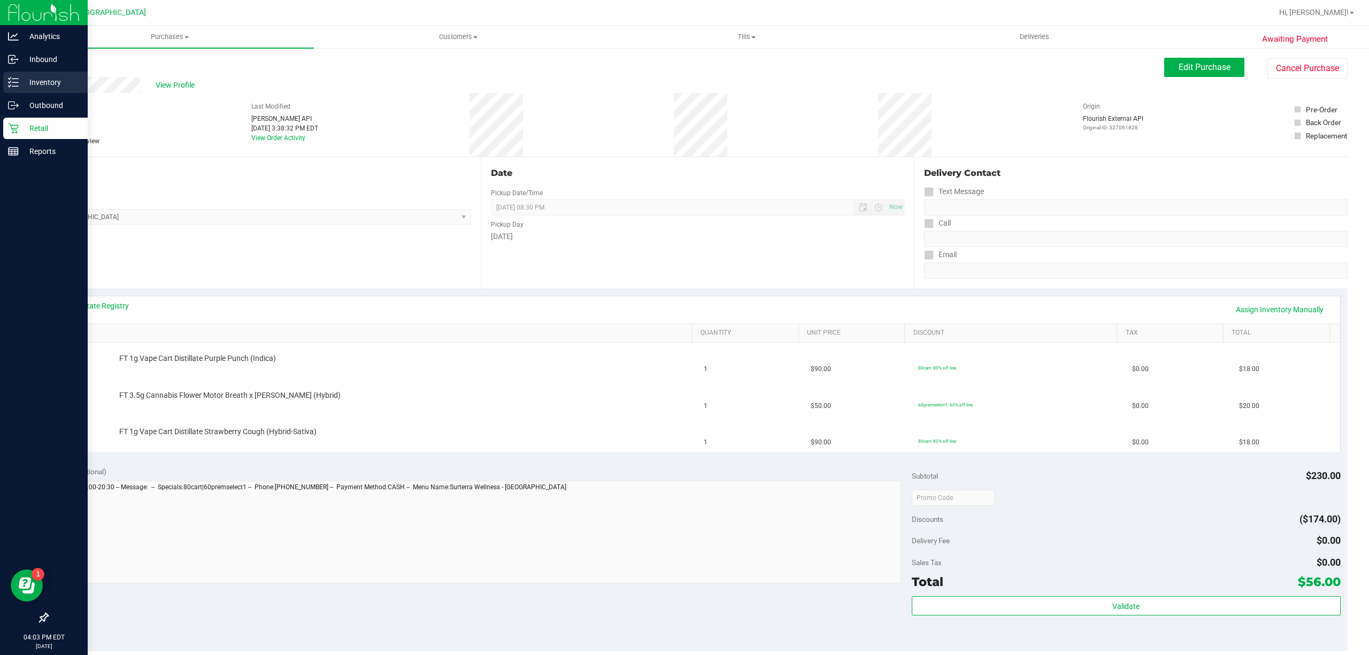
click at [26, 78] on p "Inventory" at bounding box center [51, 82] width 64 height 13
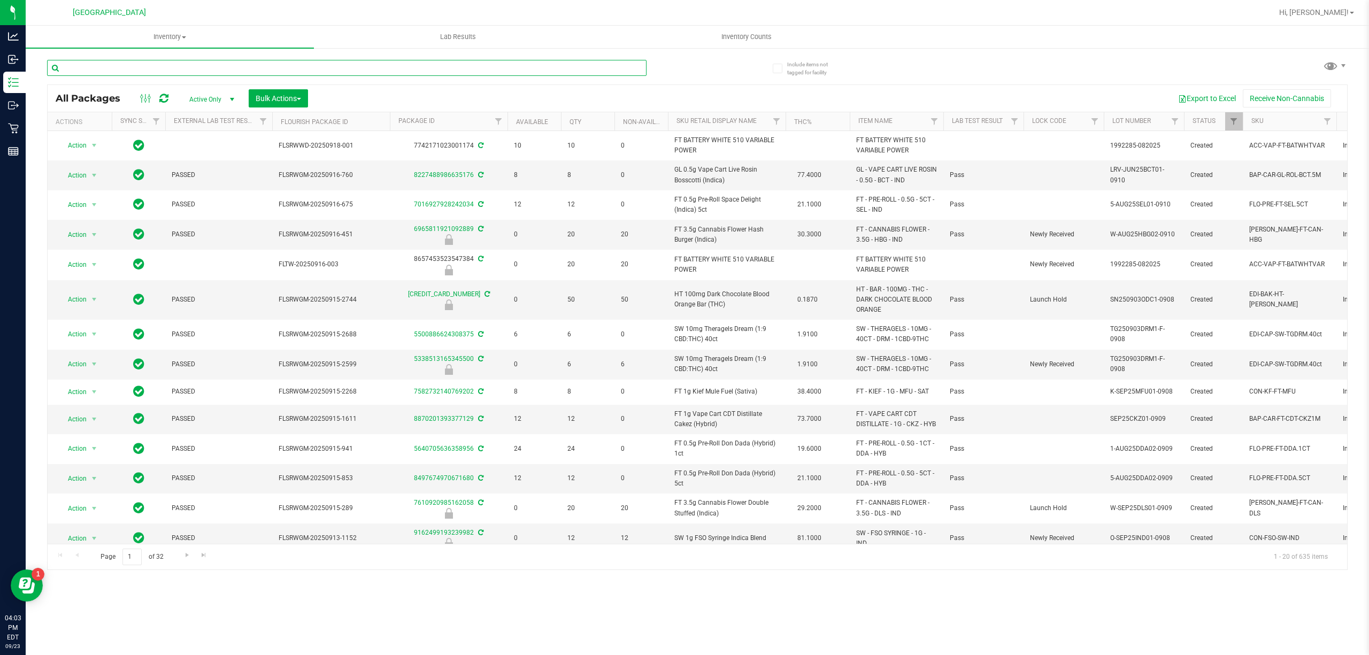
click at [213, 63] on input "text" at bounding box center [347, 68] width 600 height 16
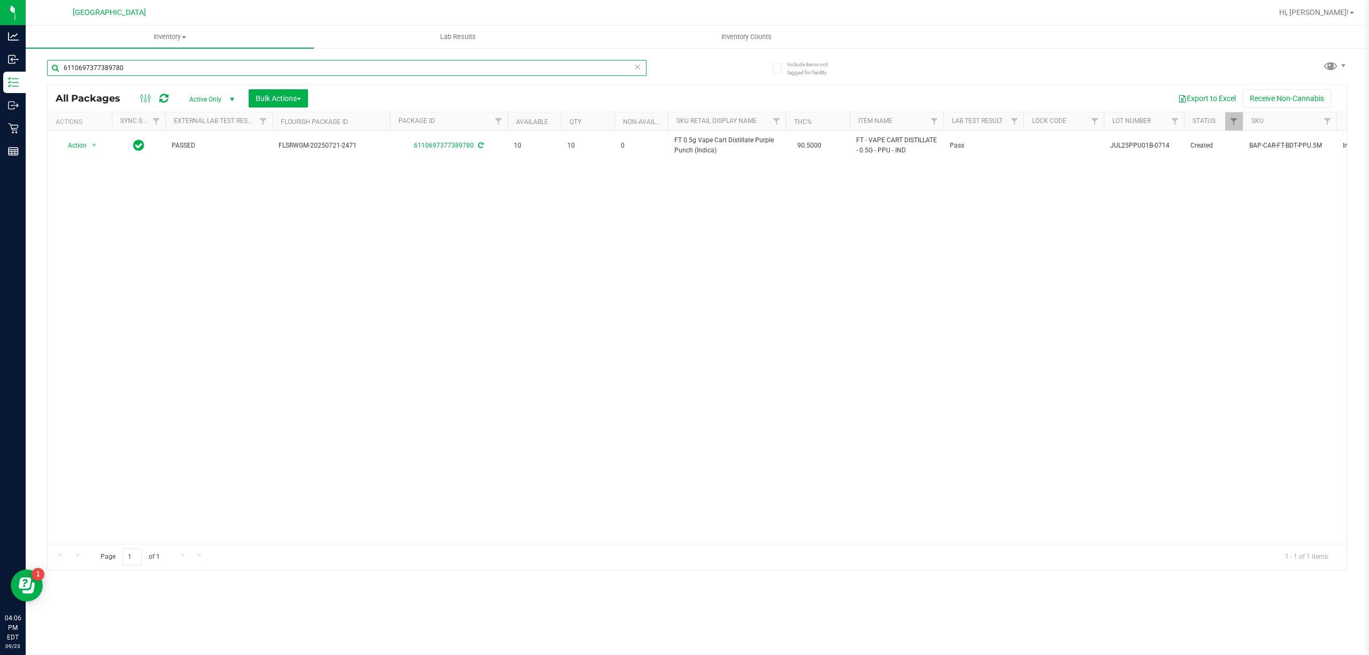
click at [602, 60] on input "6110697377389780" at bounding box center [347, 68] width 600 height 16
click at [599, 66] on input "5882230351323288" at bounding box center [347, 68] width 600 height 16
click at [597, 66] on input "5882230351323288" at bounding box center [347, 68] width 600 height 16
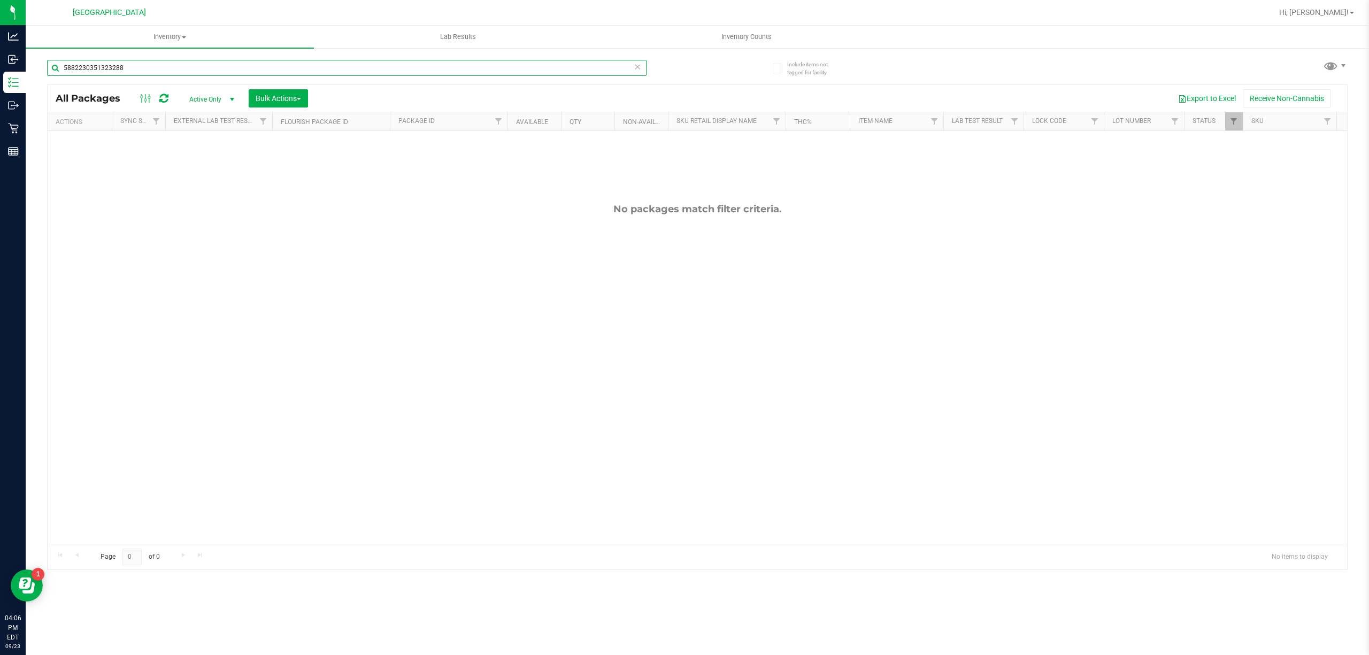
click at [597, 66] on input "5882230351323288" at bounding box center [347, 68] width 600 height 16
click at [572, 72] on input "3227040250602397" at bounding box center [347, 68] width 600 height 16
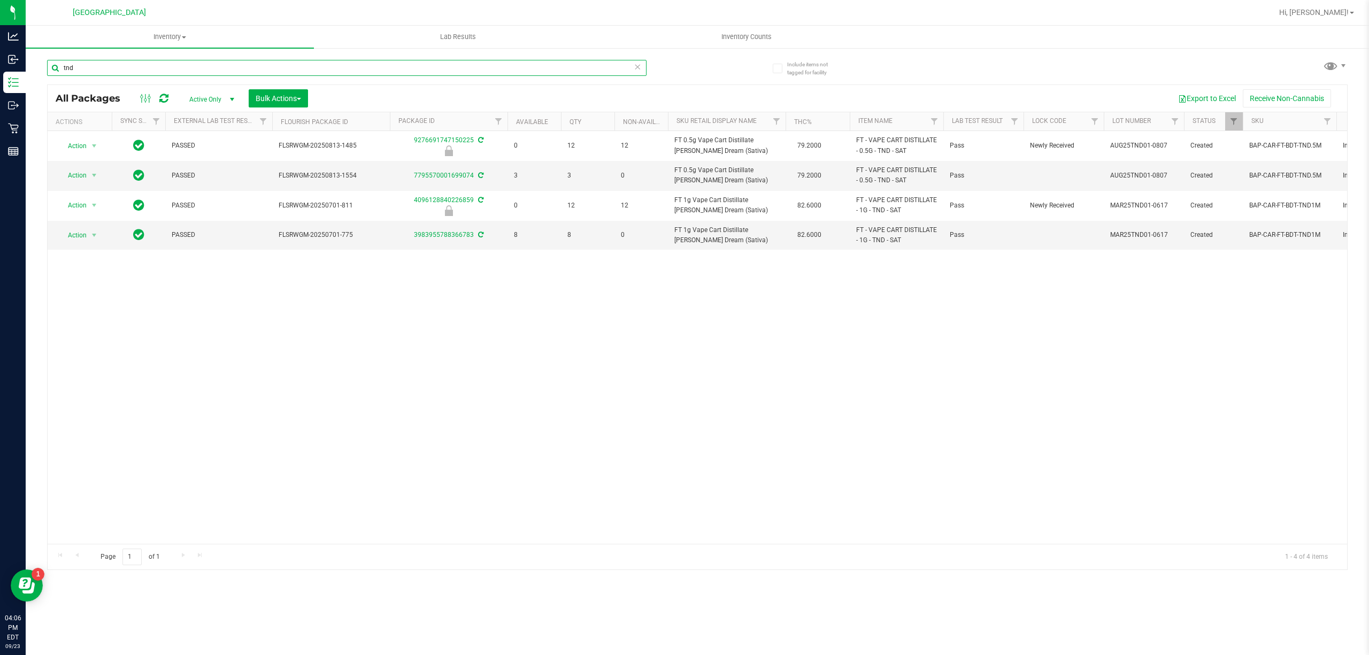
click at [473, 67] on input "tnd" at bounding box center [347, 68] width 600 height 16
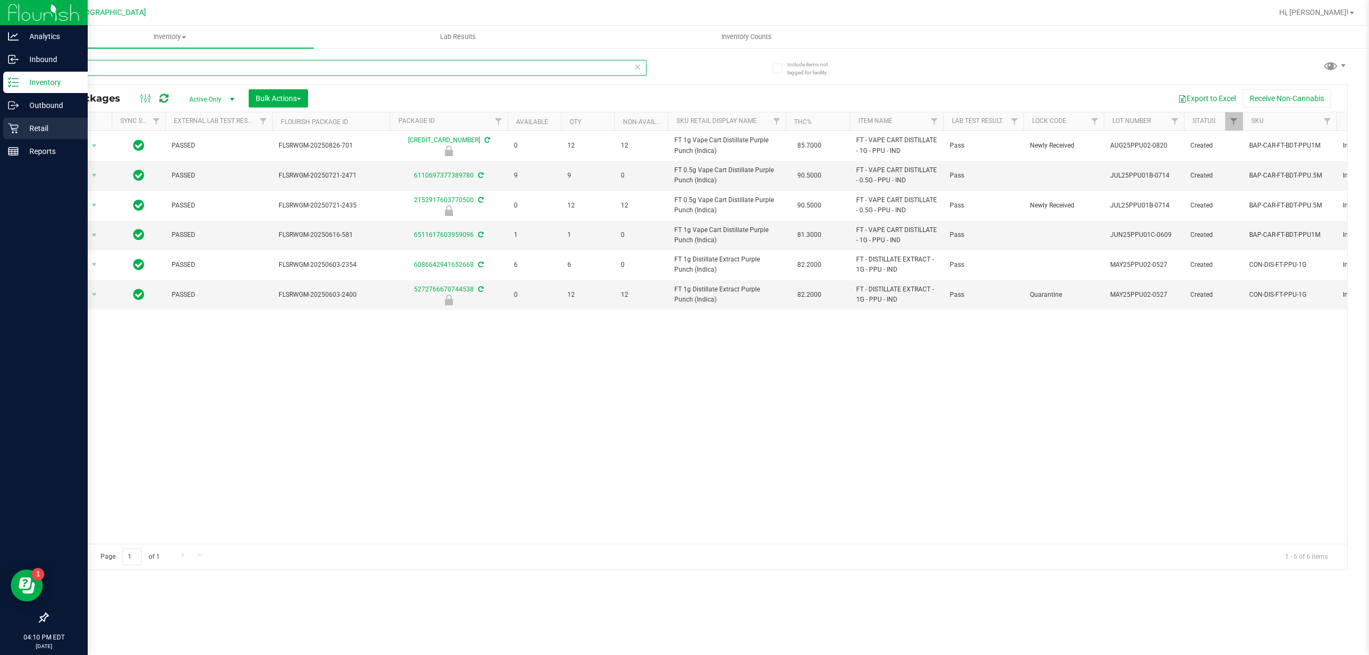
type input "ppu"
click at [24, 122] on p "Retail" at bounding box center [51, 128] width 64 height 13
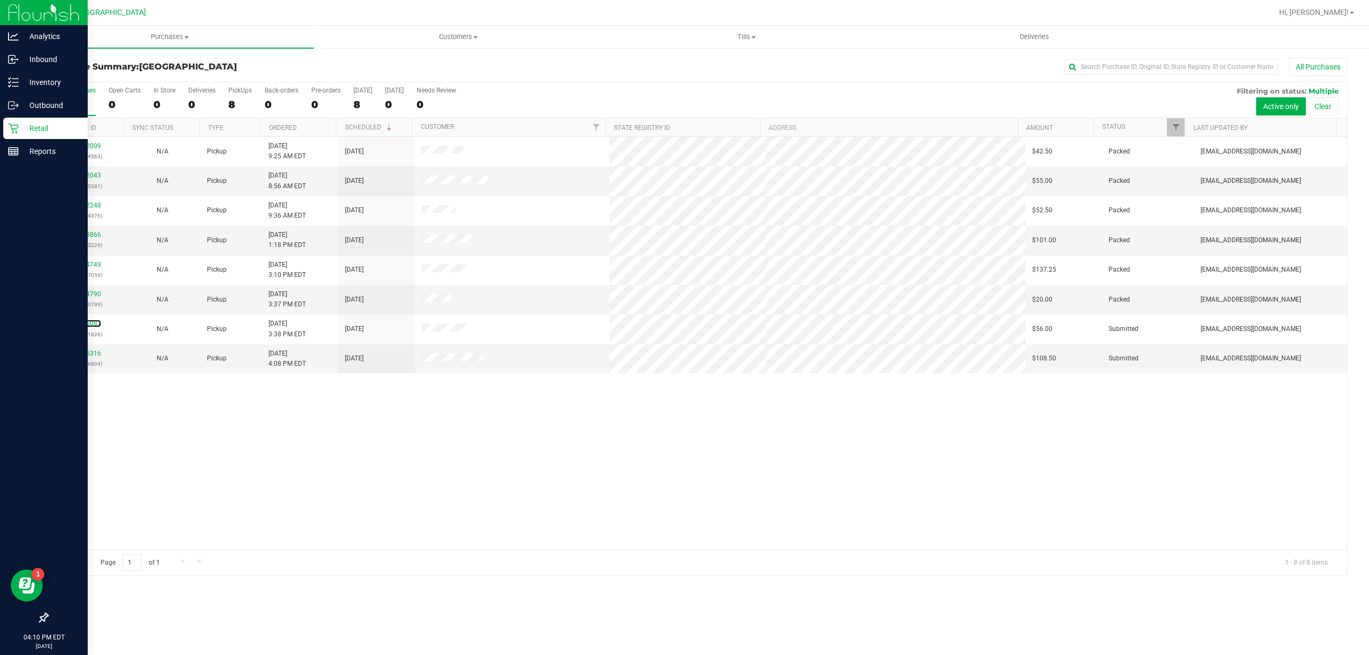
click at [86, 324] on link "11995087" at bounding box center [86, 323] width 30 height 7
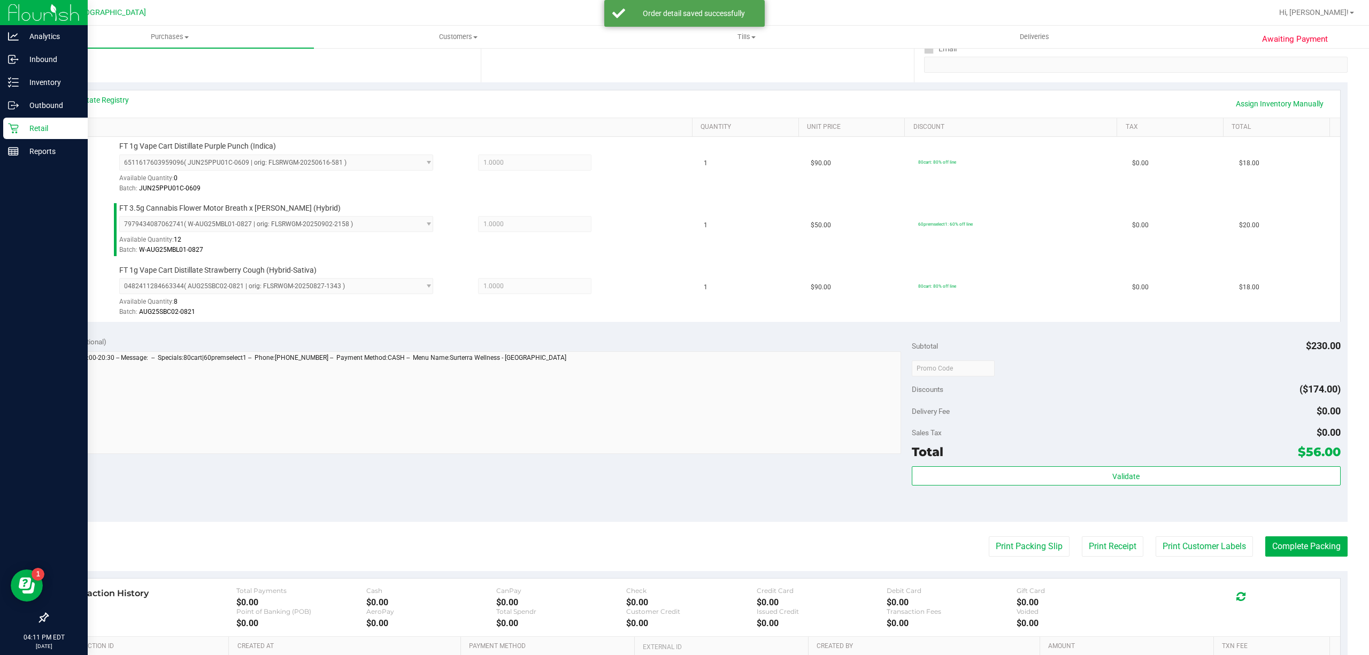
scroll to position [285, 0]
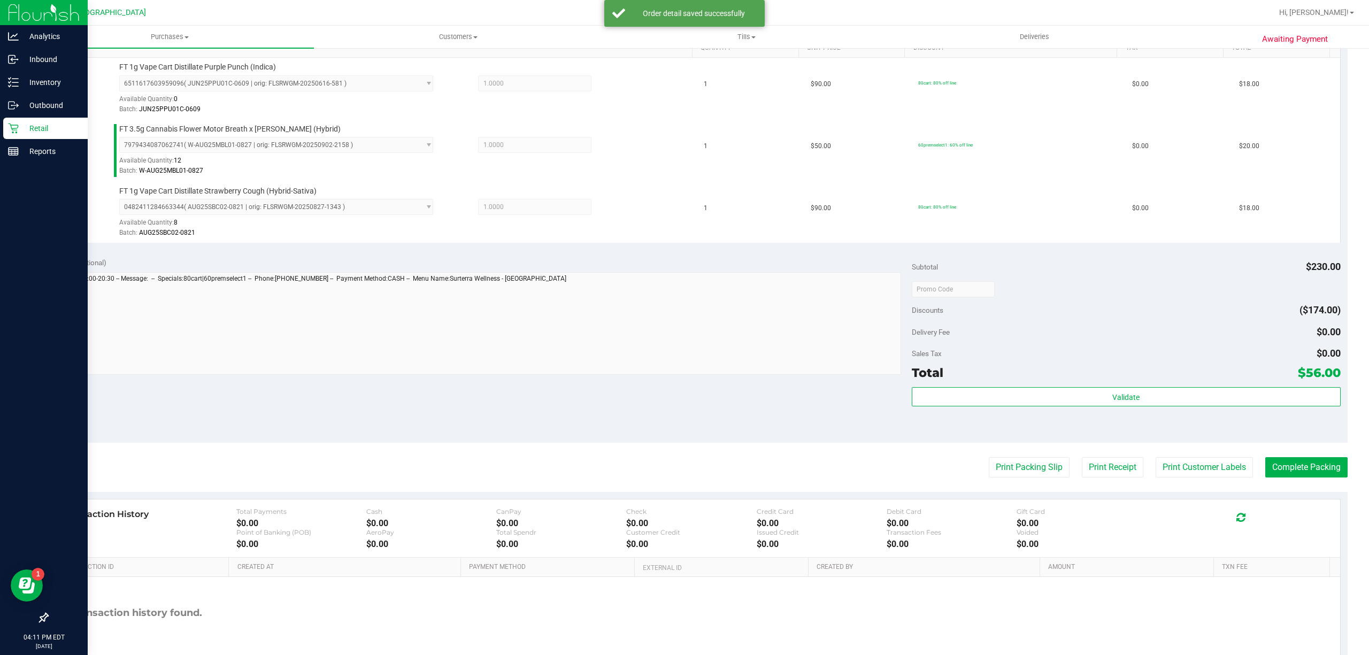
click at [1158, 386] on div "Subtotal $230.00 Discounts ($174.00) Delivery Fee $0.00 Sales Tax $0.00 Total $…" at bounding box center [1126, 346] width 429 height 178
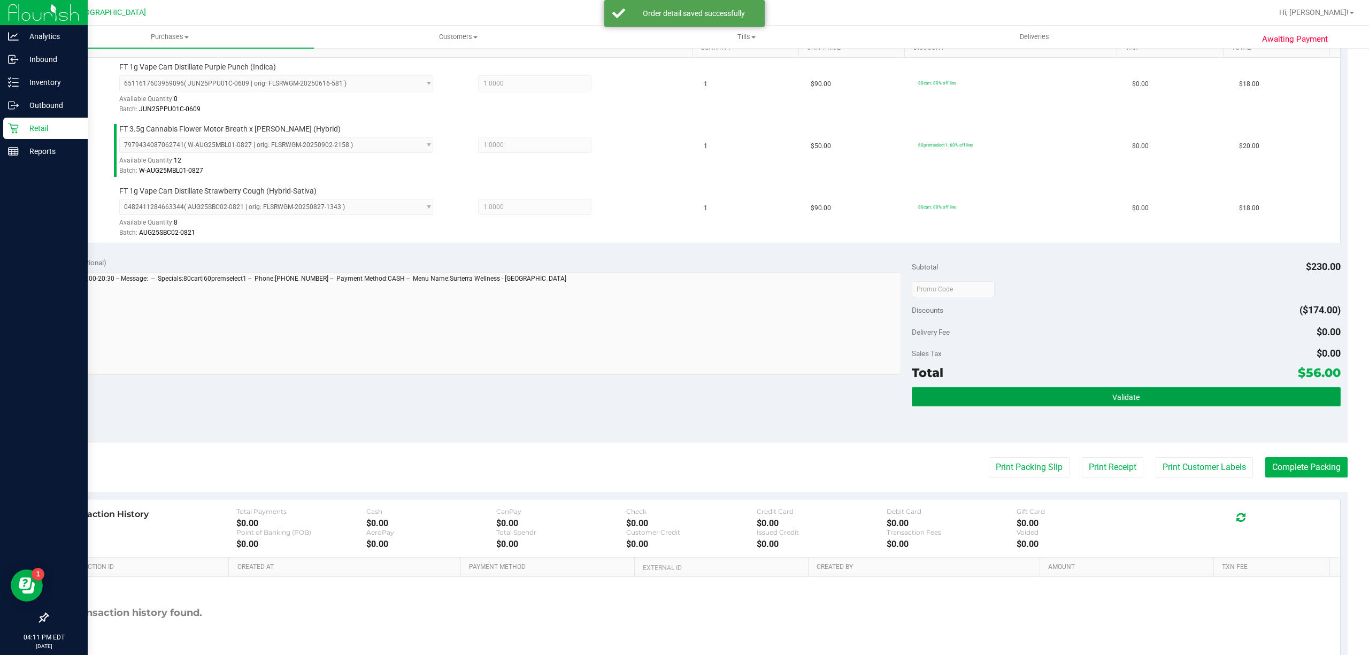
click at [1162, 394] on button "Validate" at bounding box center [1126, 396] width 429 height 19
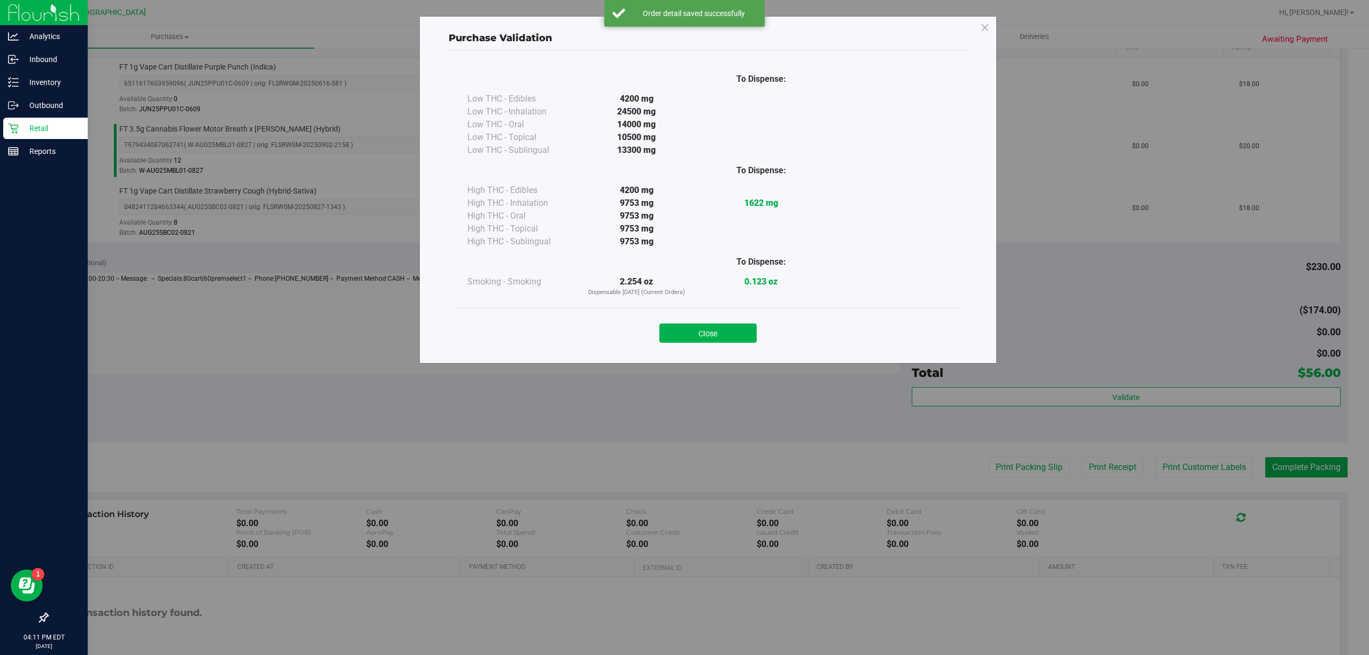
click at [688, 317] on div "Close" at bounding box center [708, 330] width 487 height 27
click at [692, 323] on div "Close" at bounding box center [708, 330] width 487 height 27
drag, startPoint x: 693, startPoint y: 326, endPoint x: 704, endPoint y: 329, distance: 11.2
click at [693, 327] on button "Close" at bounding box center [708, 333] width 97 height 19
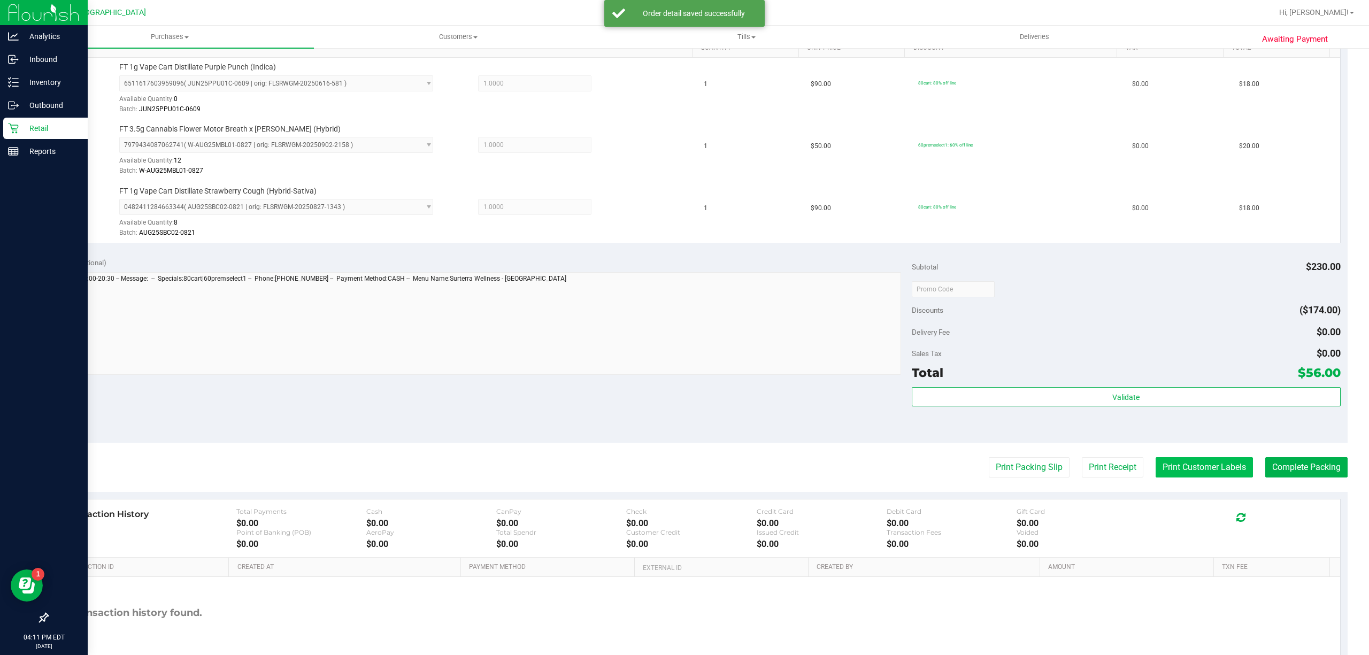
click at [1204, 478] on button "Print Customer Labels" at bounding box center [1204, 467] width 97 height 20
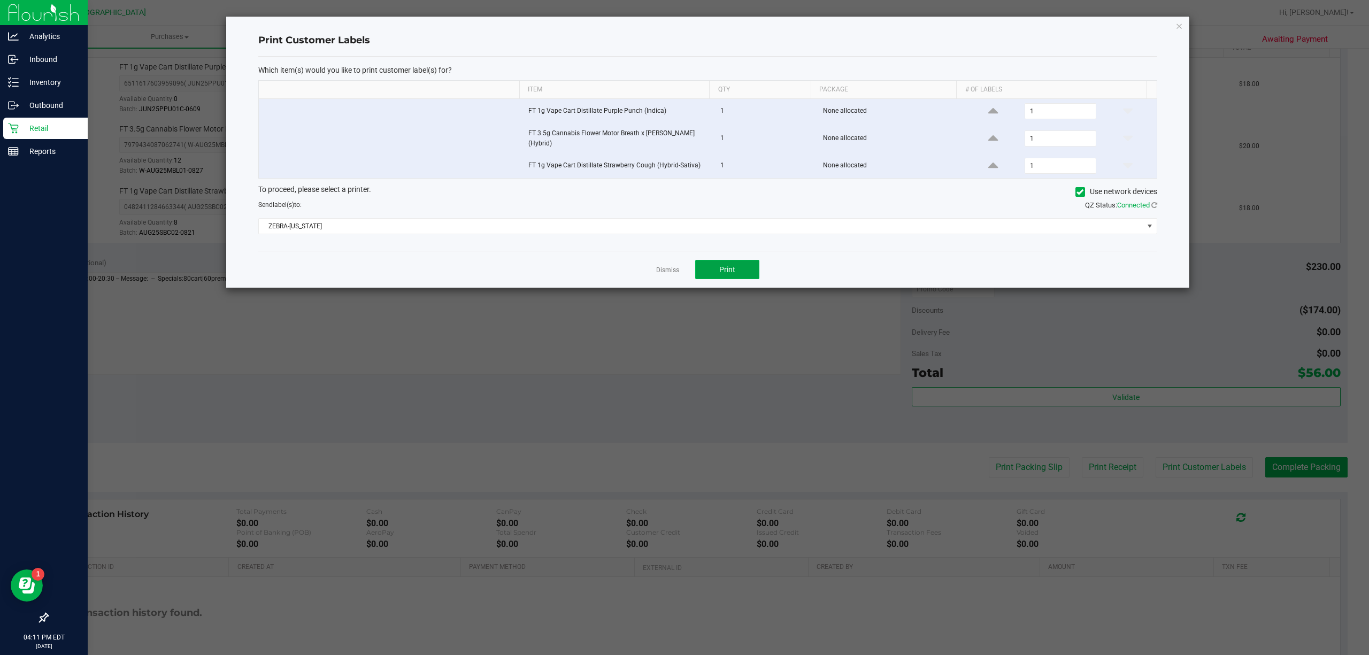
click at [738, 276] on button "Print" at bounding box center [727, 269] width 64 height 19
click at [658, 266] on link "Dismiss" at bounding box center [667, 270] width 23 height 9
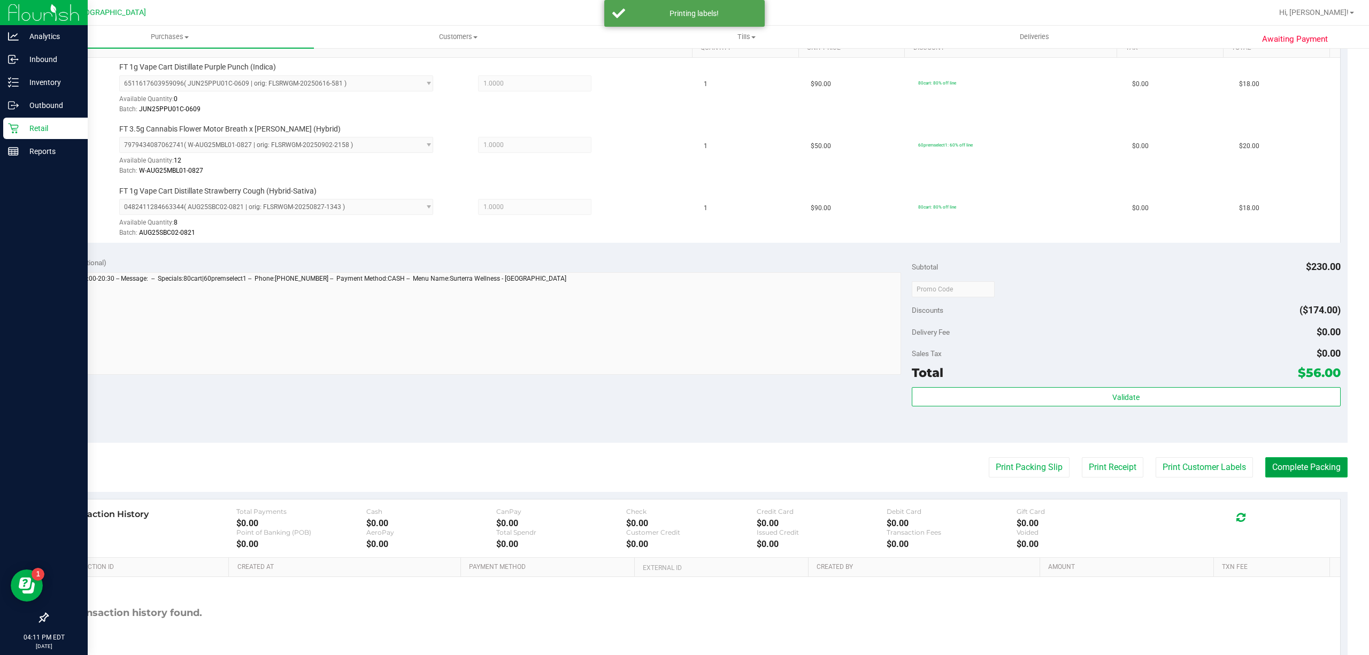
click at [1294, 473] on button "Complete Packing" at bounding box center [1307, 467] width 82 height 20
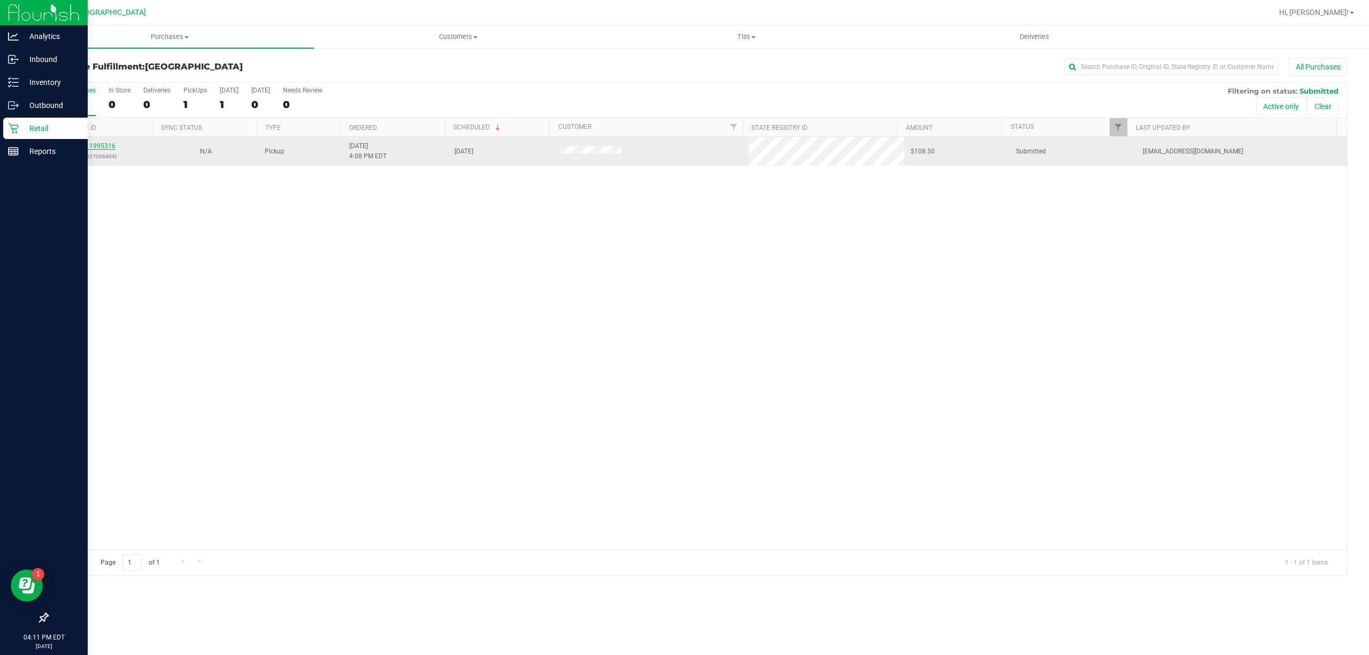
click at [108, 149] on link "11995316" at bounding box center [101, 145] width 30 height 7
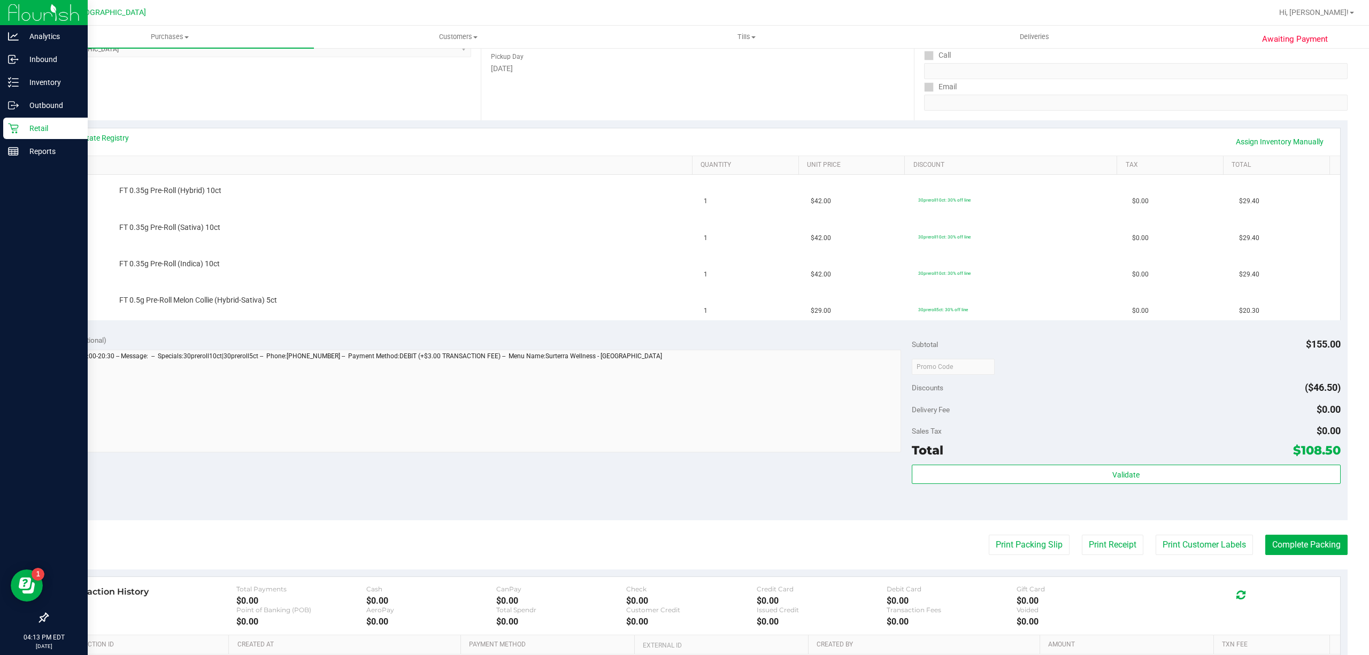
scroll to position [214, 0]
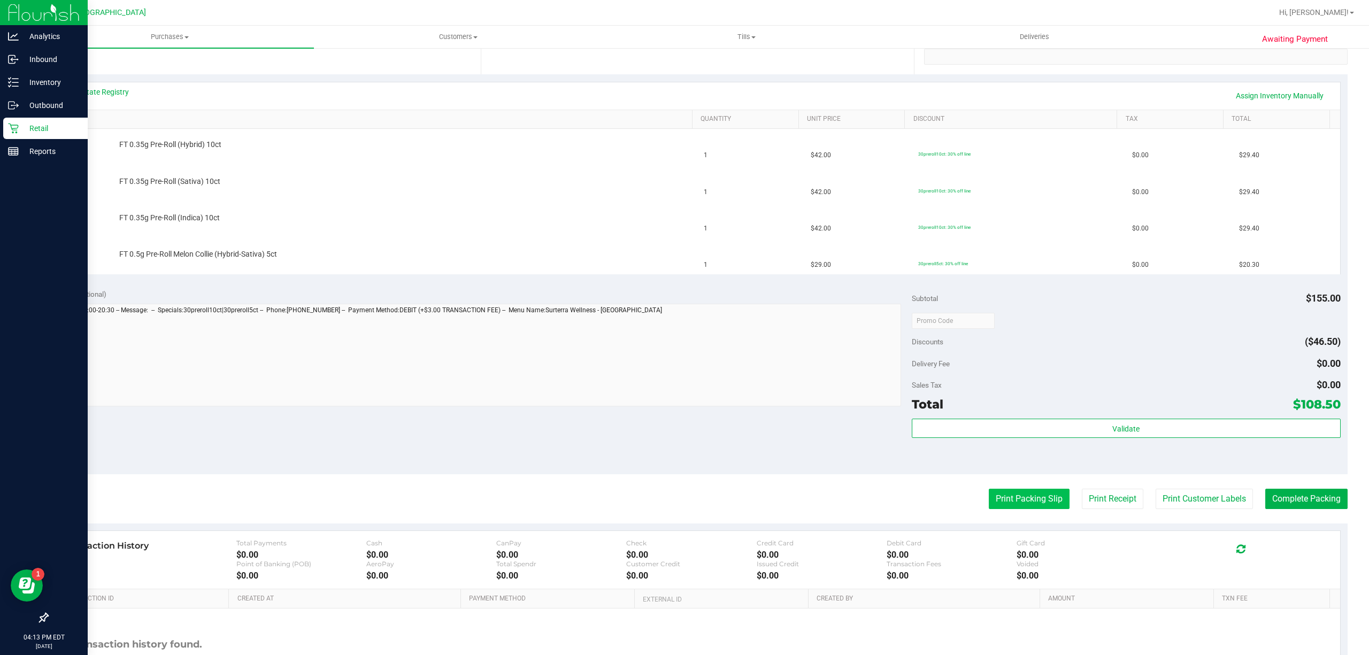
click at [1023, 504] on button "Print Packing Slip" at bounding box center [1029, 499] width 81 height 20
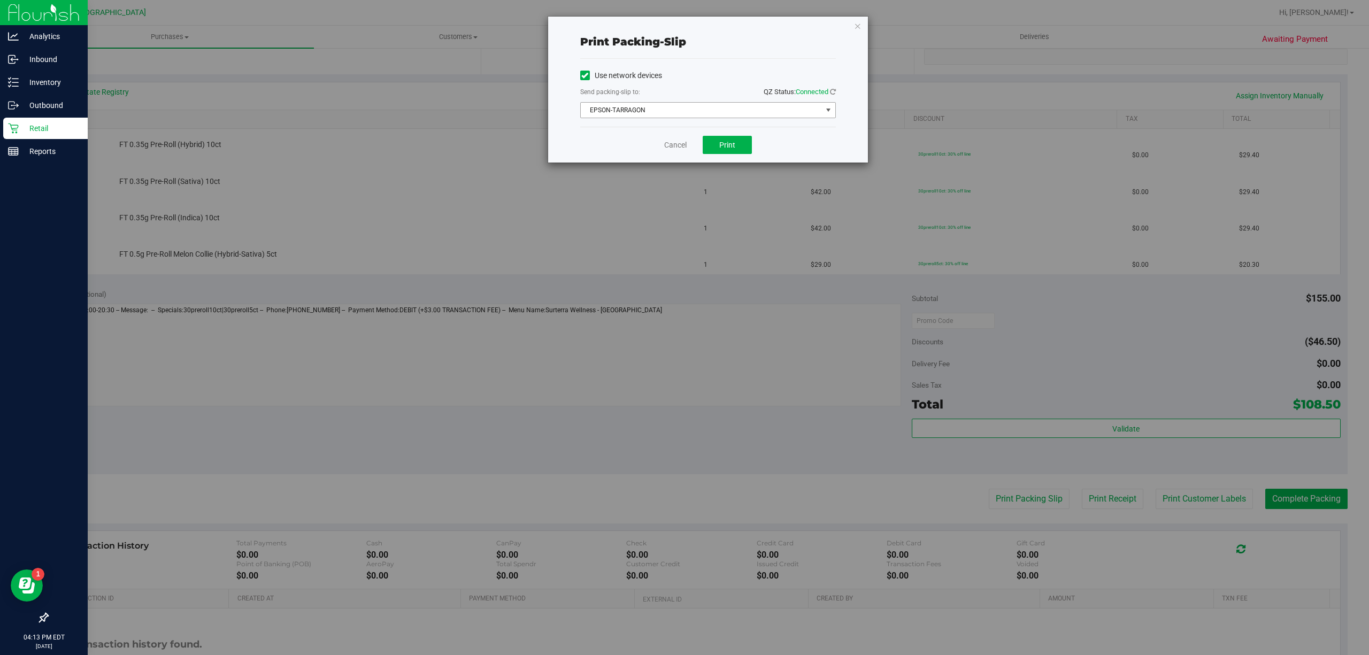
click at [696, 108] on span "EPSON-TARRAGON" at bounding box center [701, 110] width 241 height 15
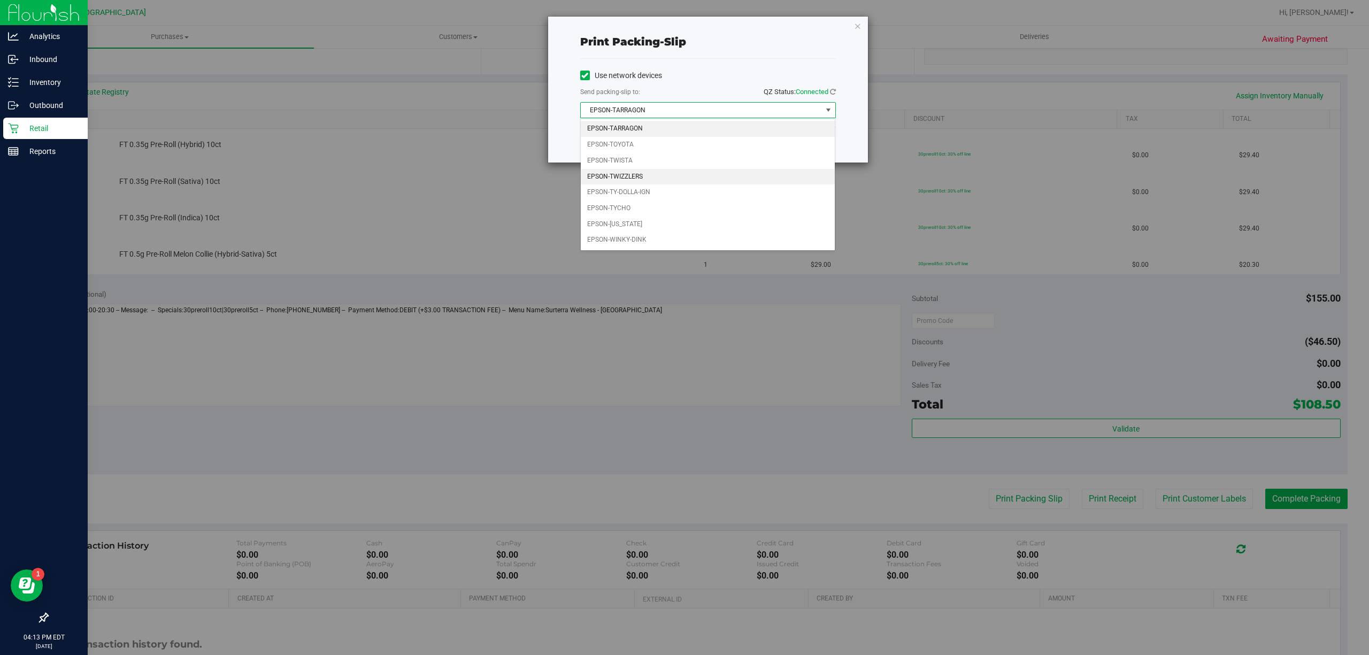
click at [660, 175] on li "EPSON-TWIZZLERS" at bounding box center [708, 177] width 254 height 16
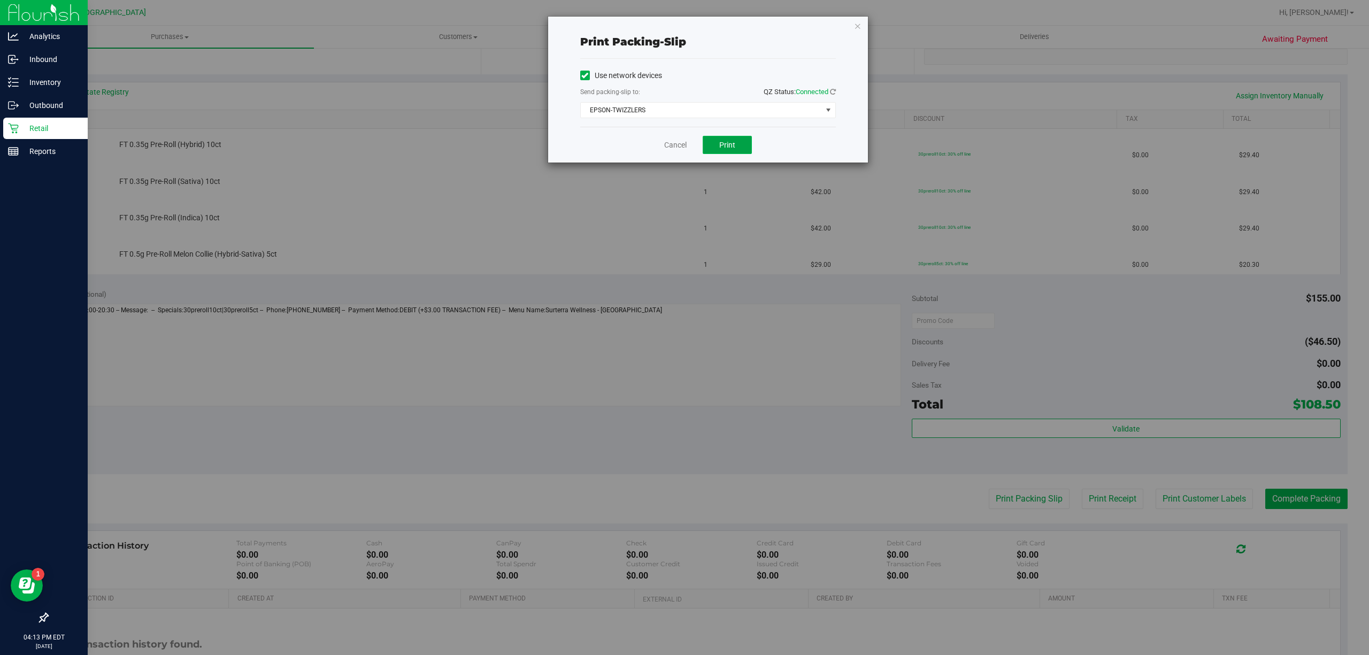
click at [738, 137] on button "Print" at bounding box center [727, 145] width 49 height 18
